Goal: Task Accomplishment & Management: Manage account settings

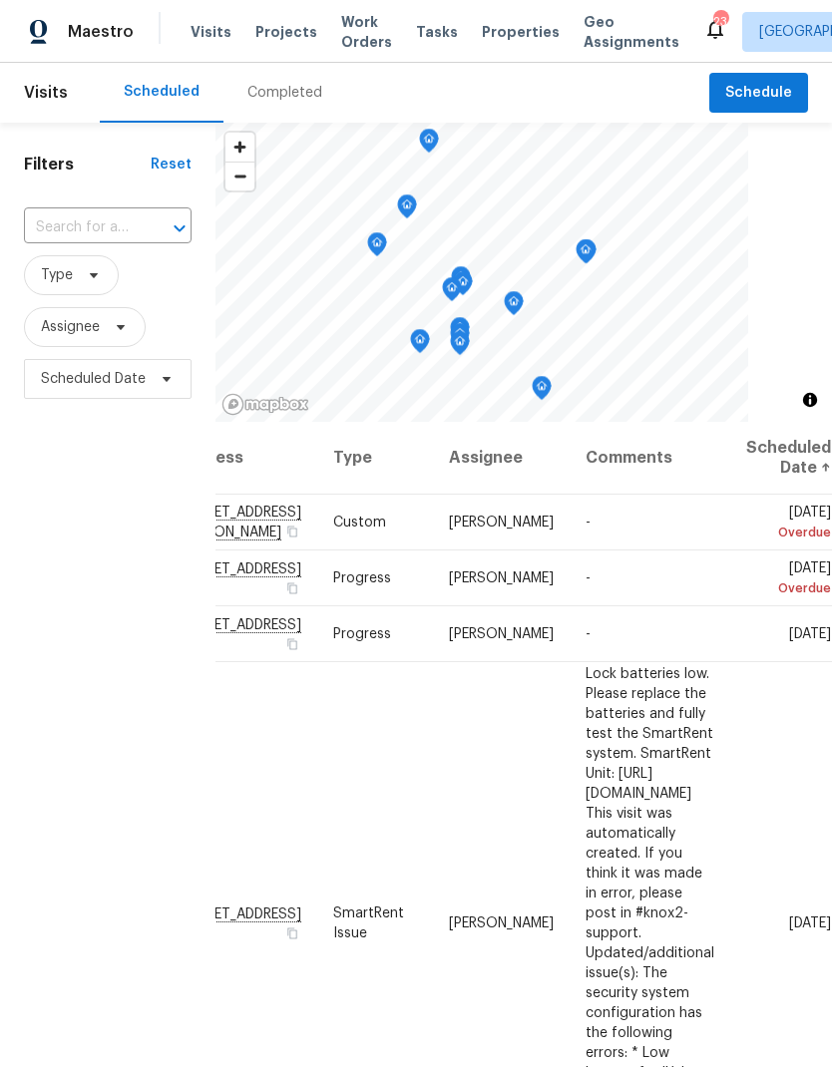
scroll to position [0, 172]
click at [0, 0] on icon at bounding box center [0, 0] width 0 height 0
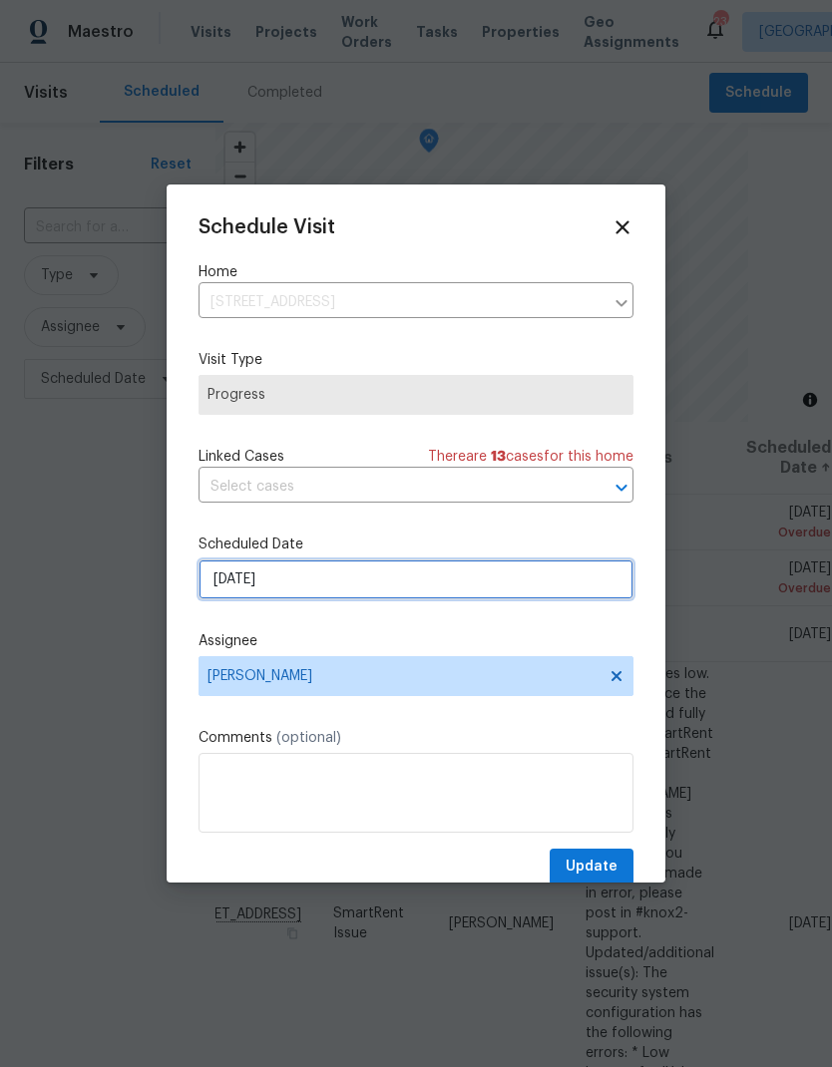
click at [360, 584] on input "[DATE]" at bounding box center [416, 580] width 435 height 40
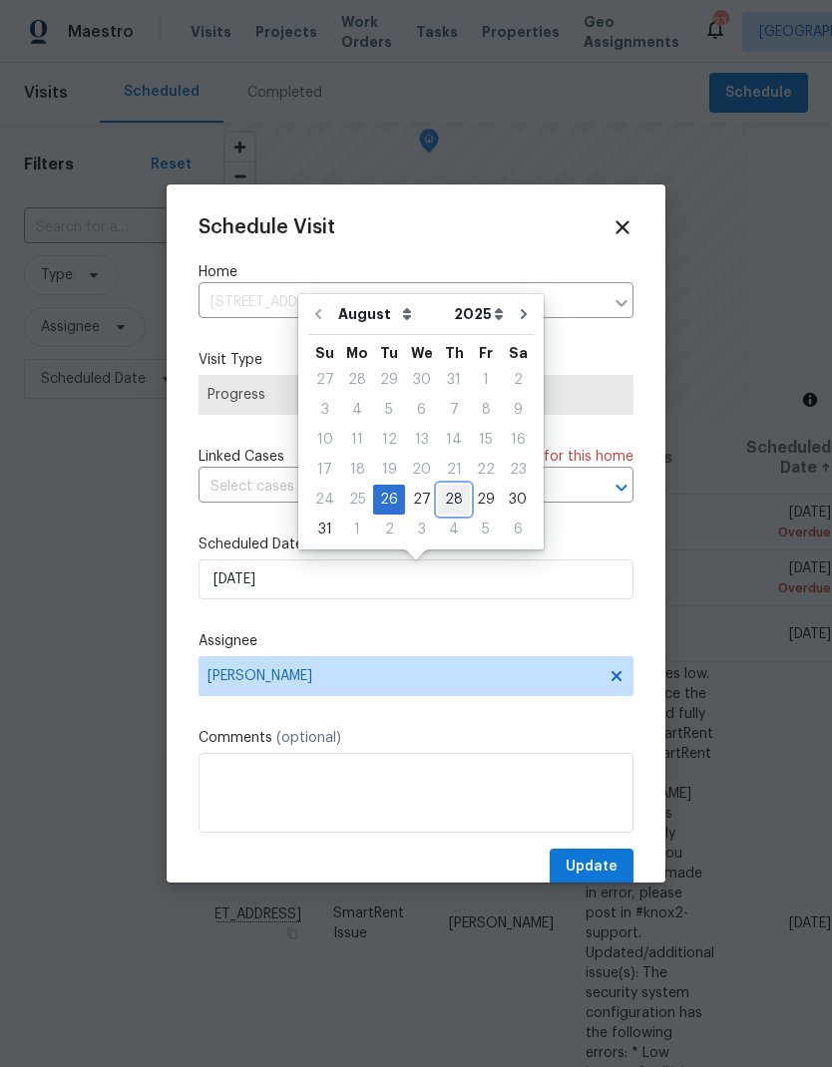
click at [451, 501] on div "28" at bounding box center [454, 500] width 32 height 28
type input "[DATE]"
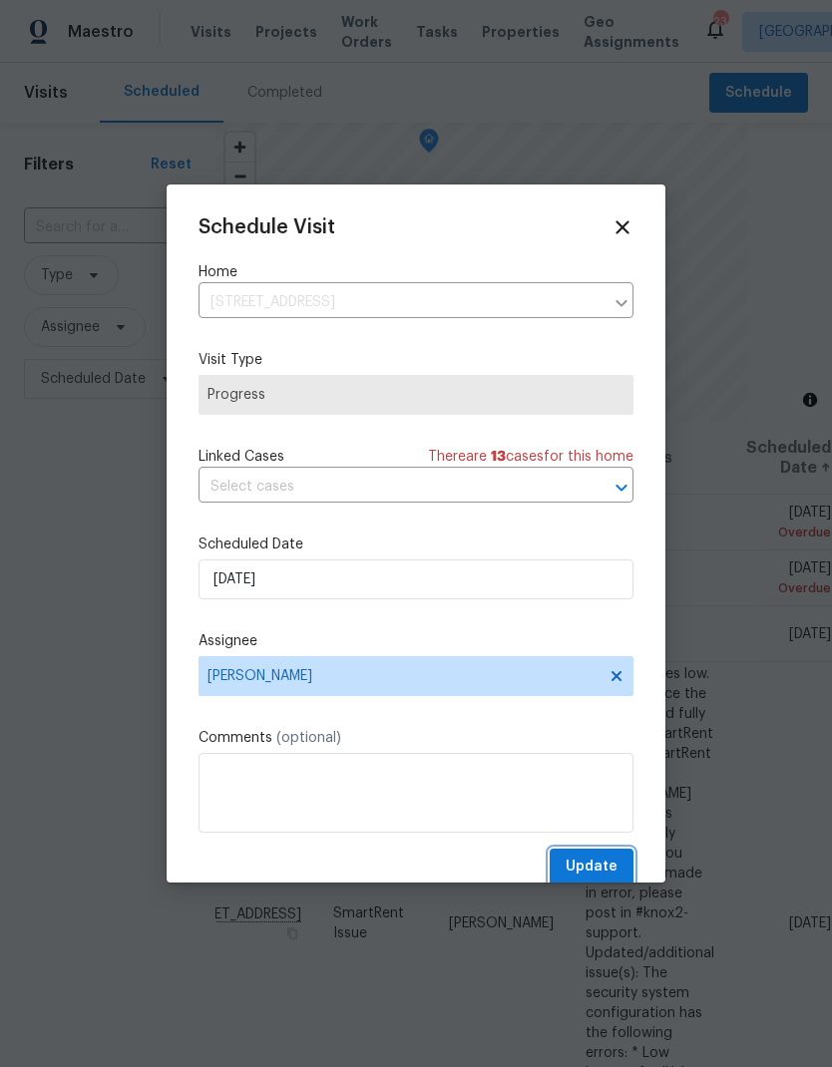
click at [595, 865] on span "Update" at bounding box center [592, 867] width 52 height 25
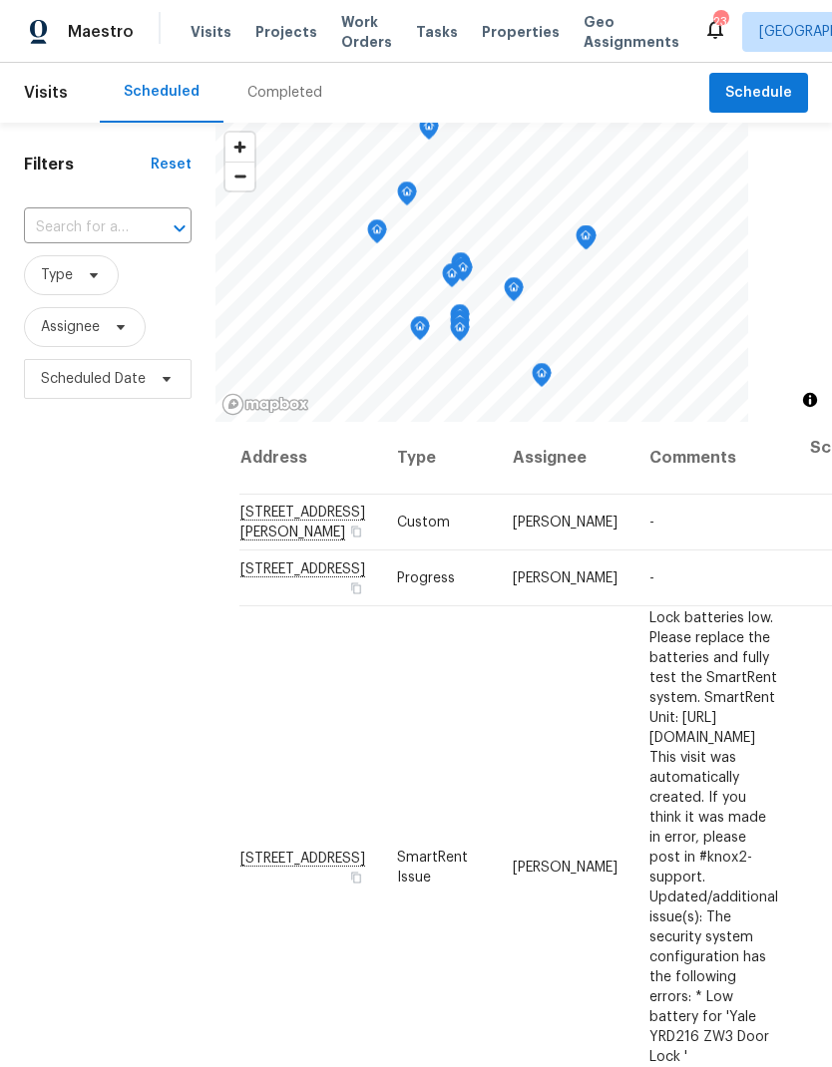
scroll to position [0, 0]
click at [347, 28] on span "Work Orders" at bounding box center [366, 32] width 51 height 40
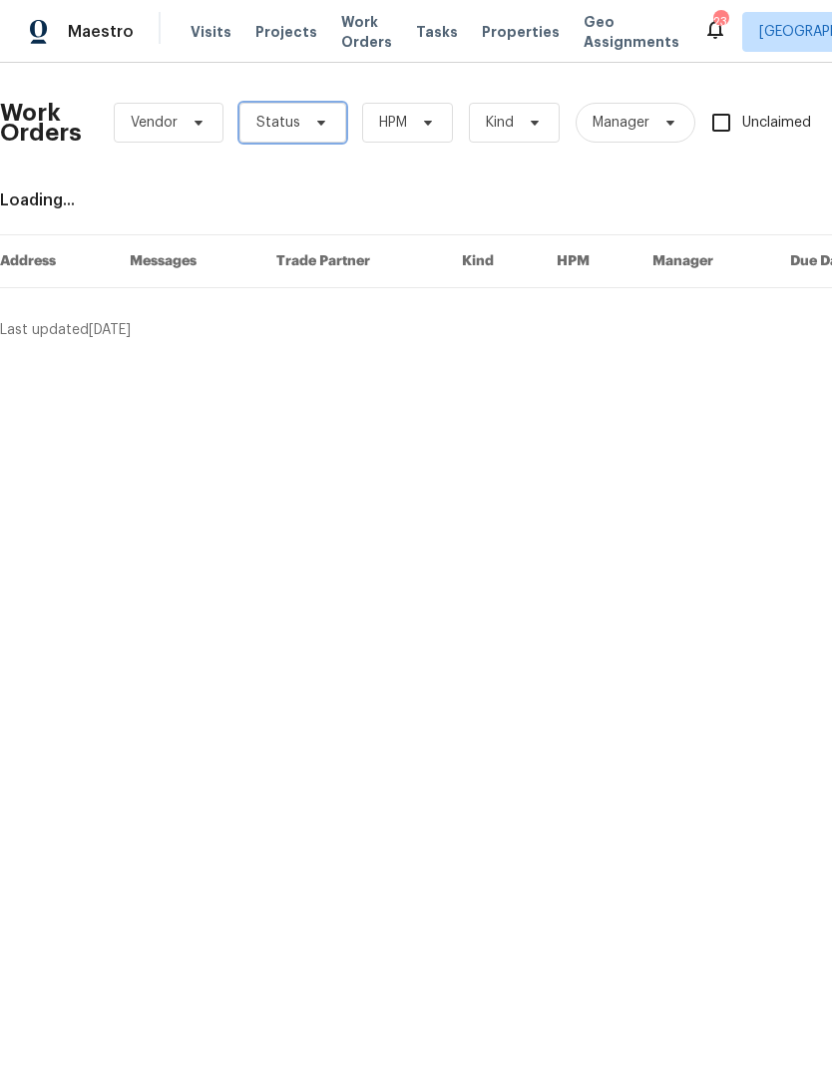
click at [324, 126] on icon at bounding box center [321, 123] width 16 height 16
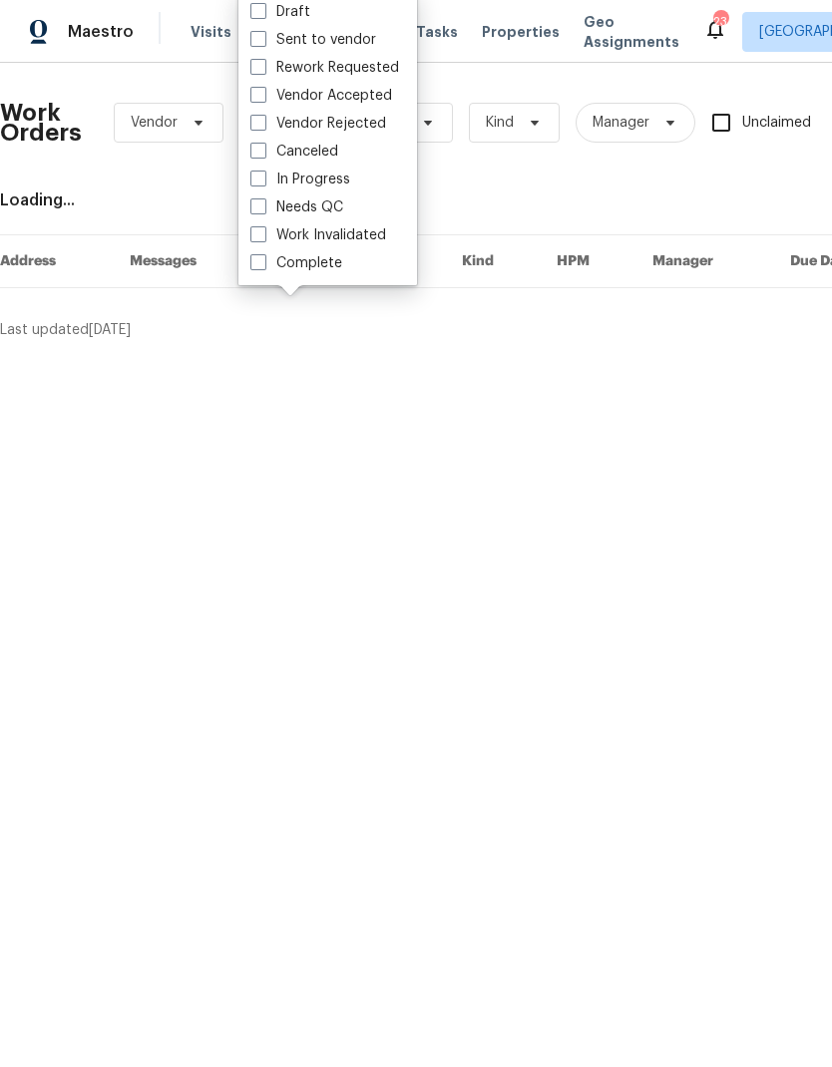
click at [276, 208] on label "Needs QC" at bounding box center [296, 208] width 93 height 20
click at [263, 208] on input "Needs QC" at bounding box center [256, 204] width 13 height 13
checkbox input "true"
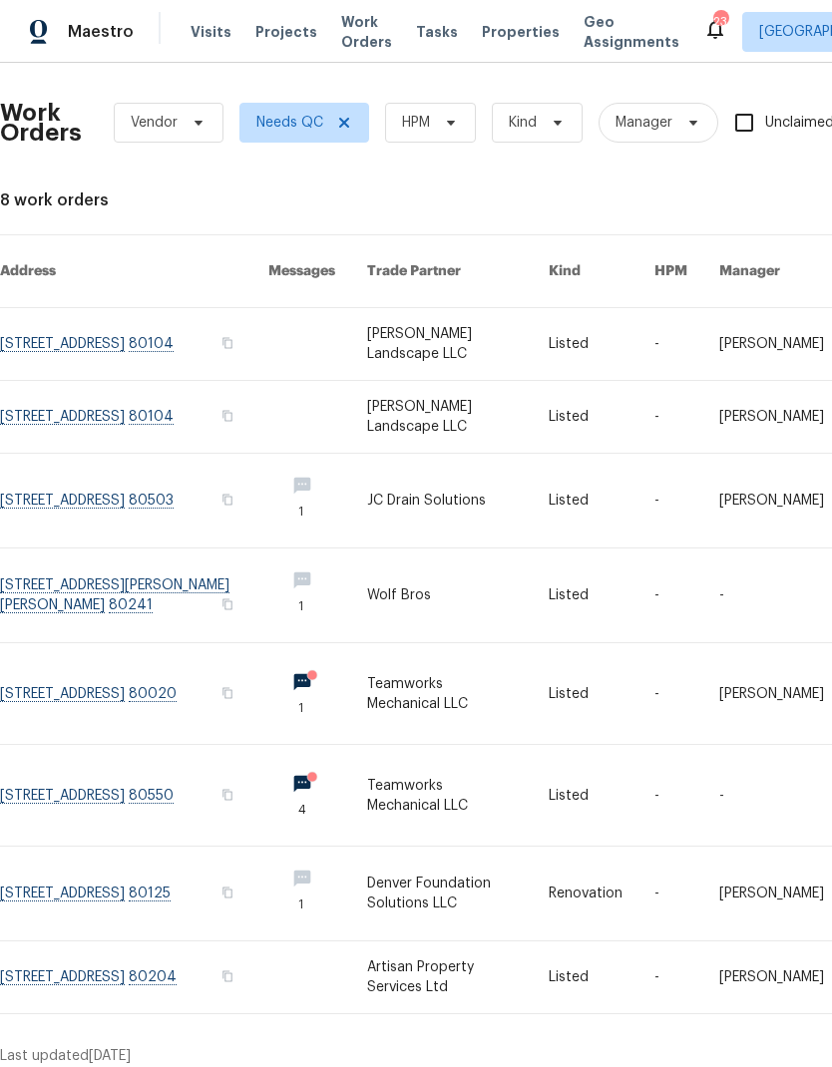
click at [440, 866] on link at bounding box center [458, 894] width 183 height 94
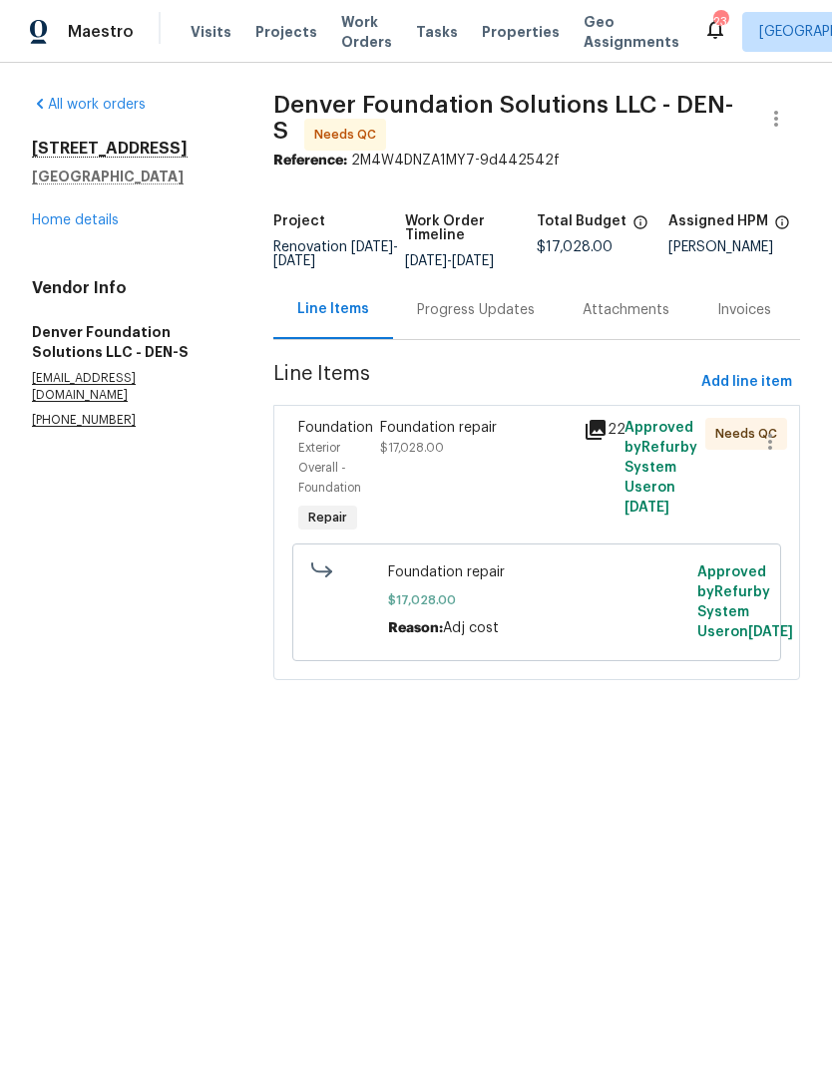
click at [498, 458] on div "Foundation repair $17,028.00" at bounding box center [476, 438] width 192 height 40
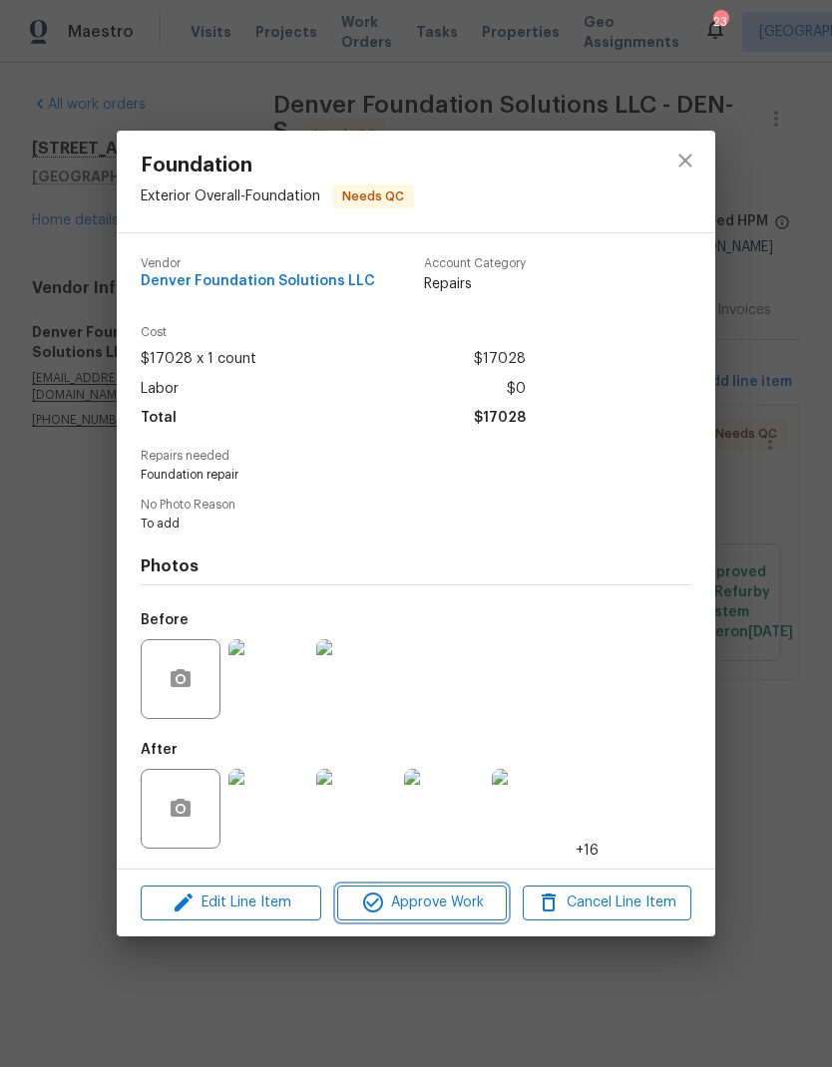
click at [444, 908] on span "Approve Work" at bounding box center [421, 903] width 157 height 25
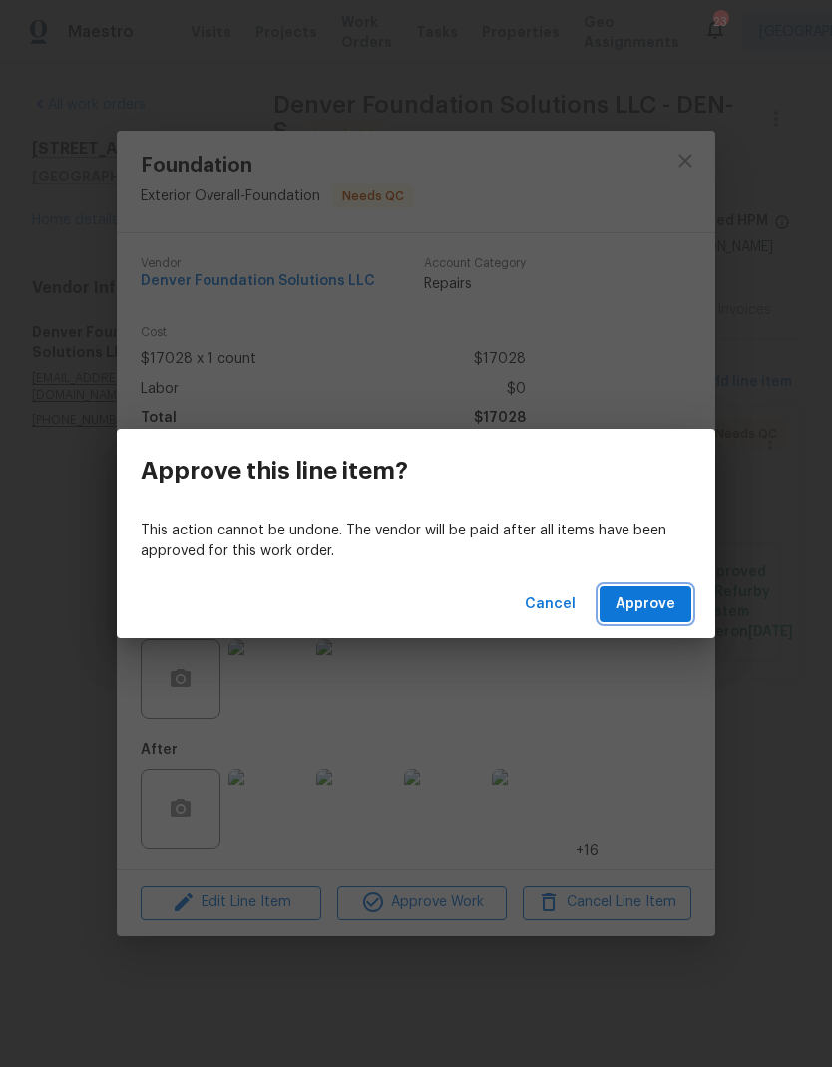
click at [654, 606] on span "Approve" at bounding box center [646, 605] width 60 height 25
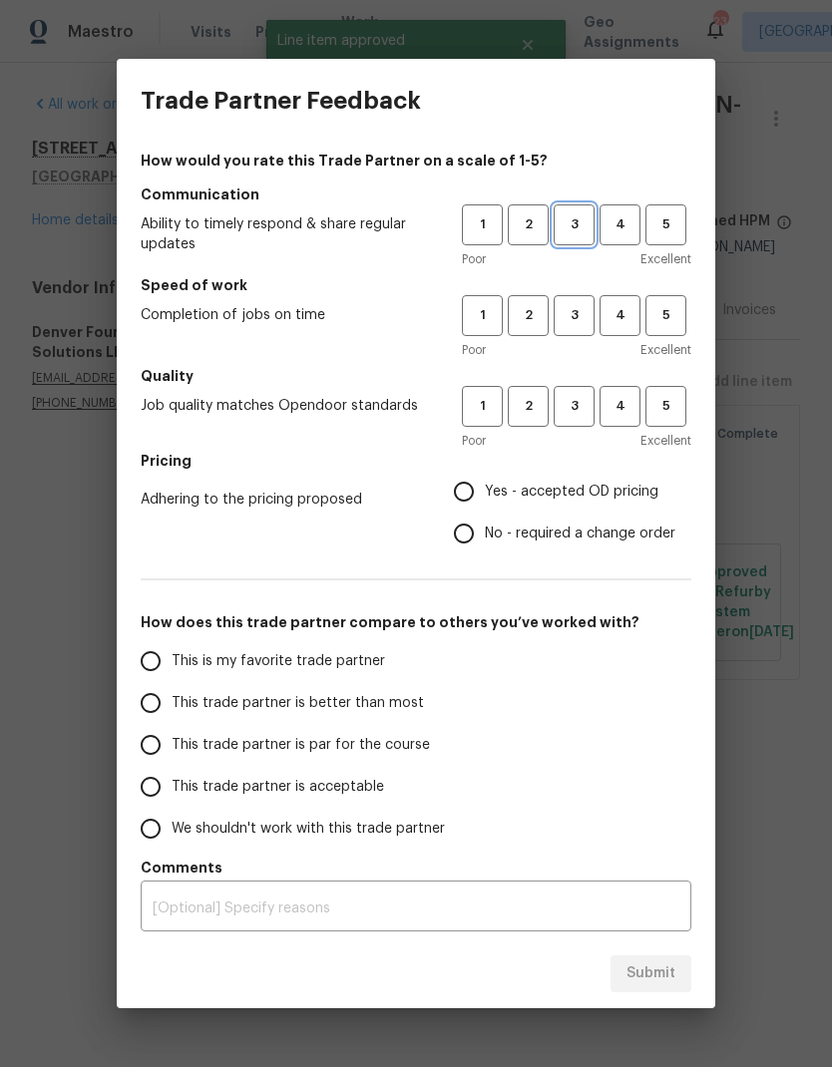
click at [590, 230] on span "3" at bounding box center [574, 224] width 37 height 23
click at [571, 304] on button "3" at bounding box center [574, 315] width 41 height 41
click at [576, 411] on span "3" at bounding box center [574, 406] width 37 height 23
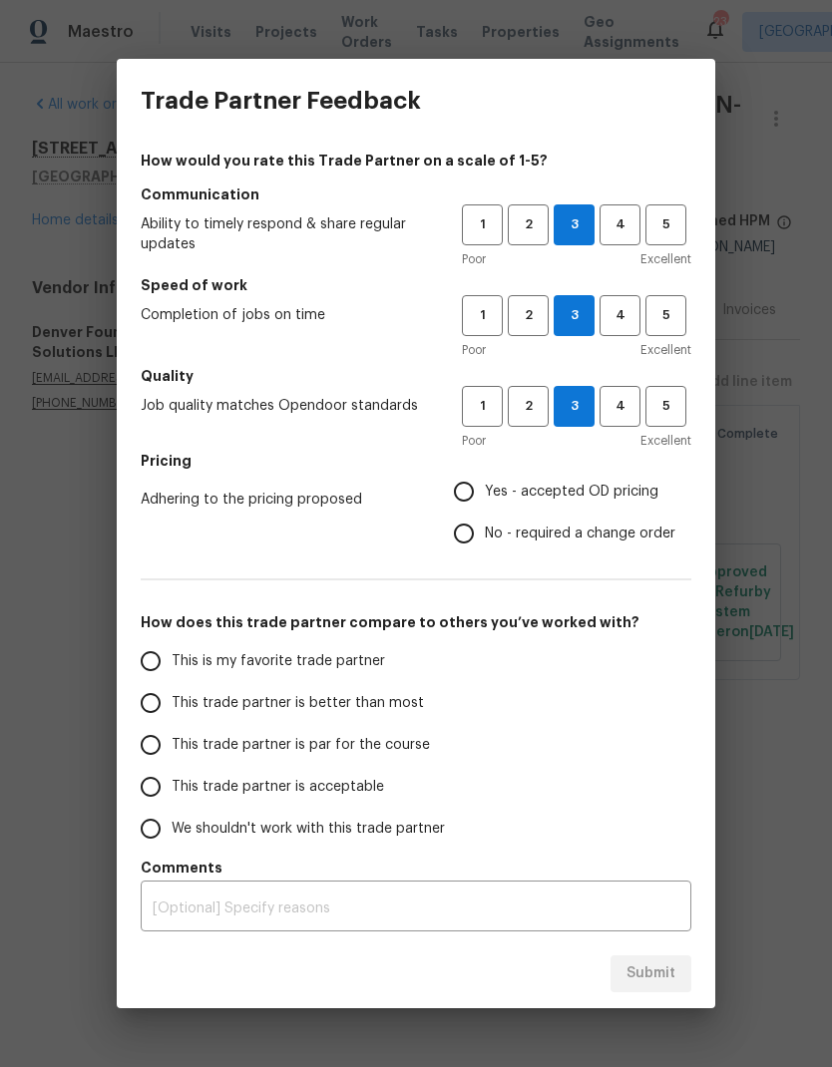
click at [160, 704] on input "This trade partner is better than most" at bounding box center [151, 703] width 42 height 42
radio input "true"
click at [464, 497] on input "Yes - accepted OD pricing" at bounding box center [464, 492] width 42 height 42
click at [654, 982] on span "Submit" at bounding box center [650, 974] width 49 height 25
radio input "false"
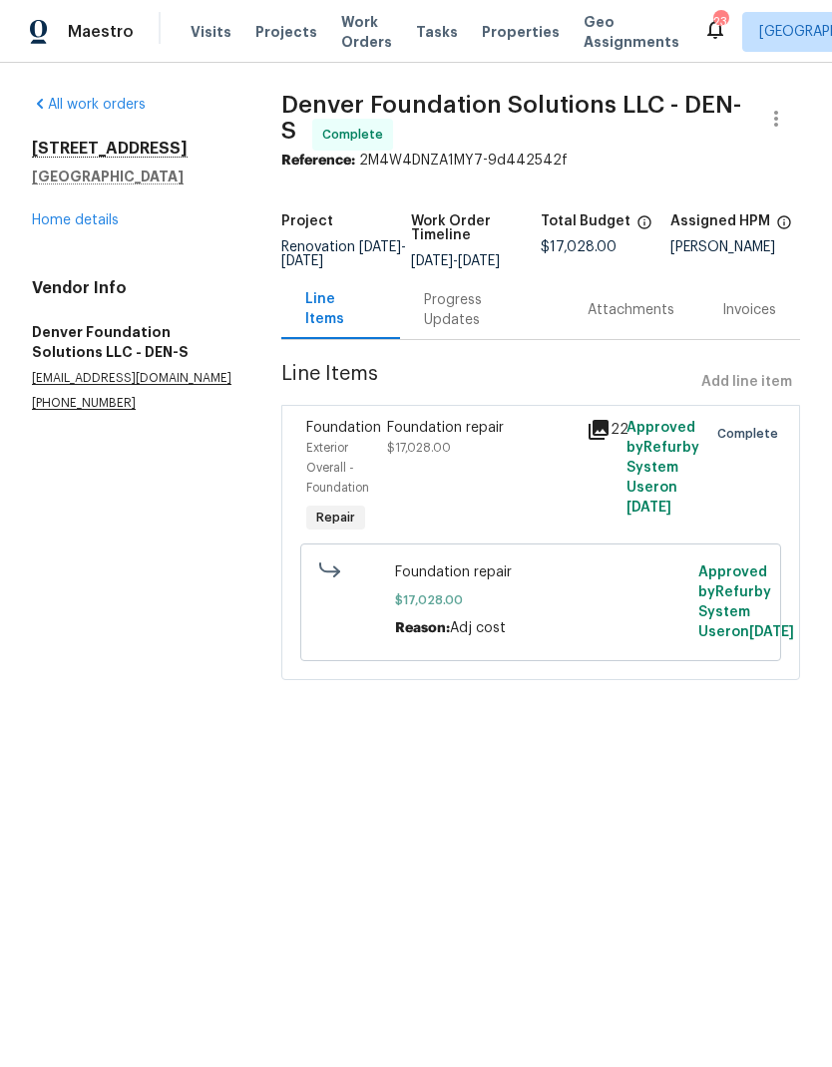
click at [80, 220] on link "Home details" at bounding box center [75, 220] width 87 height 14
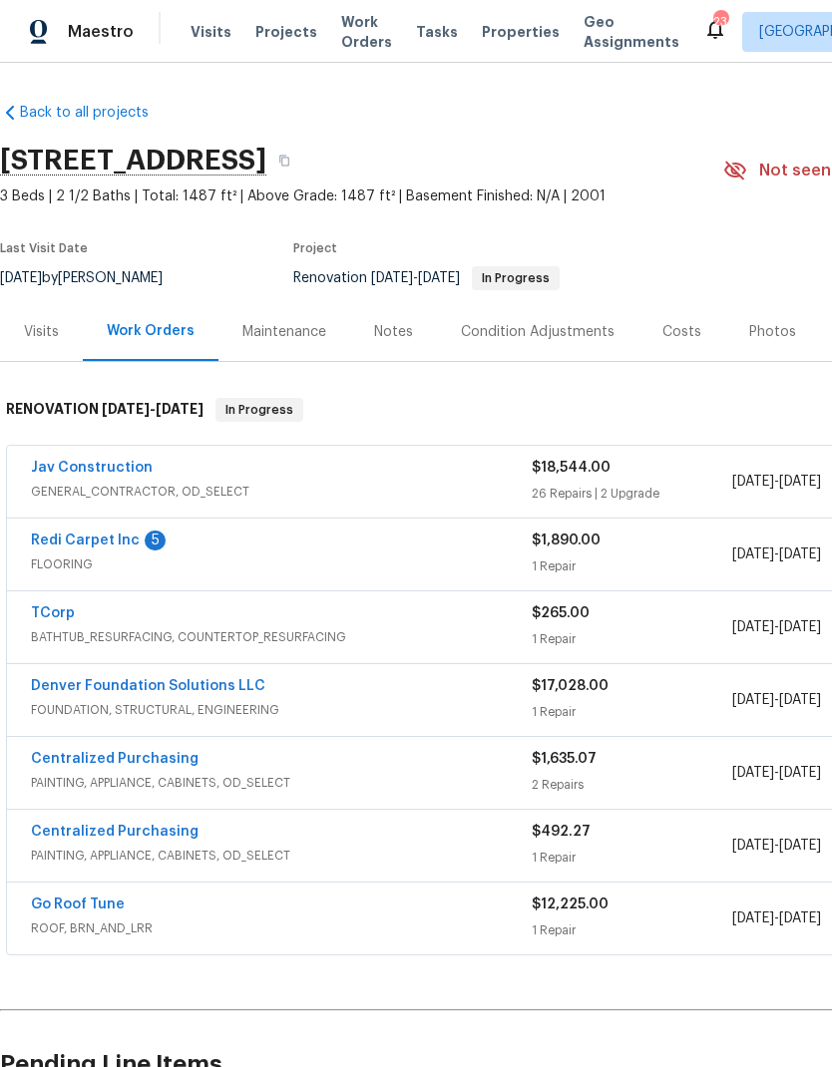
click at [103, 539] on link "Redi Carpet Inc" at bounding box center [85, 541] width 109 height 14
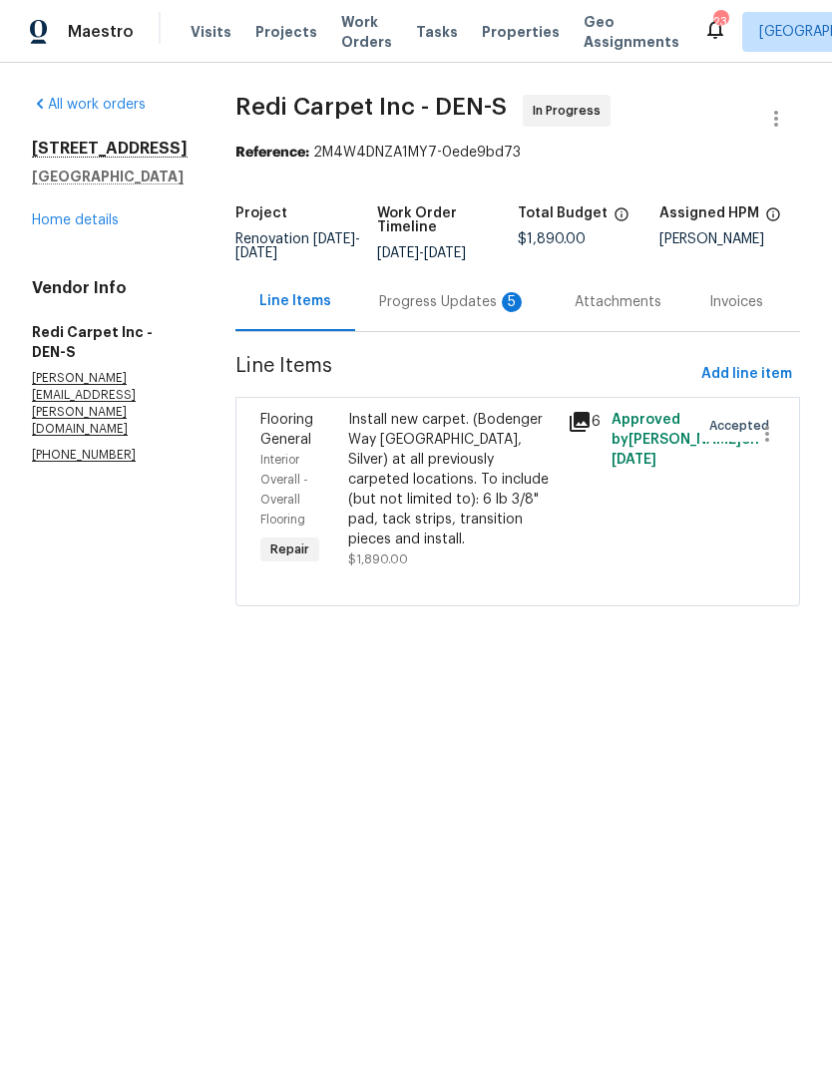
click at [437, 312] on div "Progress Updates 5" at bounding box center [453, 302] width 148 height 20
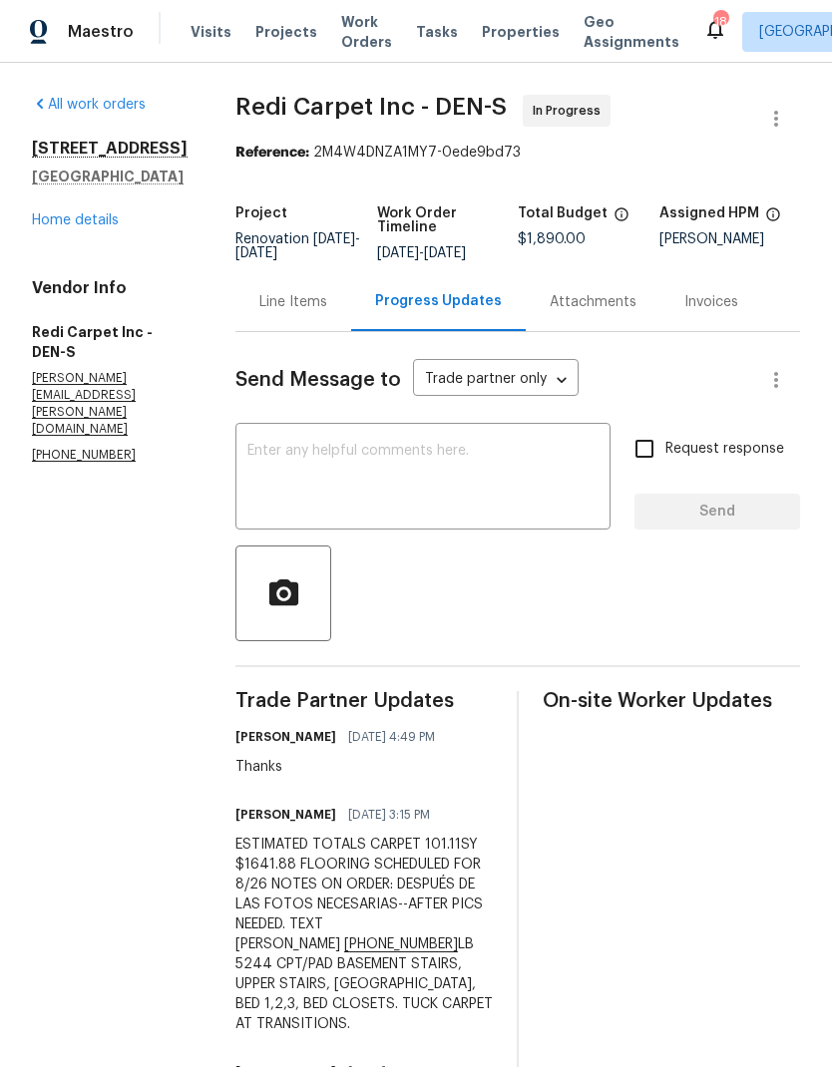
click at [82, 223] on link "Home details" at bounding box center [75, 220] width 87 height 14
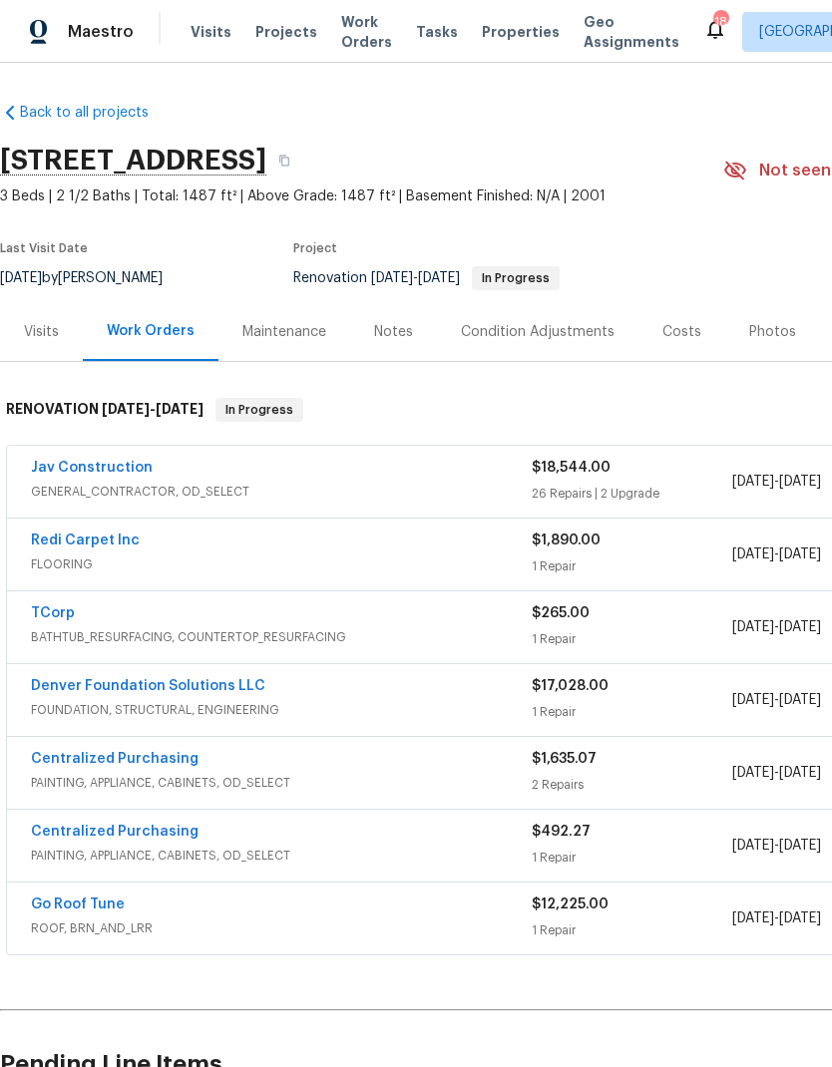
click at [391, 335] on div "Notes" at bounding box center [393, 332] width 39 height 20
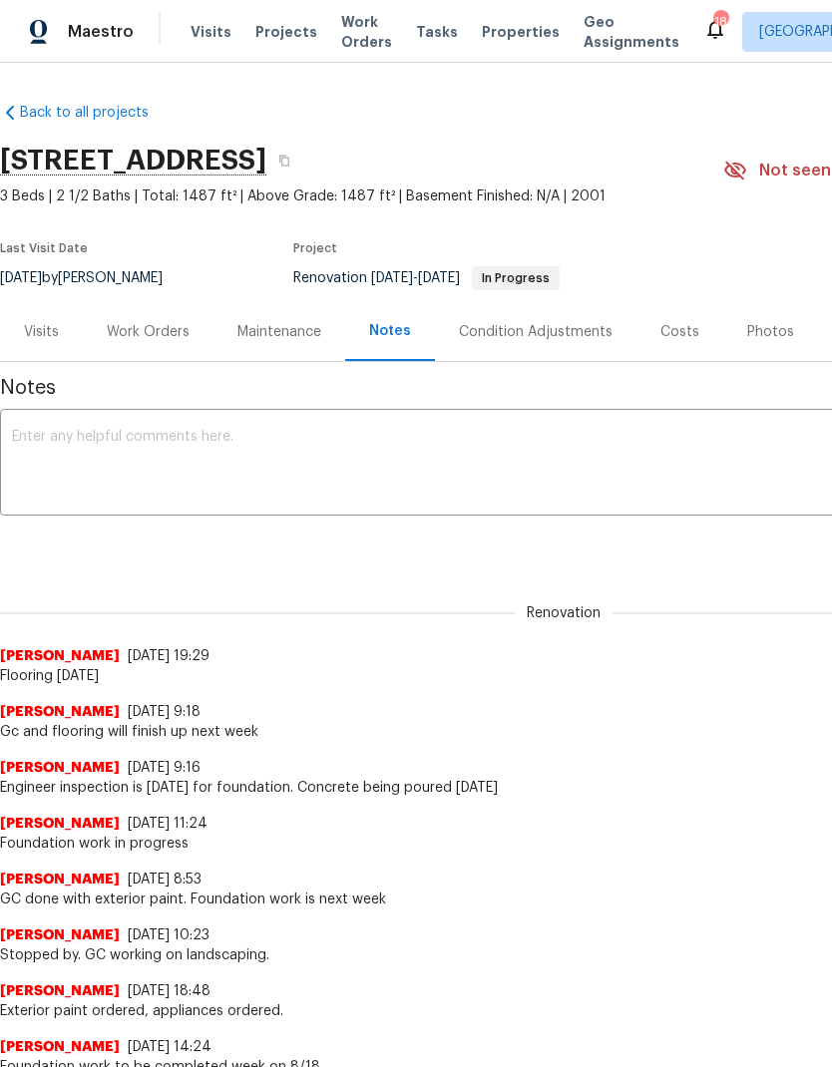
click at [322, 452] on textarea at bounding box center [563, 465] width 1103 height 70
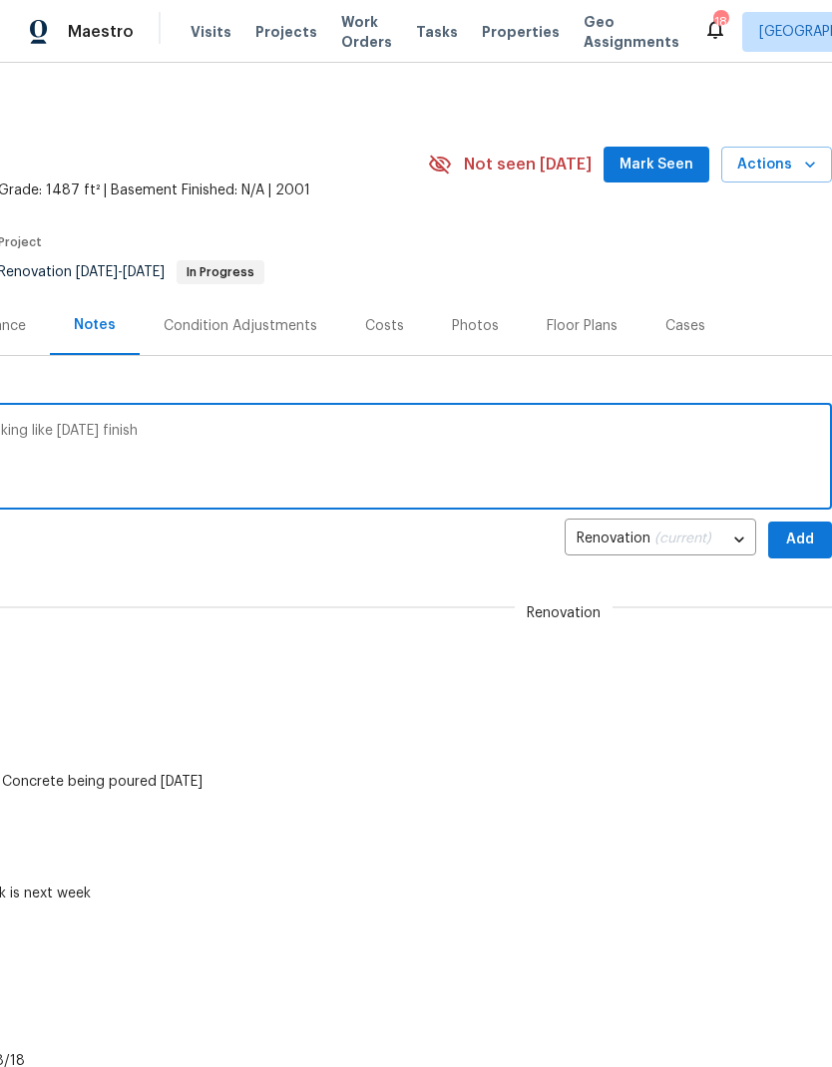
scroll to position [6, 295]
type textarea "GC working on sprinklers and clean up. Looking like [DATE] finish"
click at [791, 545] on span "Add" at bounding box center [800, 540] width 32 height 25
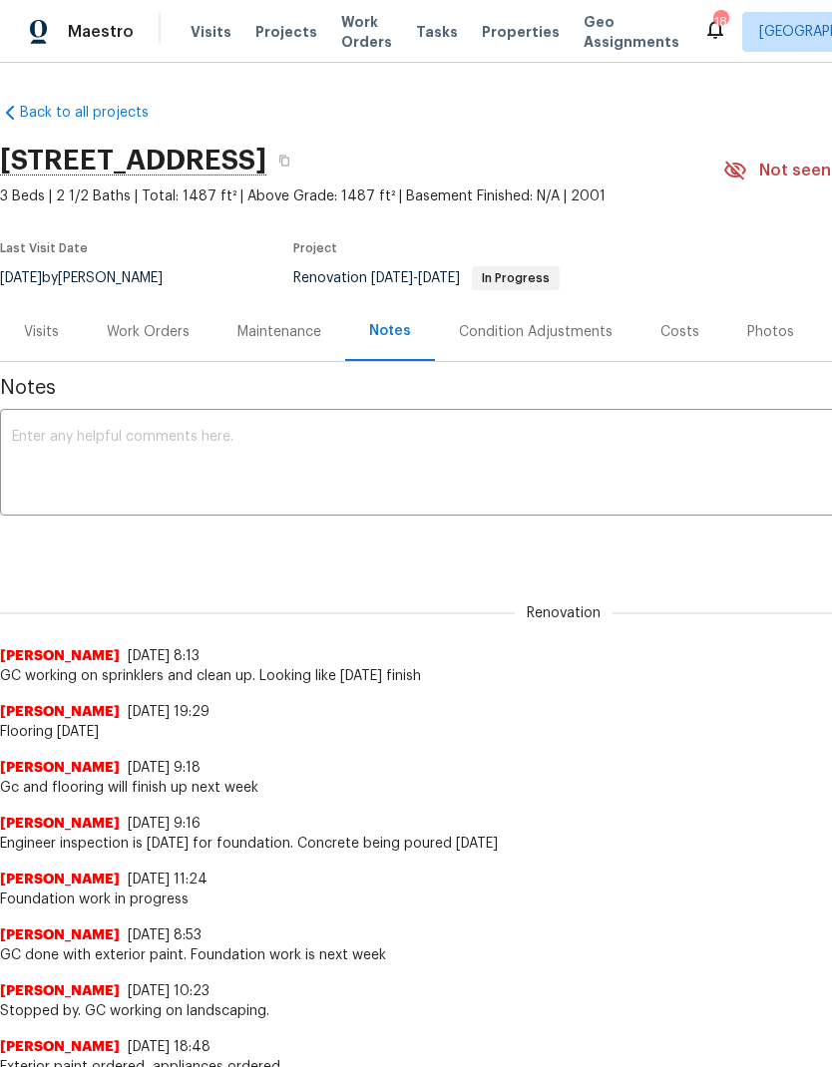
scroll to position [0, 0]
click at [147, 331] on div "Work Orders" at bounding box center [148, 332] width 83 height 20
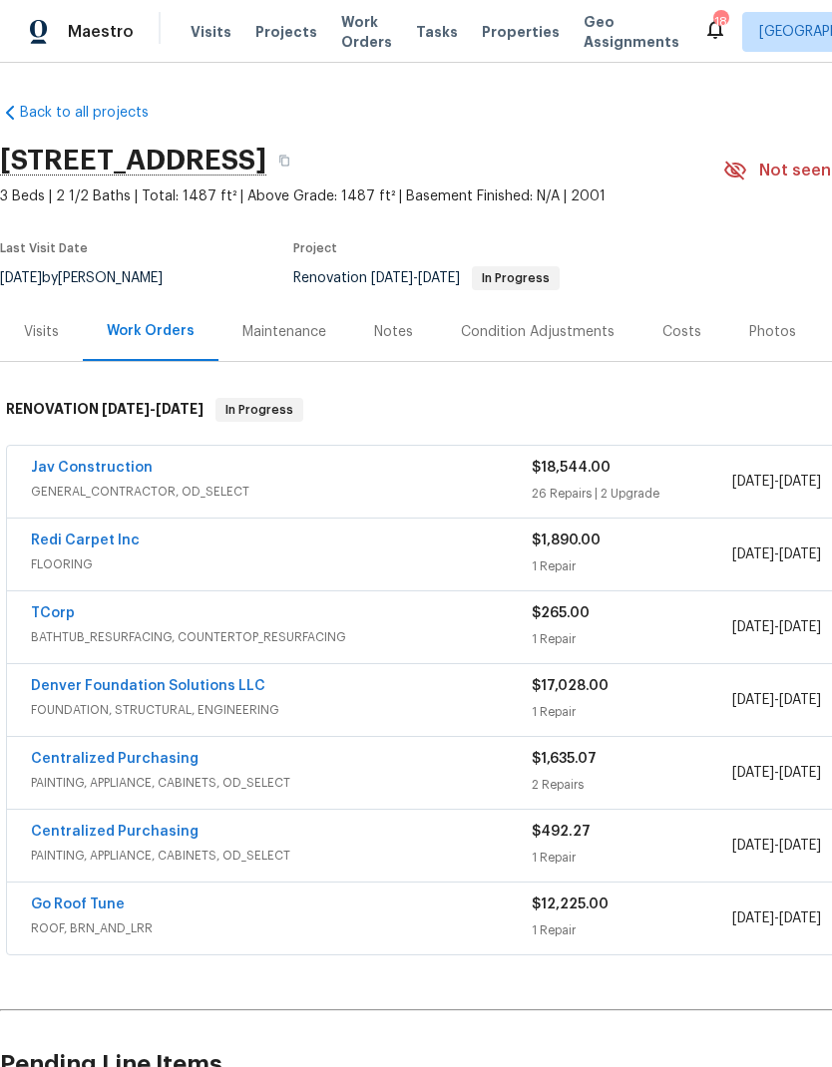
click at [674, 332] on div "Costs" at bounding box center [681, 332] width 39 height 20
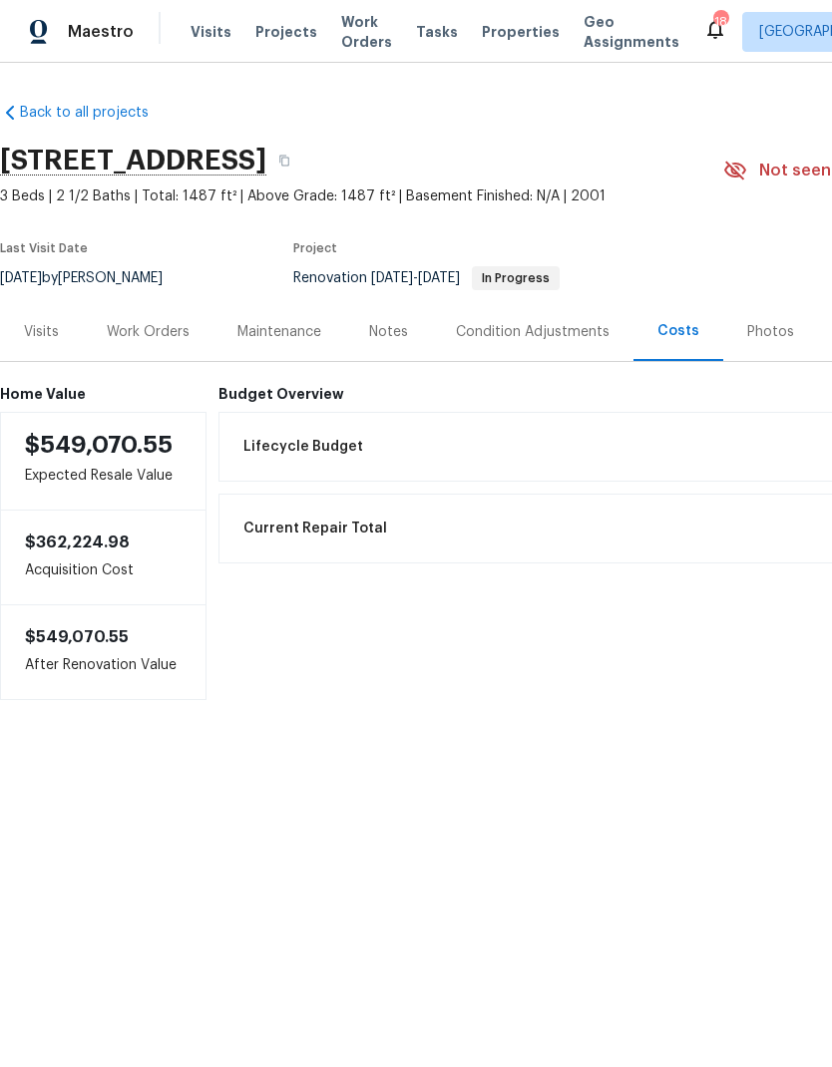
click at [144, 332] on div "Work Orders" at bounding box center [148, 332] width 83 height 20
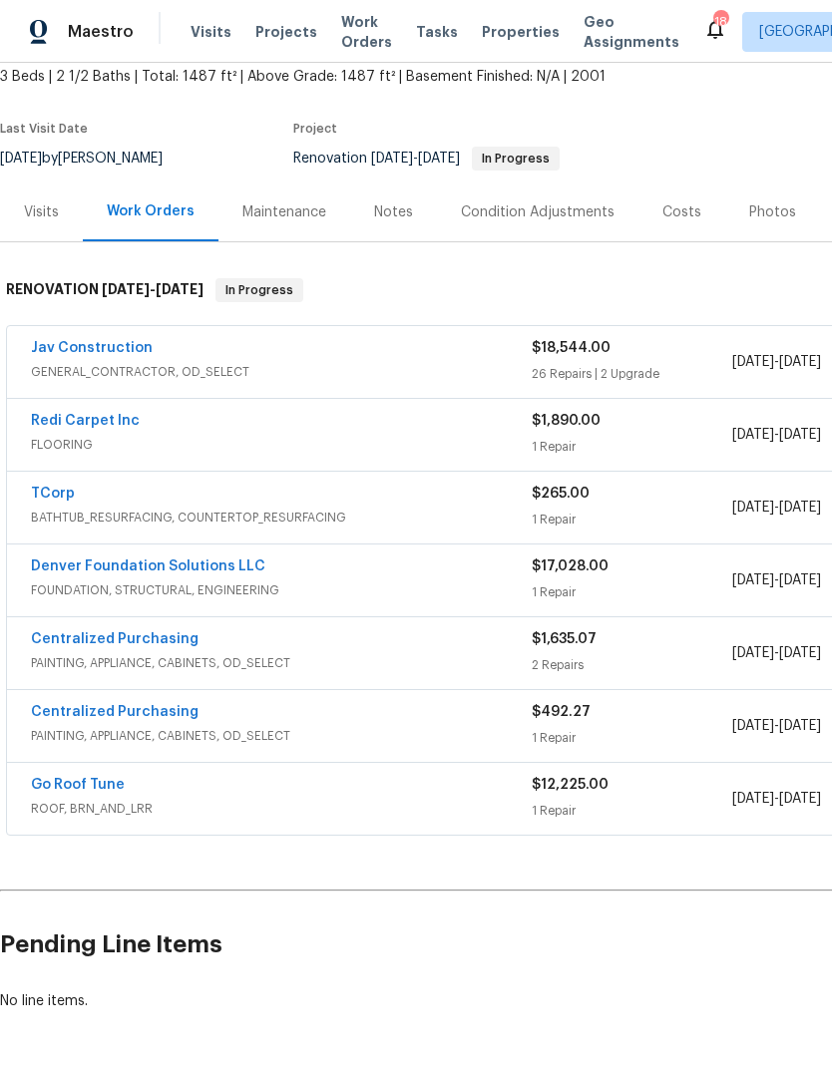
scroll to position [119, 0]
click at [270, 38] on span "Projects" at bounding box center [286, 32] width 62 height 20
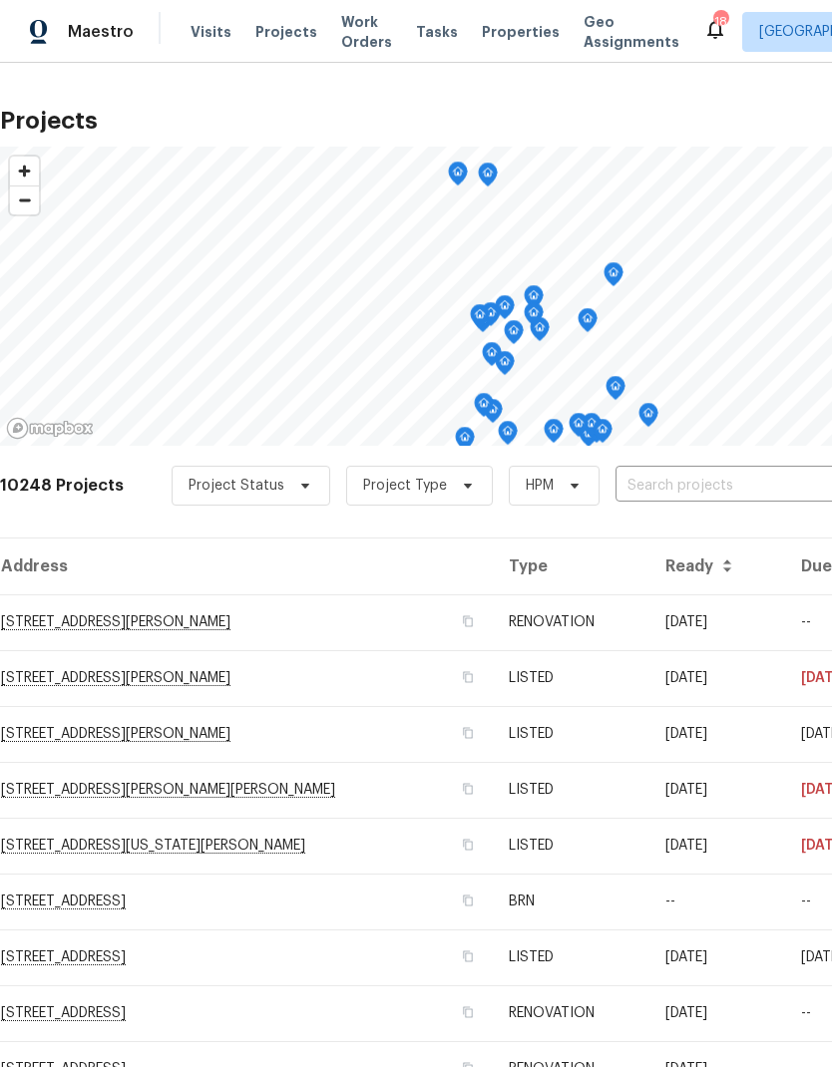
click at [642, 481] on input "text" at bounding box center [730, 486] width 228 height 31
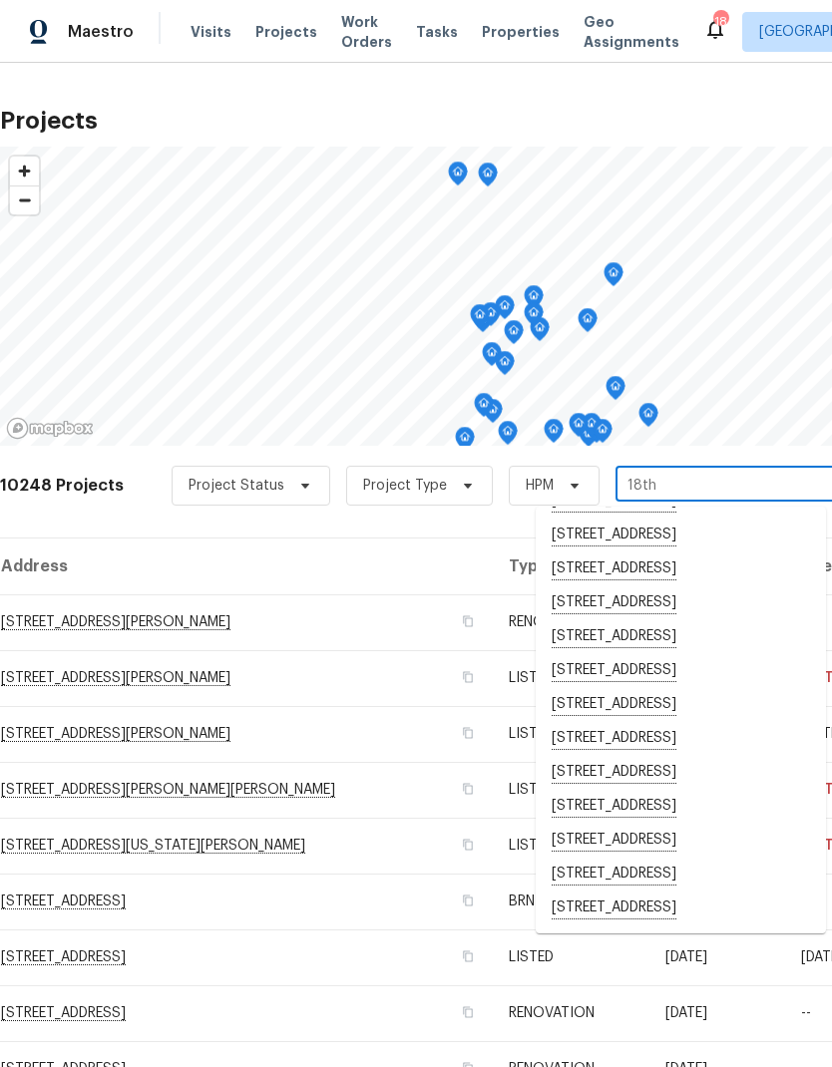
scroll to position [285, 0]
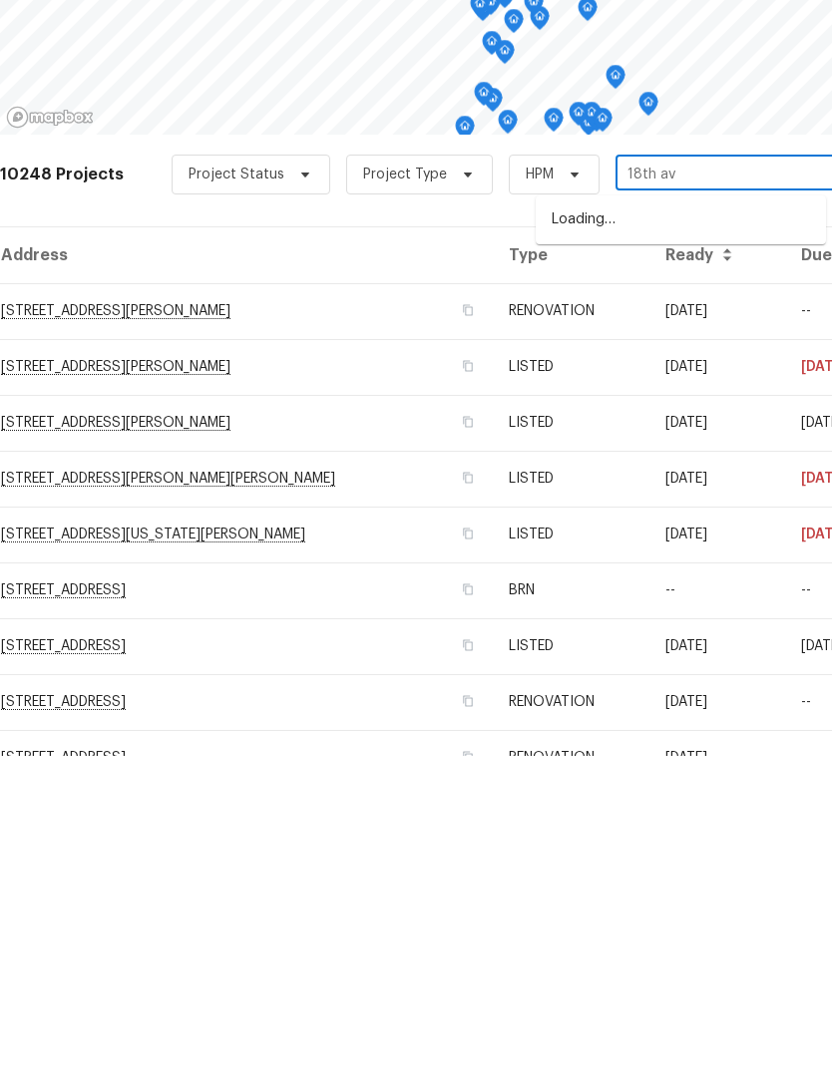
type input "18th ave"
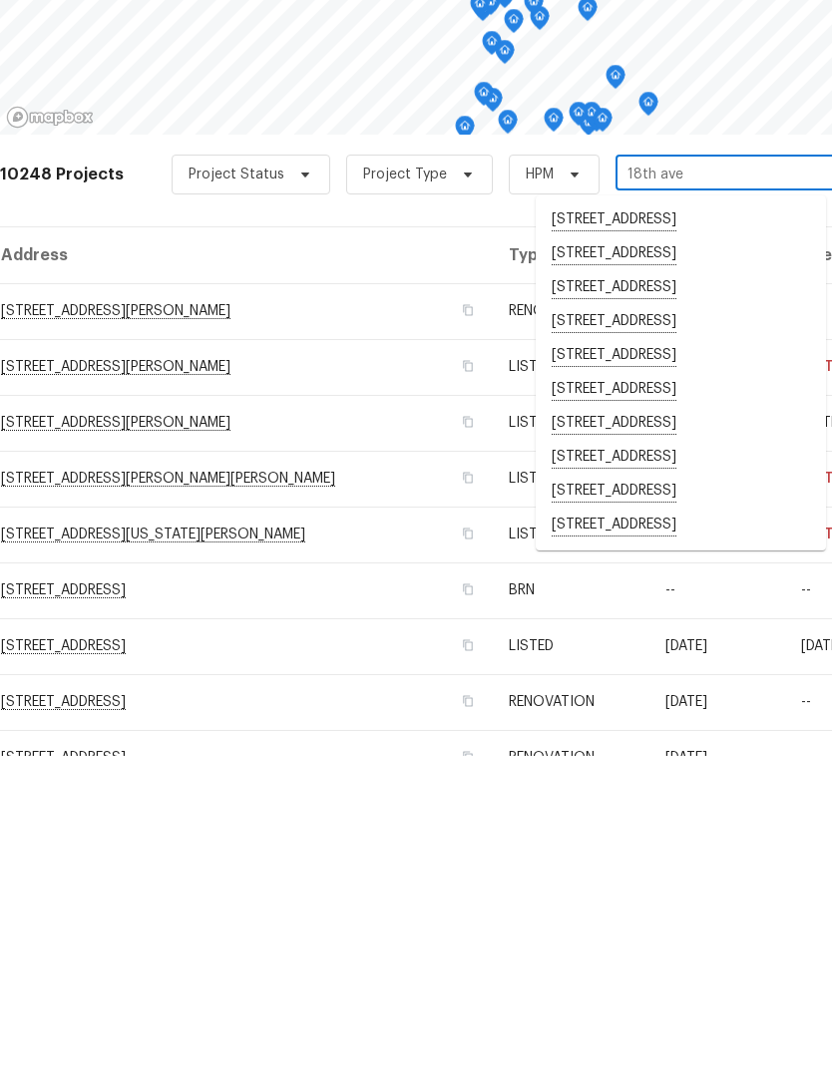
click at [669, 820] on li "[STREET_ADDRESS]" at bounding box center [681, 837] width 290 height 34
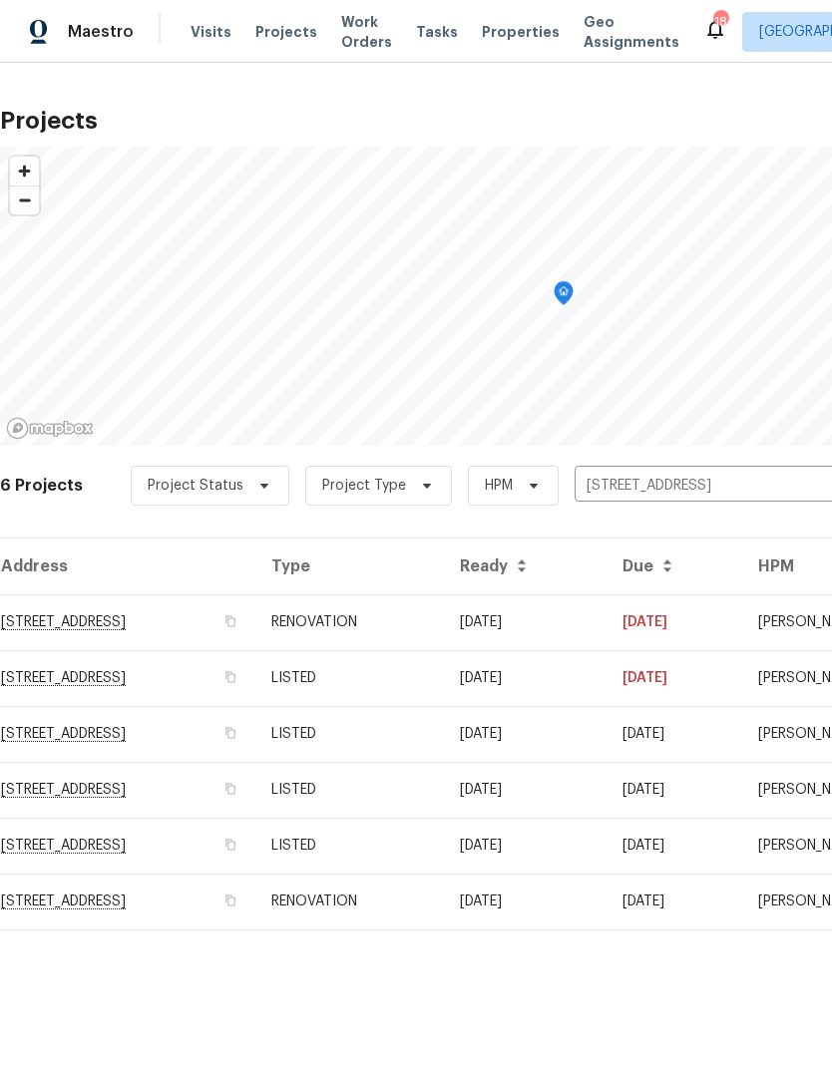
click at [444, 900] on td "RENOVATION" at bounding box center [349, 902] width 189 height 56
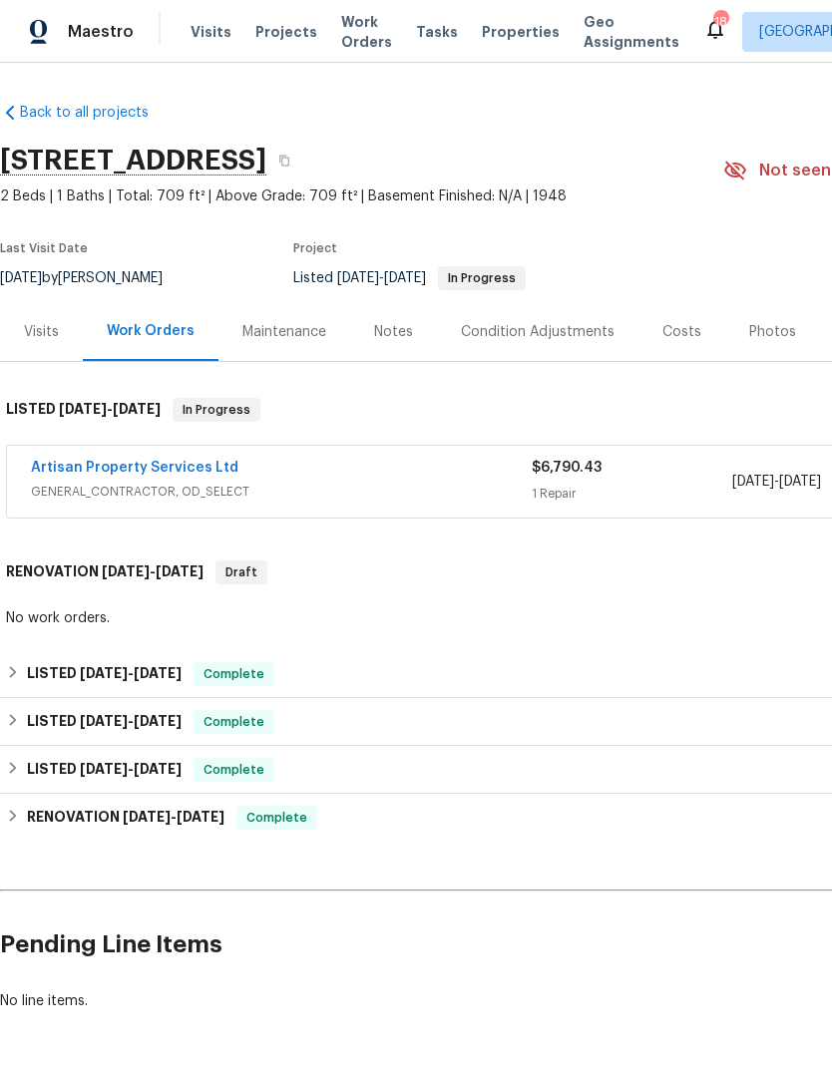
click at [182, 466] on link "Artisan Property Services Ltd" at bounding box center [135, 468] width 208 height 14
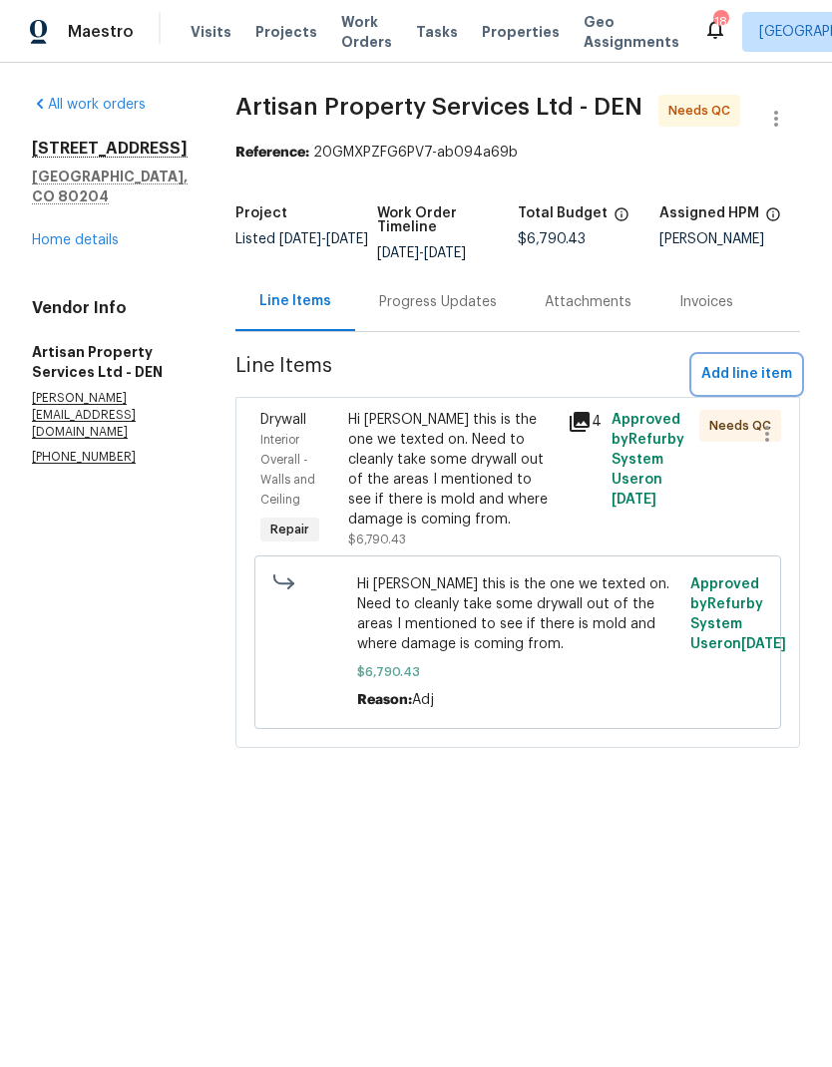
click at [738, 378] on span "Add line item" at bounding box center [746, 374] width 91 height 25
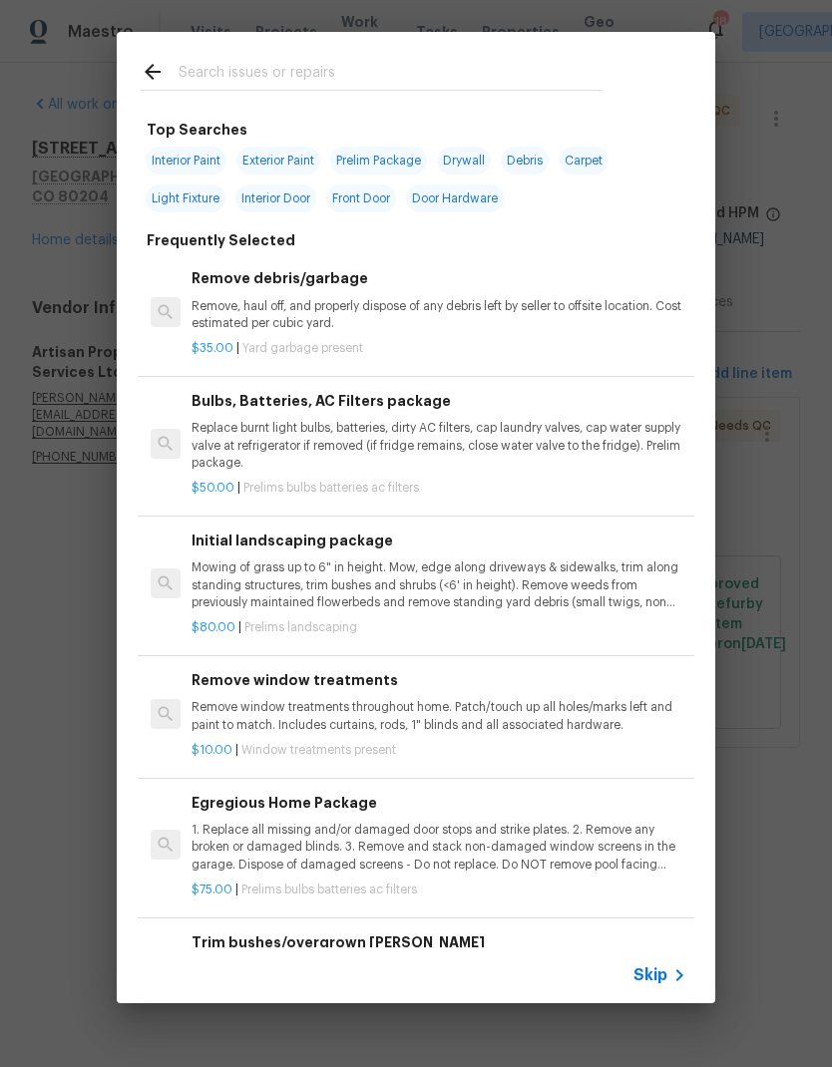
click at [656, 977] on span "Skip" at bounding box center [650, 976] width 34 height 20
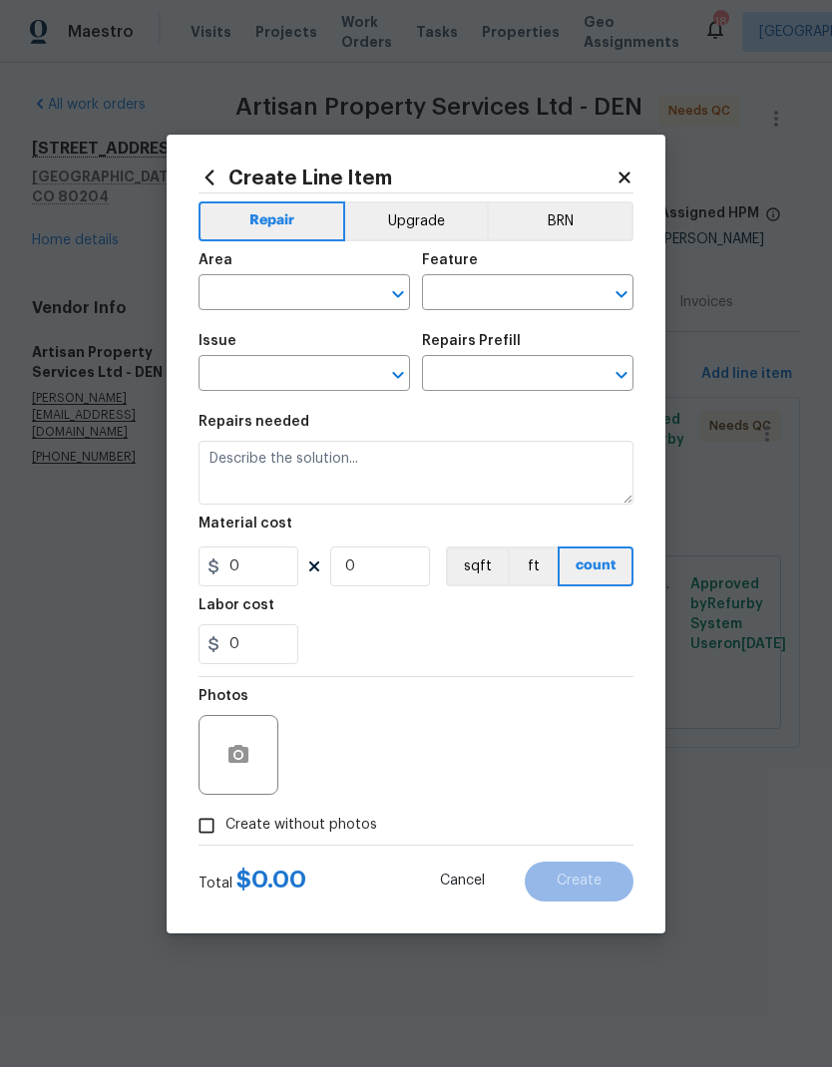
click at [285, 297] on input "text" at bounding box center [277, 294] width 156 height 31
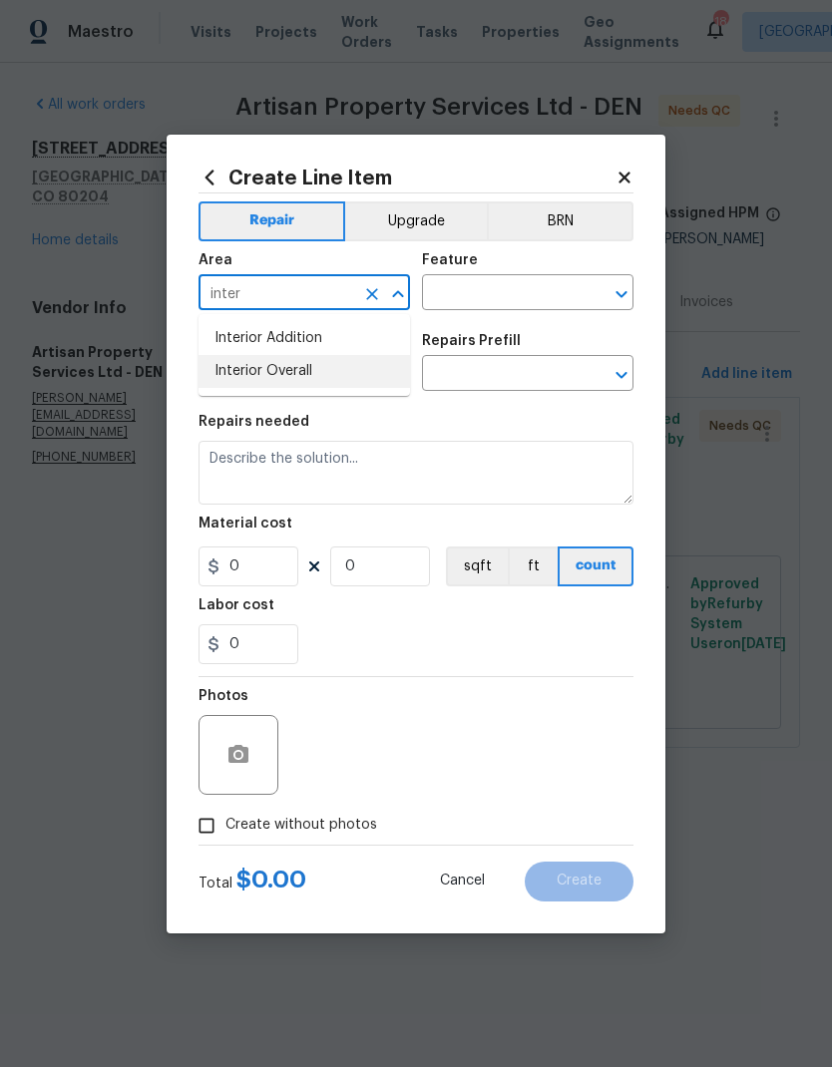
click at [298, 379] on li "Interior Overall" at bounding box center [304, 371] width 211 height 33
type input "Interior Overall"
click at [513, 297] on input "text" at bounding box center [500, 294] width 156 height 31
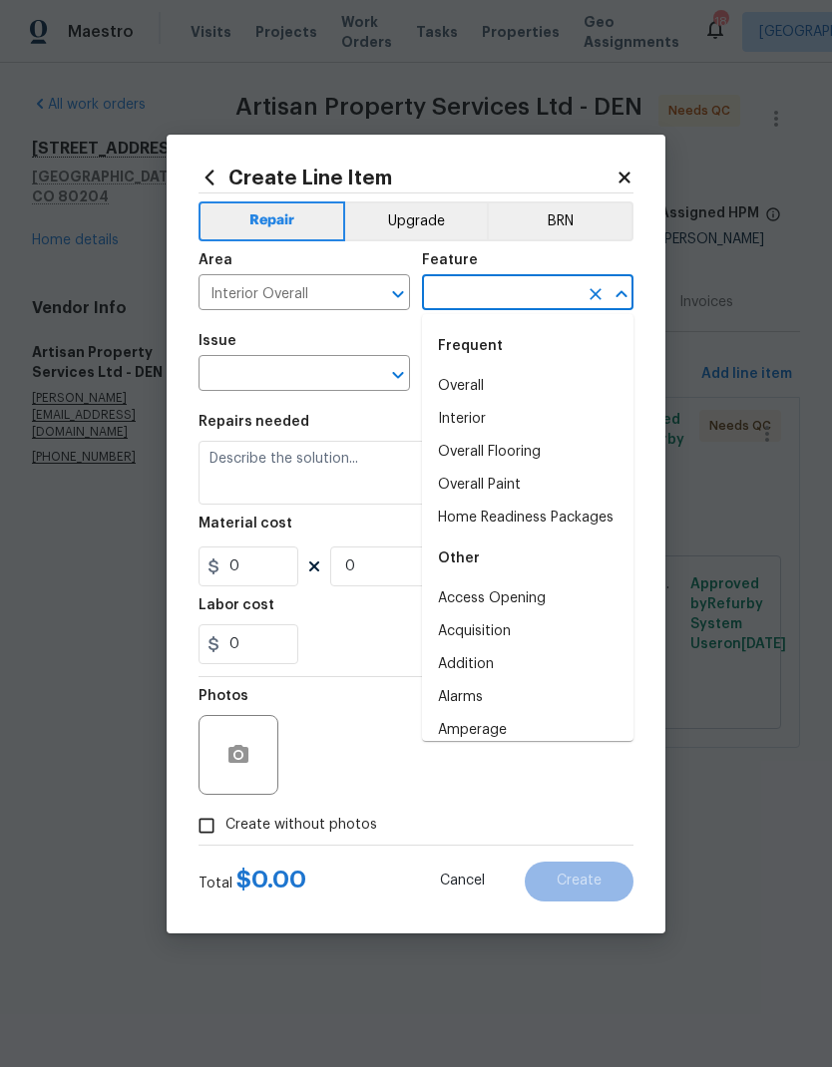
click at [476, 389] on li "Overall" at bounding box center [527, 386] width 211 height 33
type input "Overall"
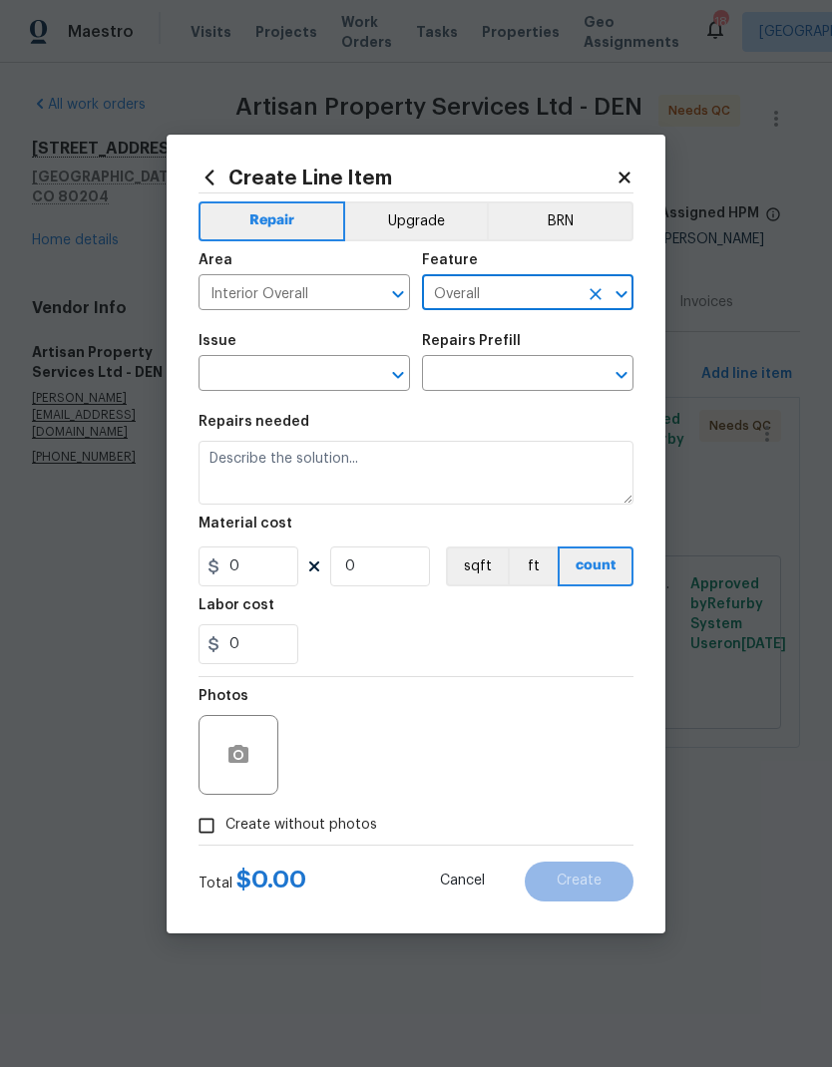
click at [304, 381] on input "text" at bounding box center [277, 375] width 156 height 31
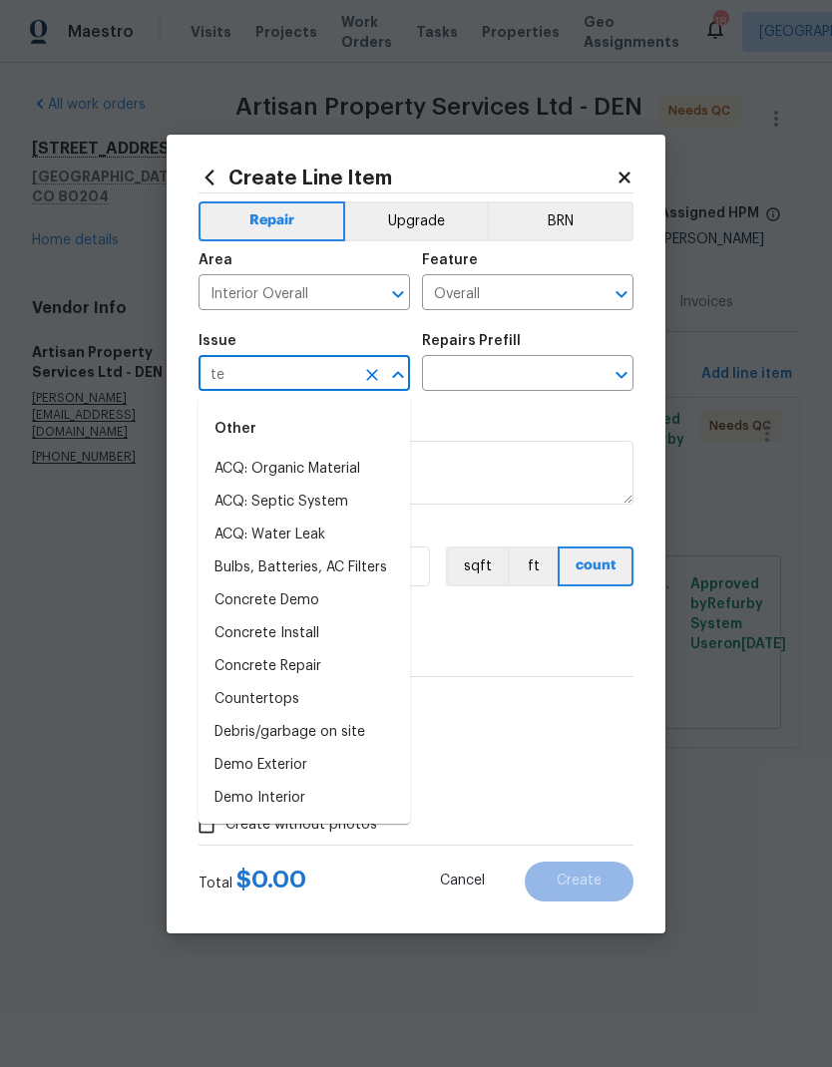
type input "t"
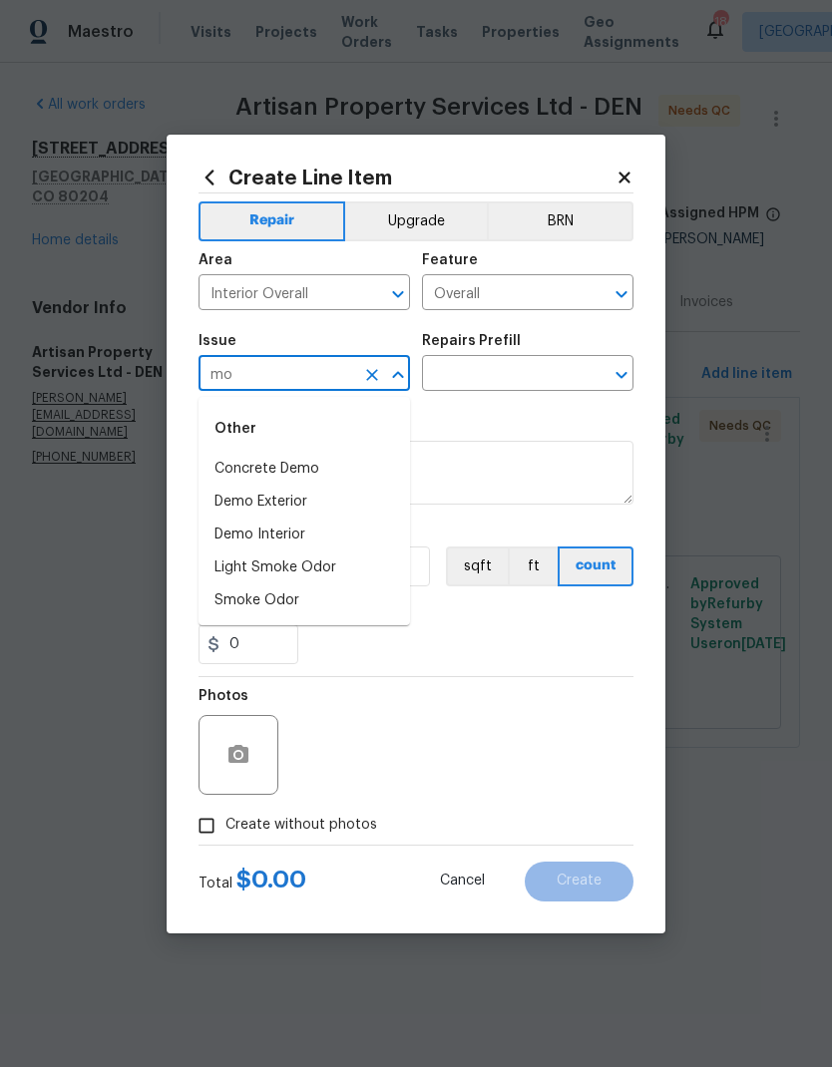
type input "m"
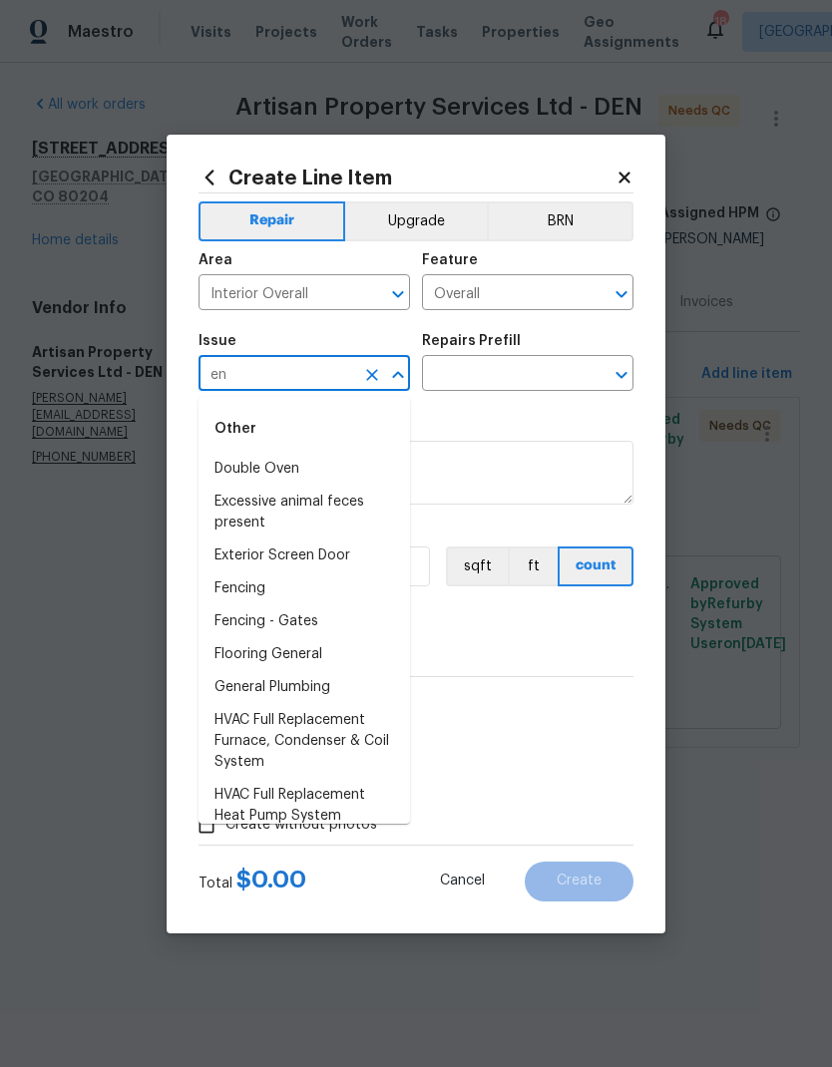
type input "e"
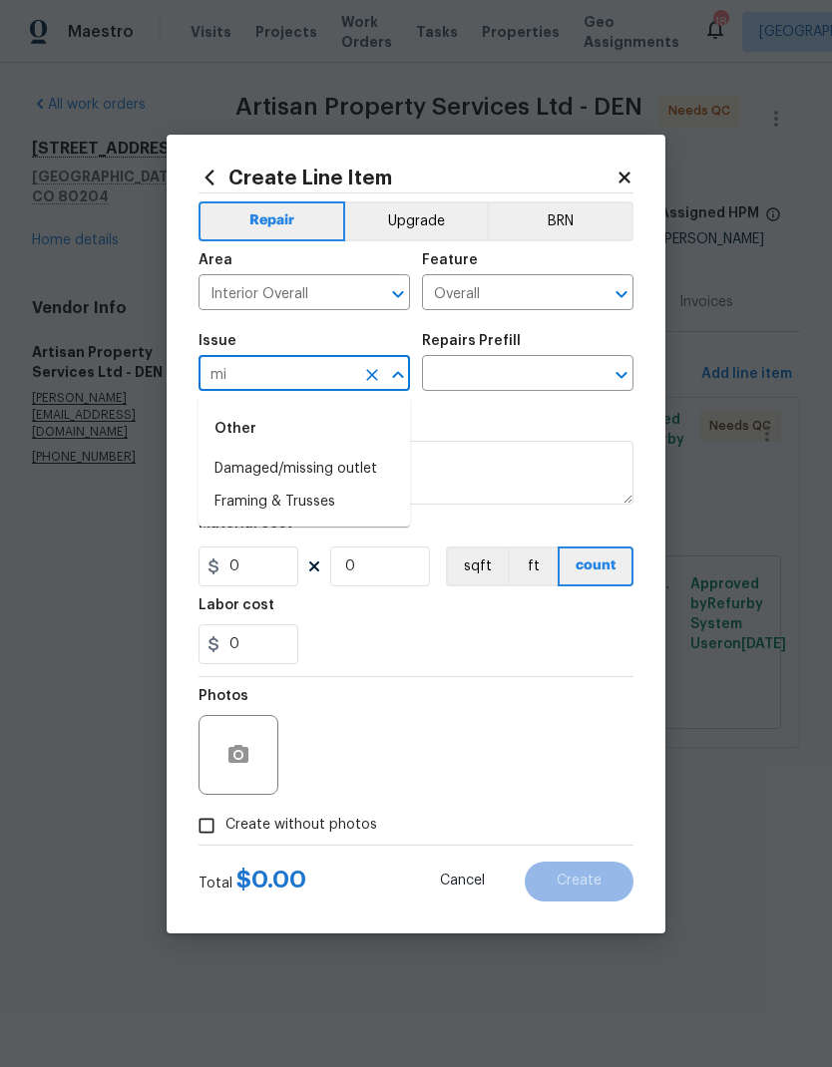
type input "m"
click at [256, 477] on li "Drywall" at bounding box center [304, 469] width 211 height 33
type input "Drywall"
click at [509, 381] on input "text" at bounding box center [500, 375] width 156 height 31
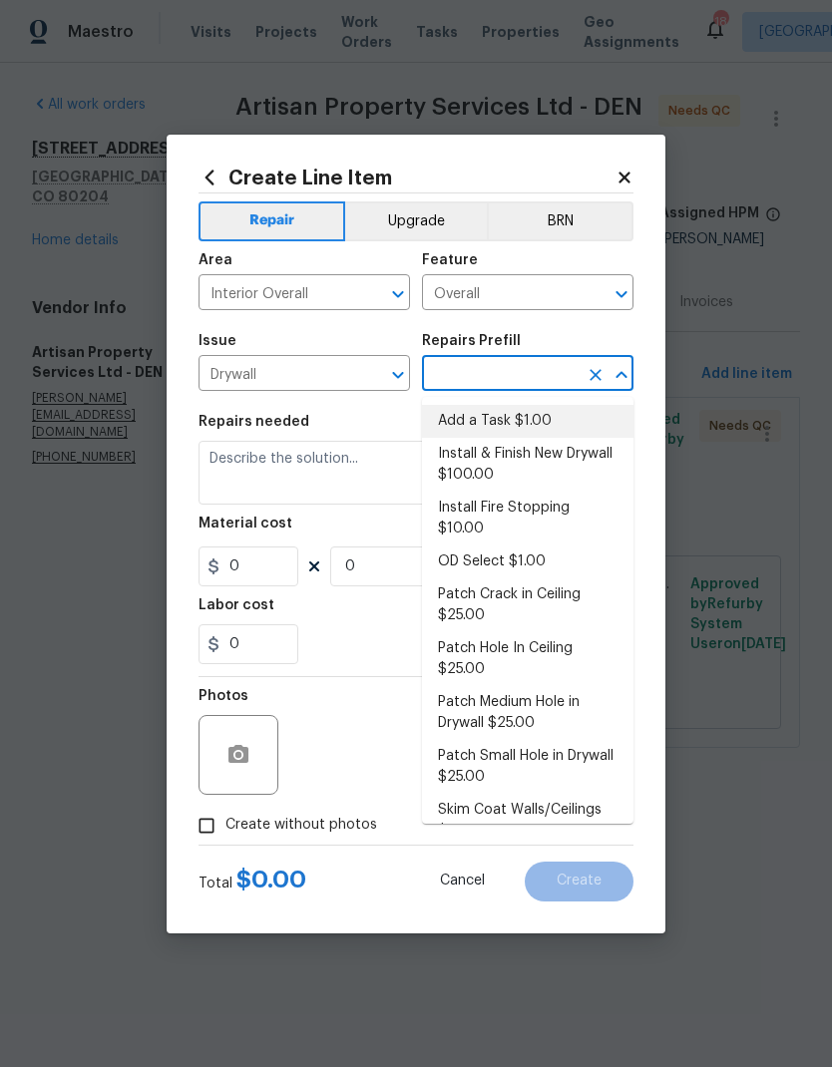
click at [502, 422] on li "Add a Task $1.00" at bounding box center [527, 421] width 211 height 33
type input "Add a Task $1.00"
type input "Walls and Ceiling"
type textarea "HPM to detail"
type input "1"
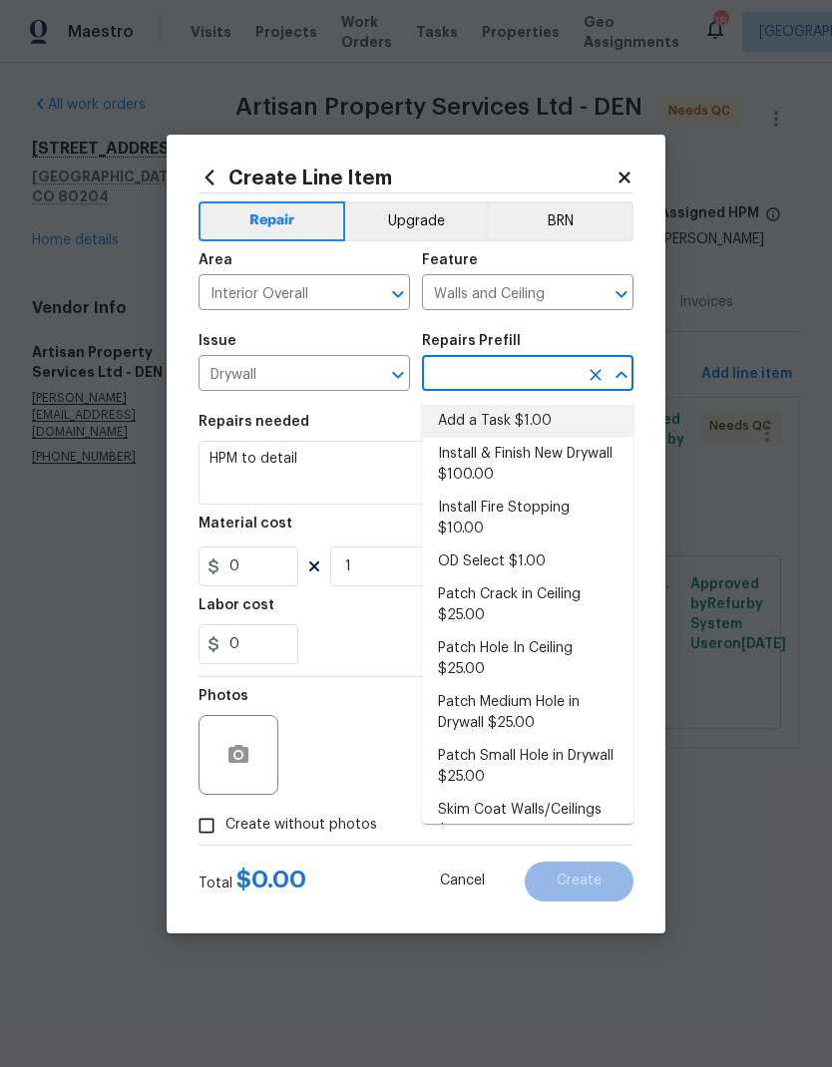
type input "Add a Task $1.00"
type input "1"
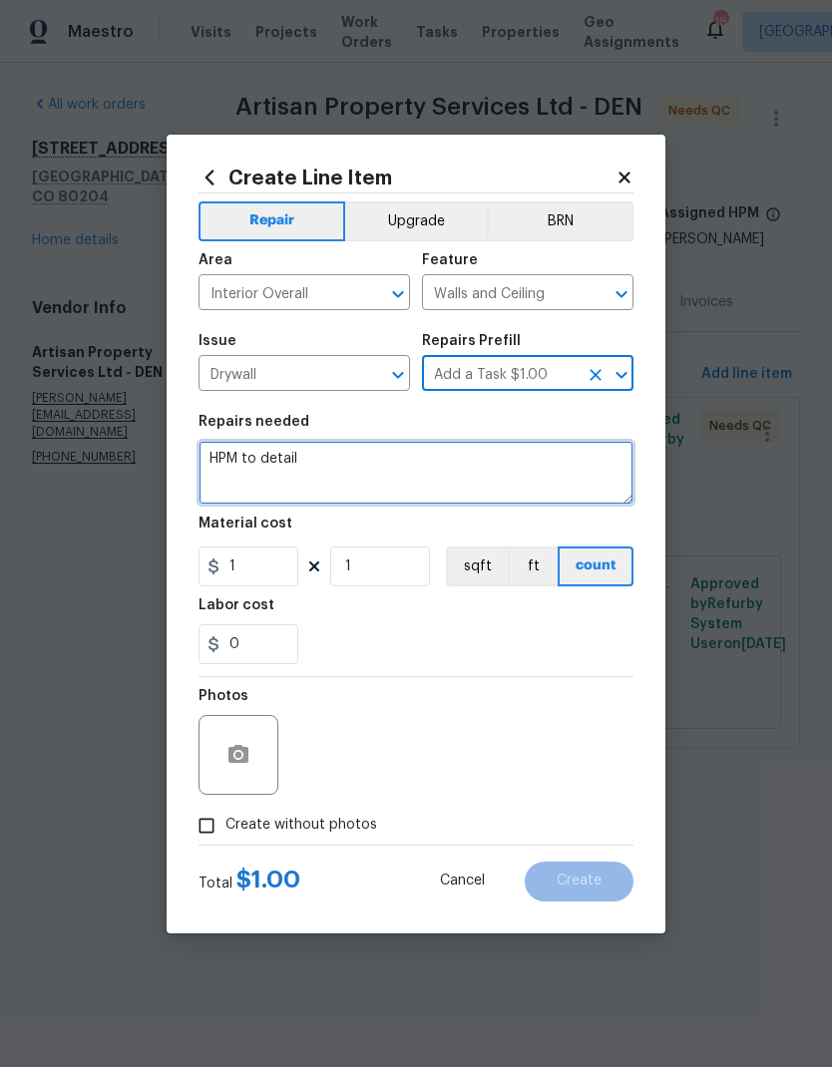
click at [362, 480] on textarea "HPM to detail" at bounding box center [416, 473] width 435 height 64
click at [276, 471] on textarea "HPM to detail" at bounding box center [416, 473] width 435 height 64
click at [276, 470] on textarea "HPM to detail" at bounding box center [416, 473] width 435 height 64
click at [270, 475] on textarea "HPM to detail" at bounding box center [416, 473] width 435 height 64
click at [269, 475] on textarea "HPM to detail" at bounding box center [416, 473] width 435 height 64
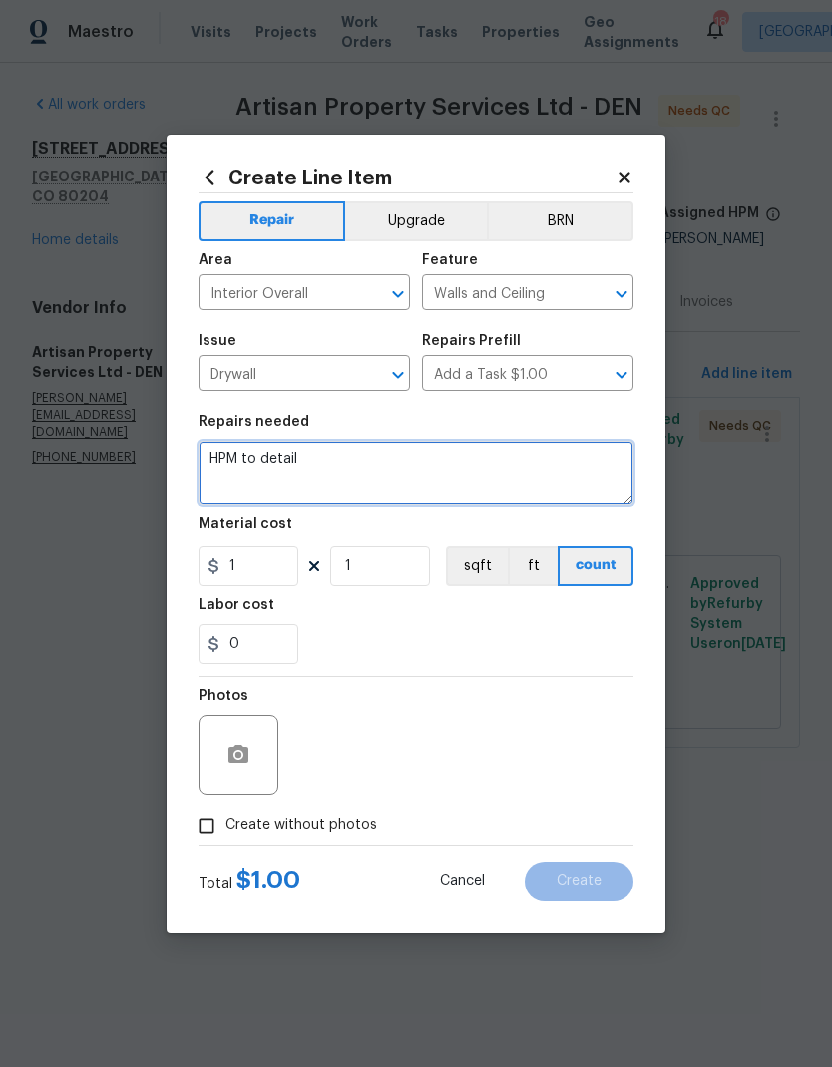
click at [244, 462] on textarea "HPM to detail" at bounding box center [416, 473] width 435 height 64
click at [244, 461] on textarea "HPM to detail" at bounding box center [416, 473] width 435 height 64
click at [242, 456] on textarea "HPM to detail" at bounding box center [416, 473] width 435 height 64
type textarea "Mold and asbestos testing"
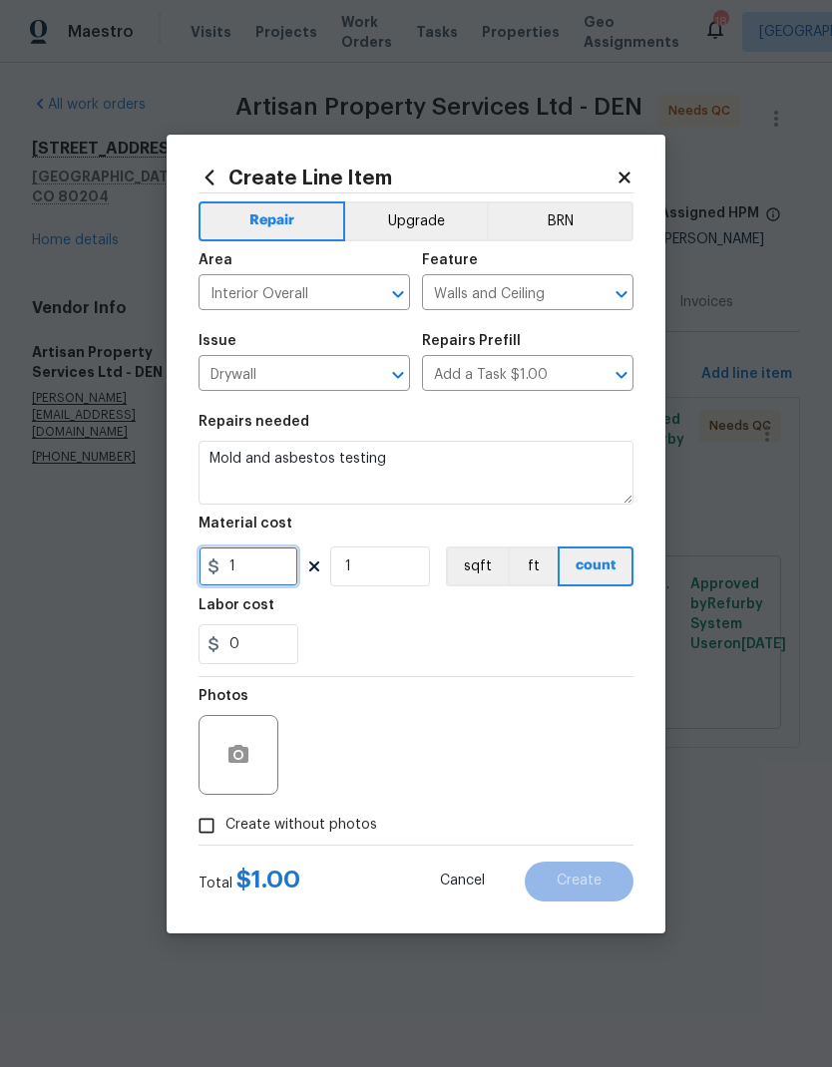
click at [275, 576] on input "1" at bounding box center [249, 567] width 100 height 40
type input "1900"
click at [481, 626] on div "0" at bounding box center [416, 645] width 435 height 40
click at [295, 836] on span "Create without photos" at bounding box center [301, 825] width 152 height 21
click at [225, 836] on input "Create without photos" at bounding box center [207, 826] width 38 height 38
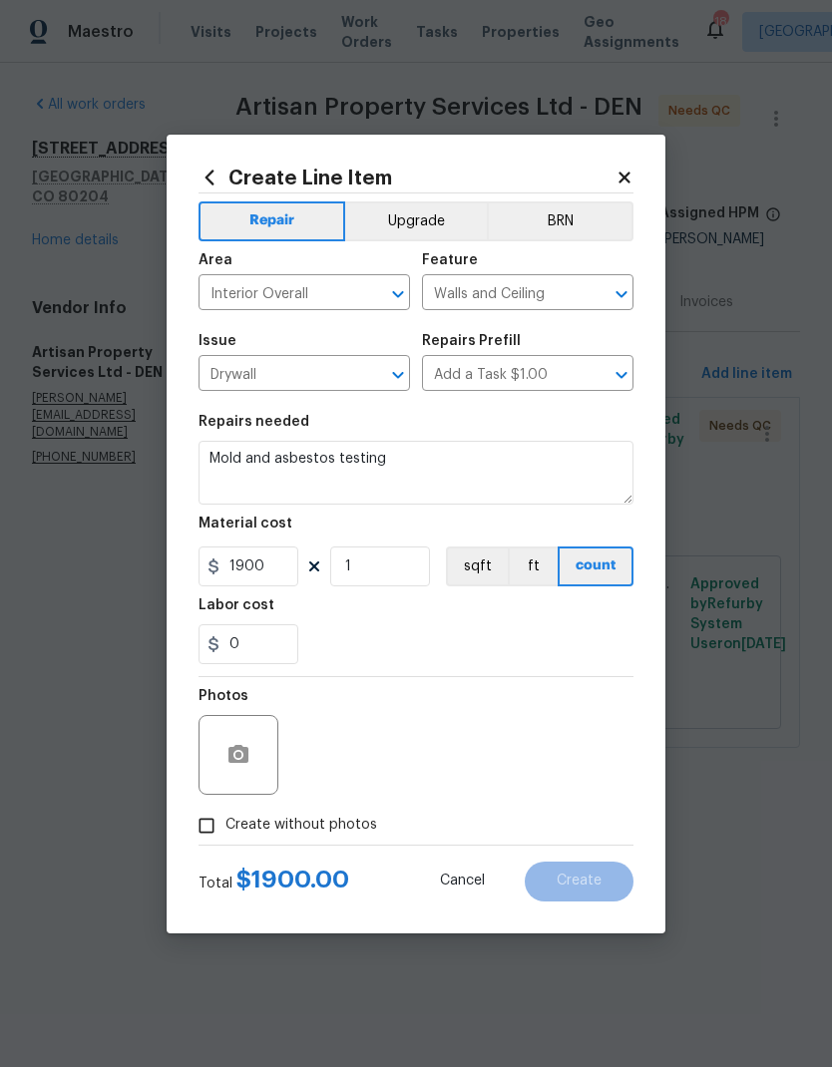
checkbox input "true"
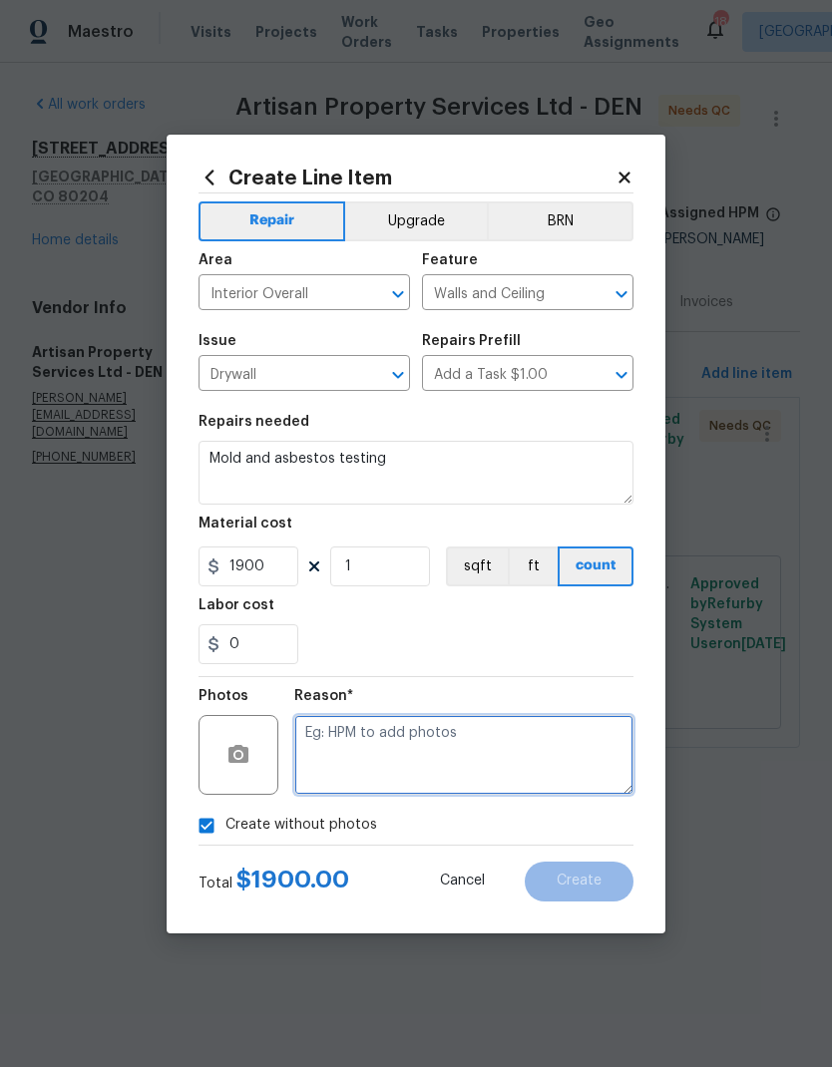
click at [423, 749] on textarea at bounding box center [463, 755] width 339 height 80
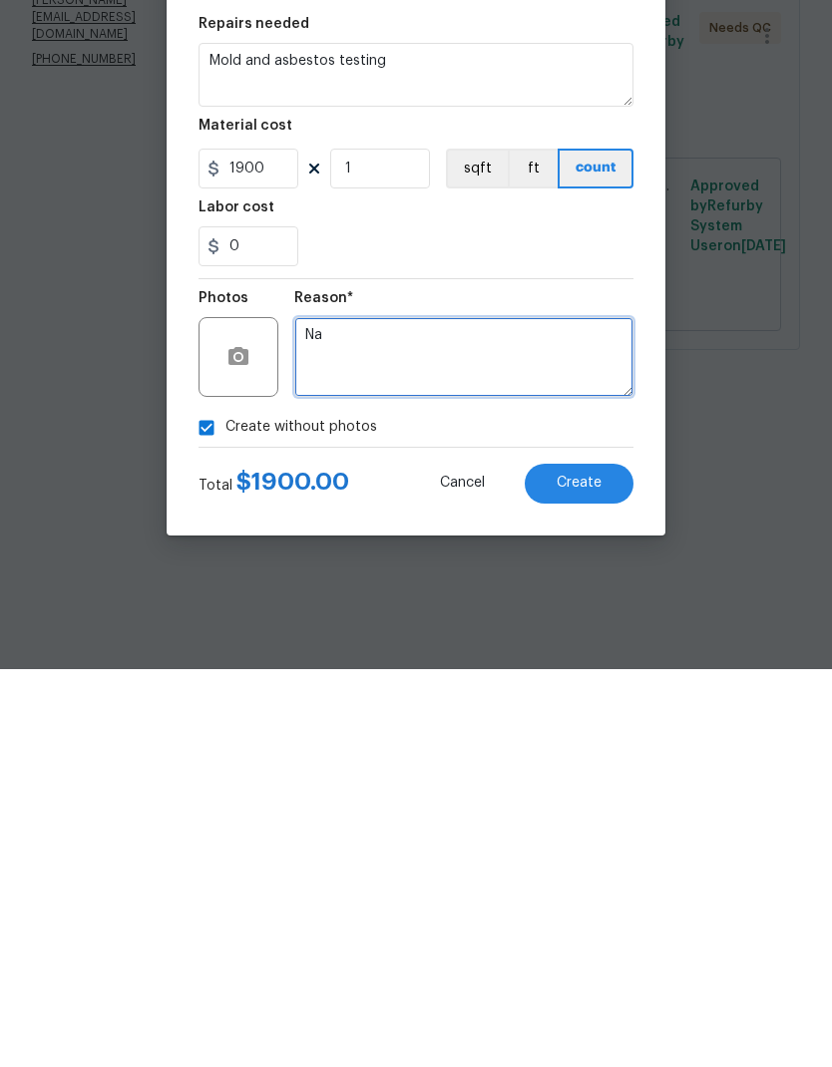
type textarea "Na"
click at [584, 874] on span "Create" at bounding box center [579, 881] width 45 height 15
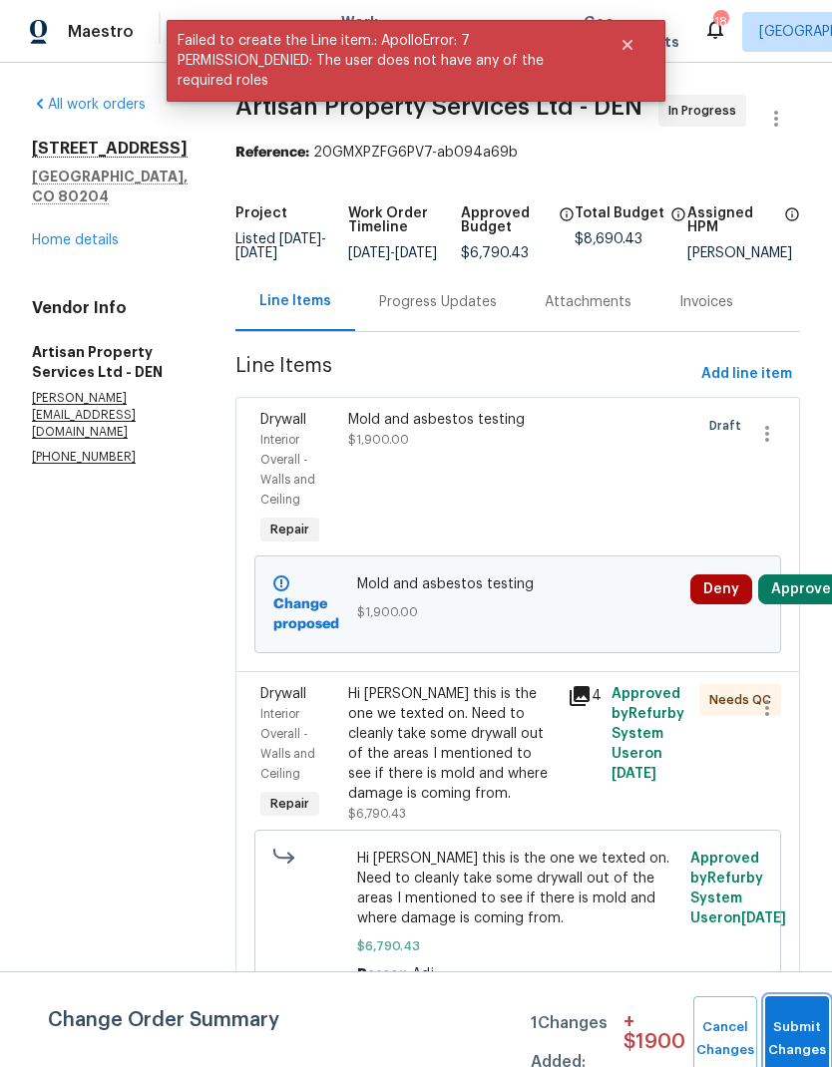
click at [782, 1035] on button "Submit Changes" at bounding box center [797, 1040] width 64 height 86
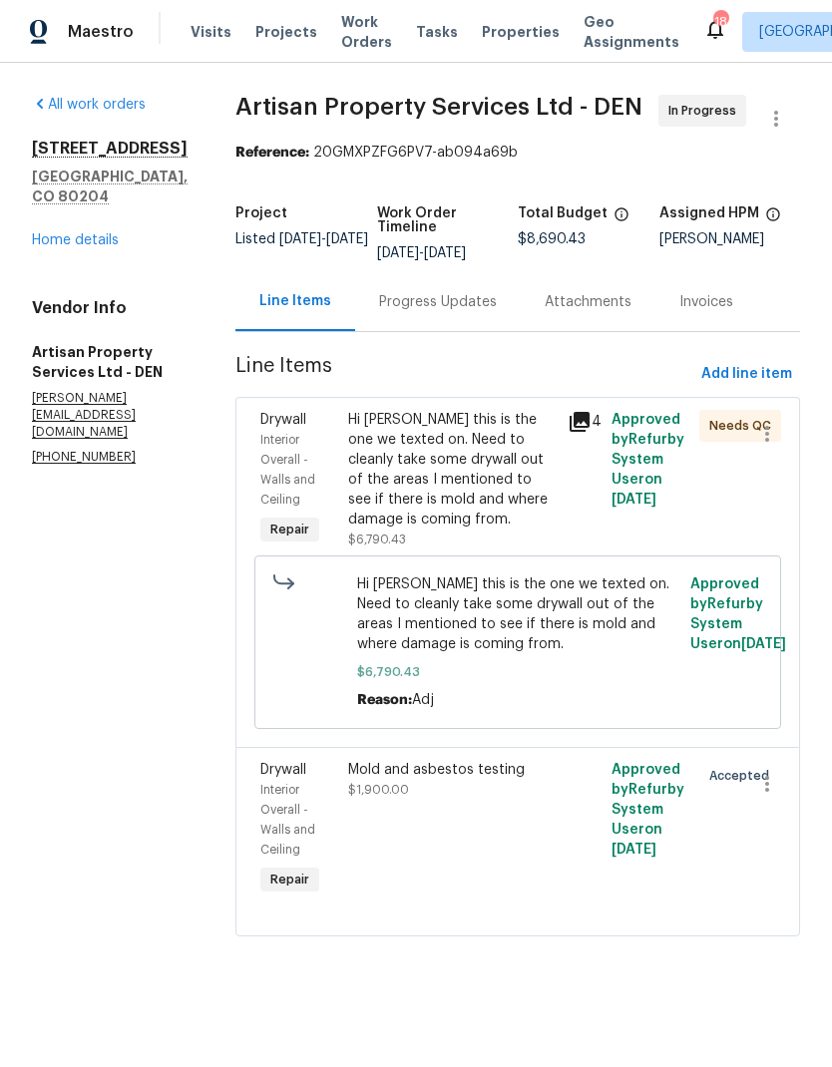
click at [431, 466] on div "Hi [PERSON_NAME] this is the one we texted on. Need to cleanly take some drywal…" at bounding box center [452, 470] width 208 height 120
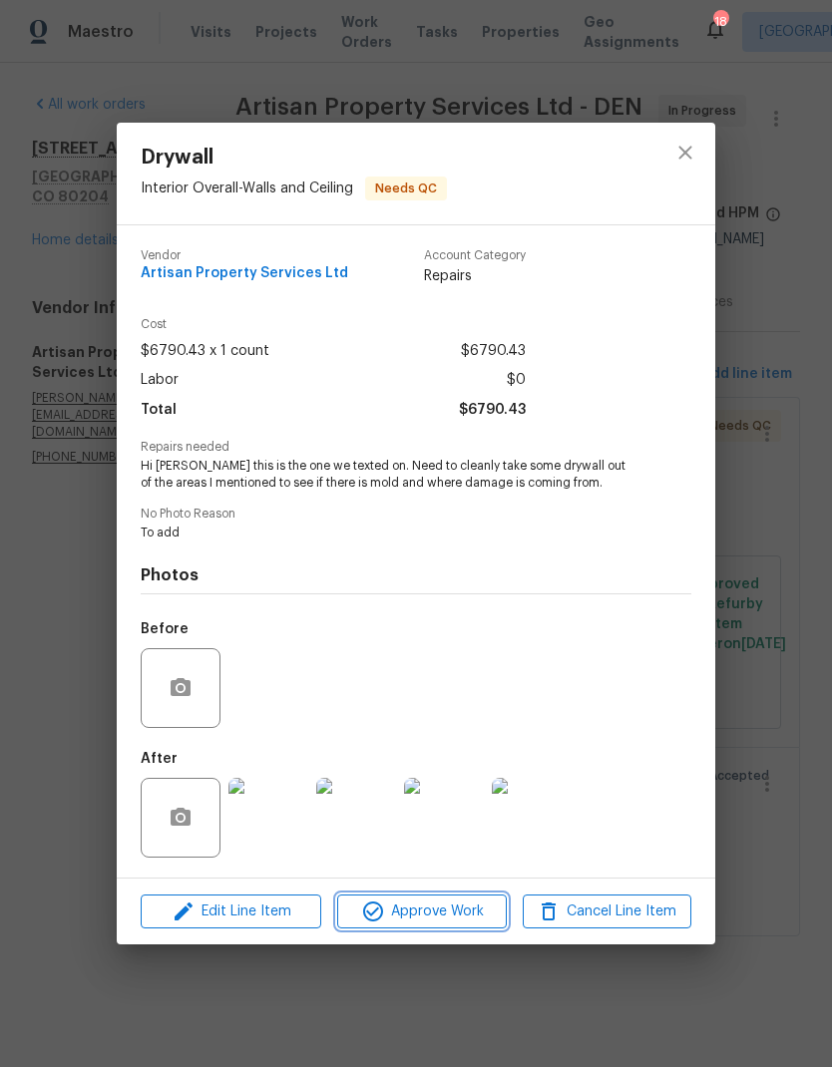
click at [447, 914] on span "Approve Work" at bounding box center [421, 912] width 157 height 25
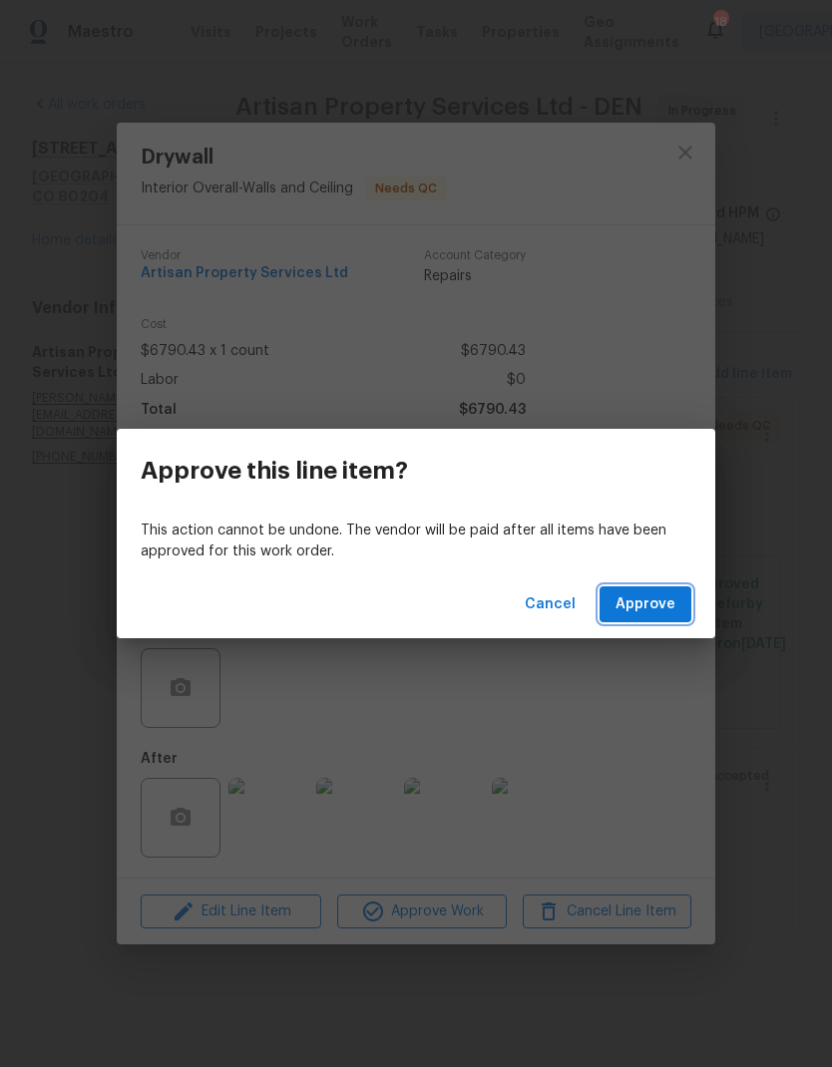
click at [650, 600] on span "Approve" at bounding box center [646, 605] width 60 height 25
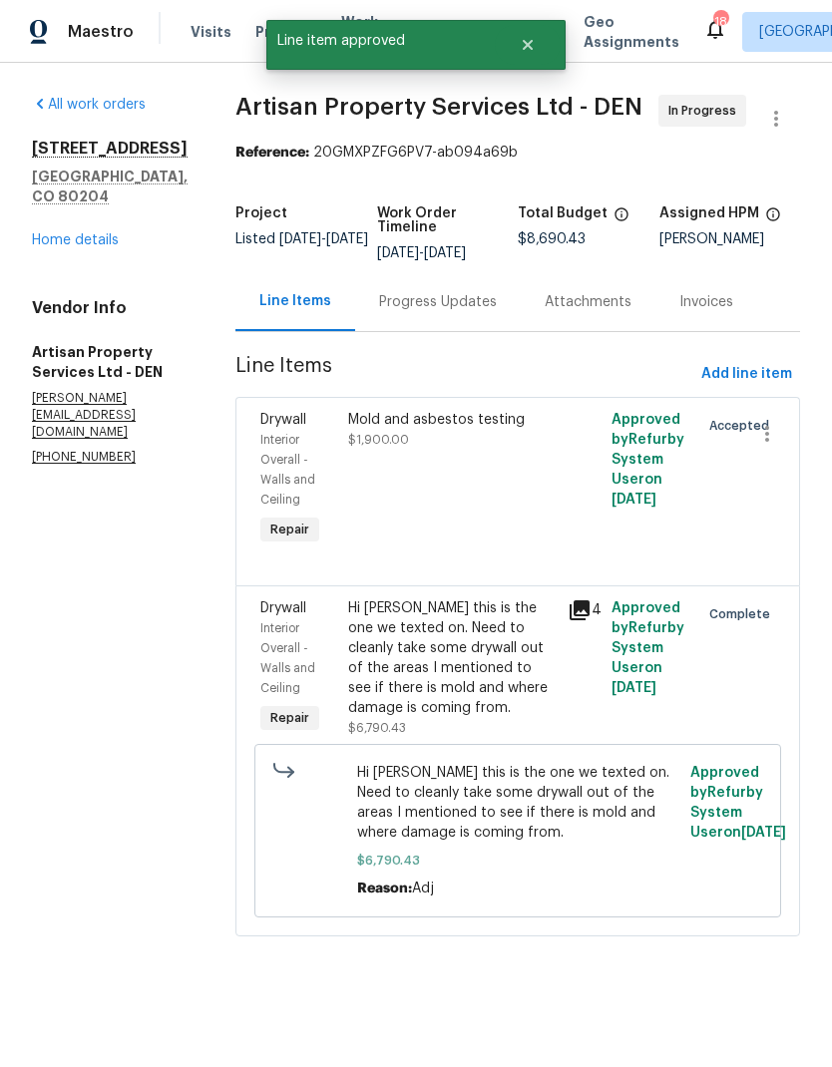
click at [64, 247] on link "Home details" at bounding box center [75, 240] width 87 height 14
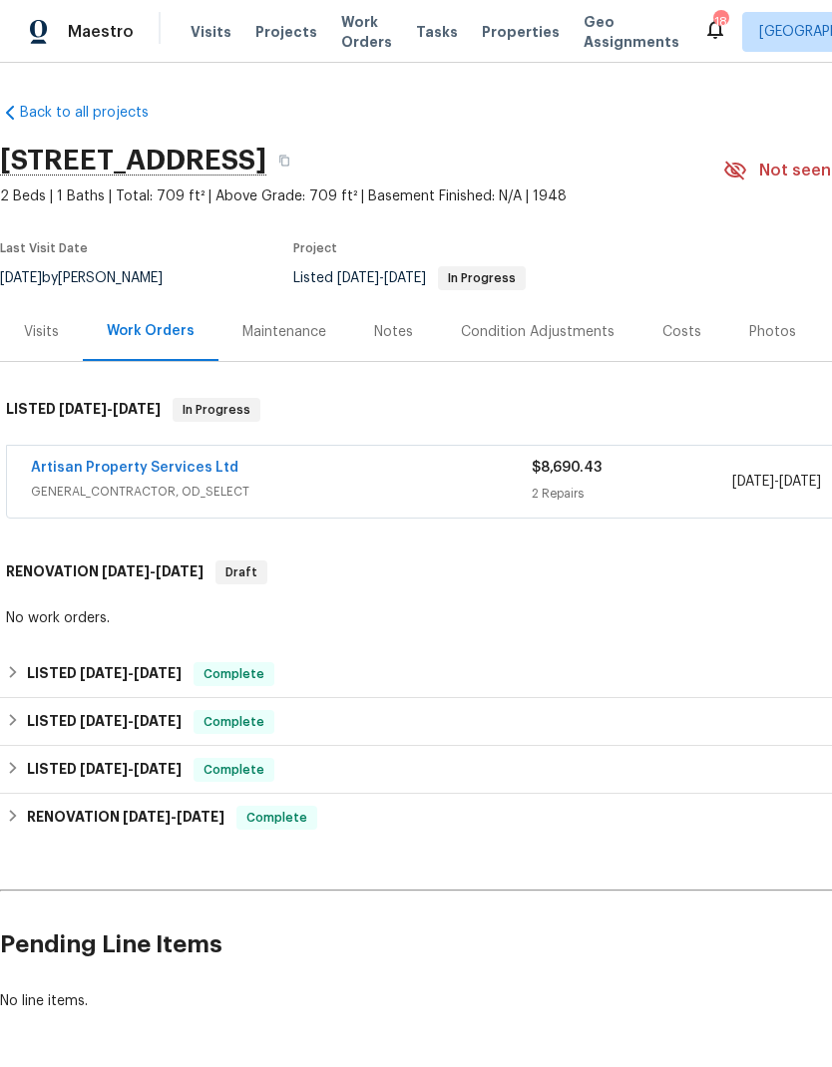
click at [169, 466] on link "Artisan Property Services Ltd" at bounding box center [135, 468] width 208 height 14
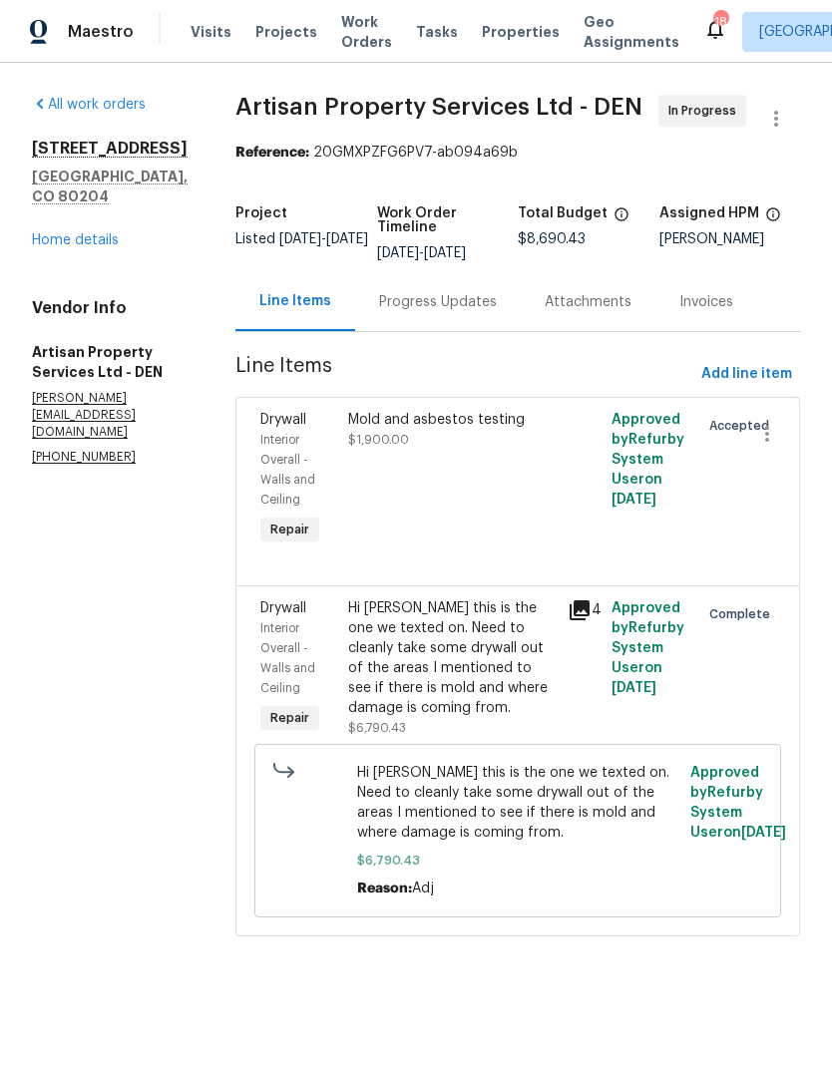
click at [64, 247] on link "Home details" at bounding box center [75, 240] width 87 height 14
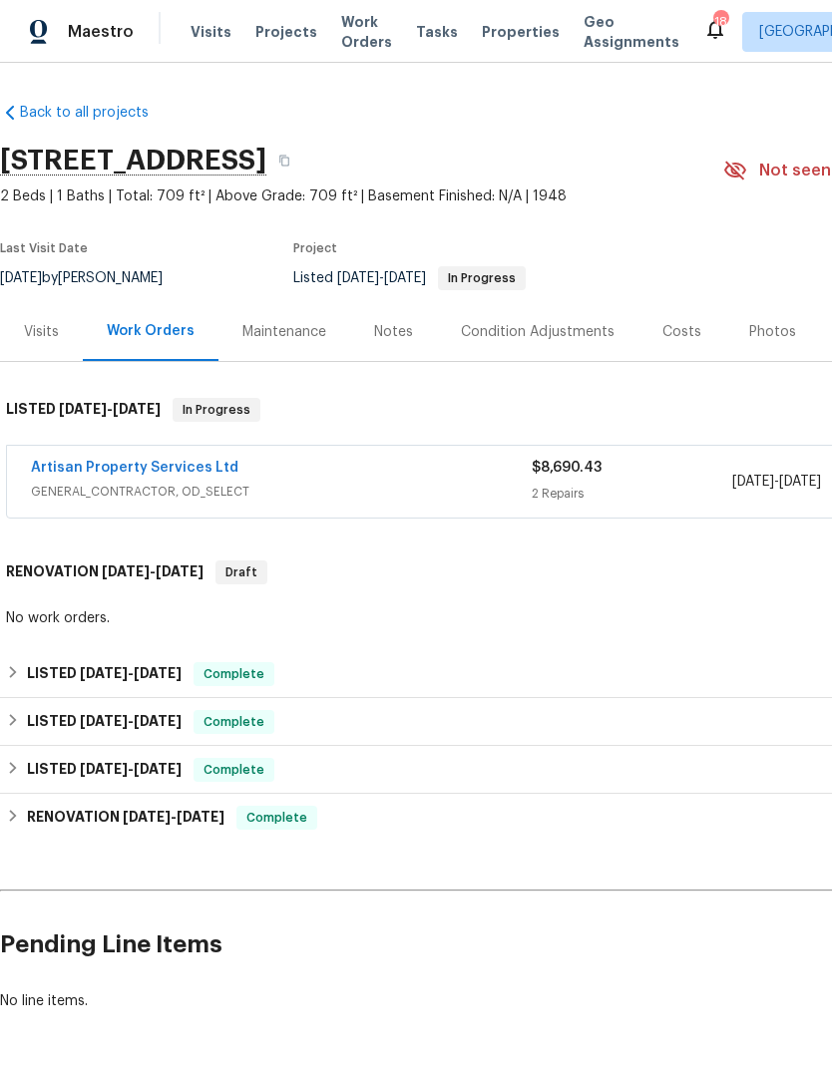
click at [403, 333] on div "Notes" at bounding box center [393, 332] width 39 height 20
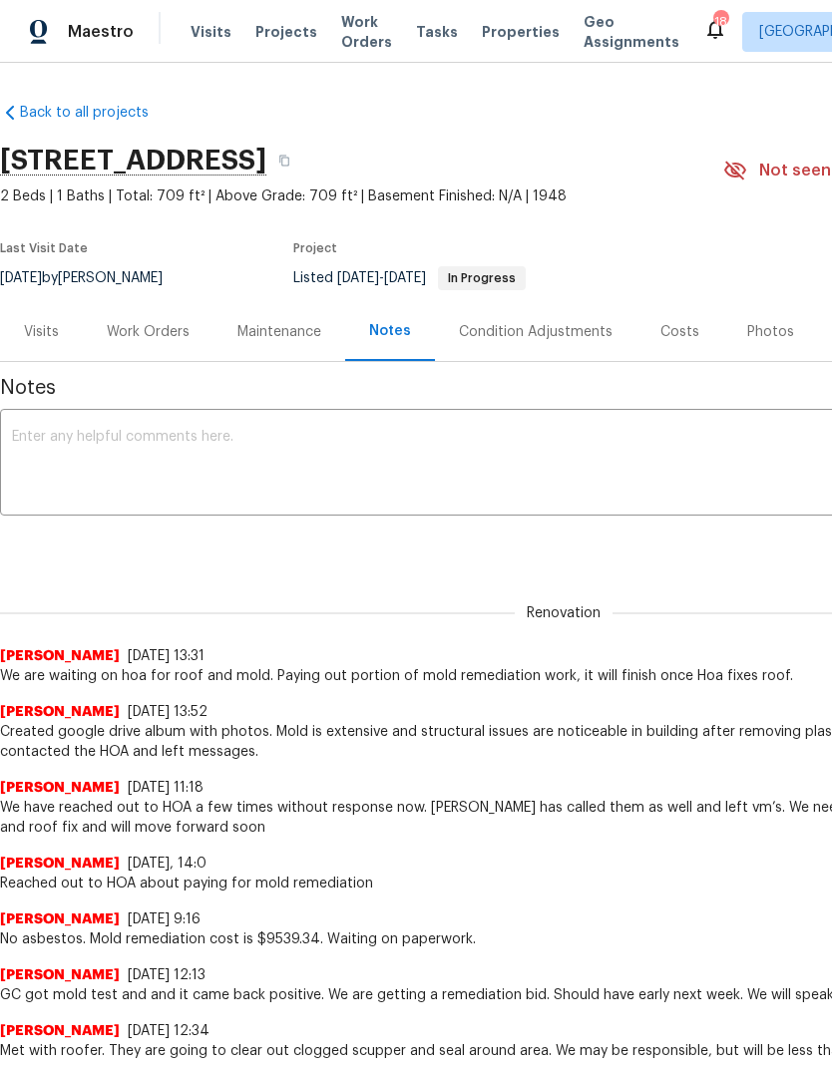
click at [157, 328] on div "Work Orders" at bounding box center [148, 332] width 83 height 20
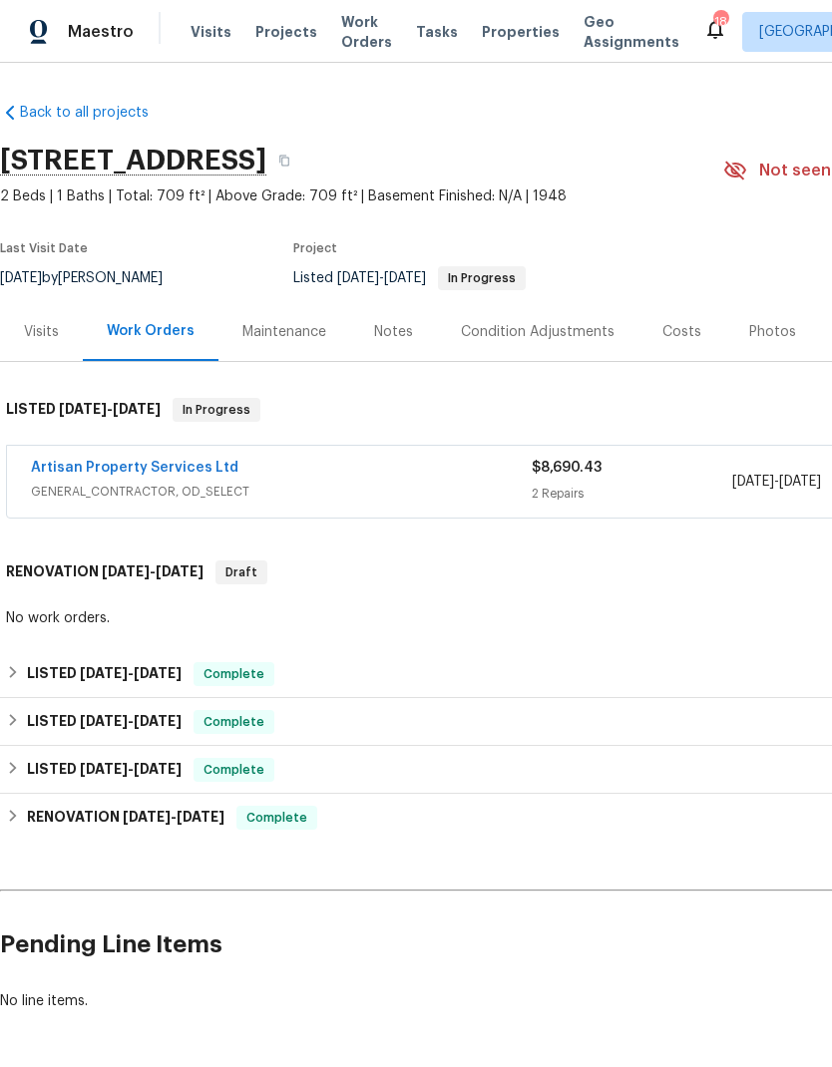
click at [280, 34] on span "Projects" at bounding box center [286, 32] width 62 height 20
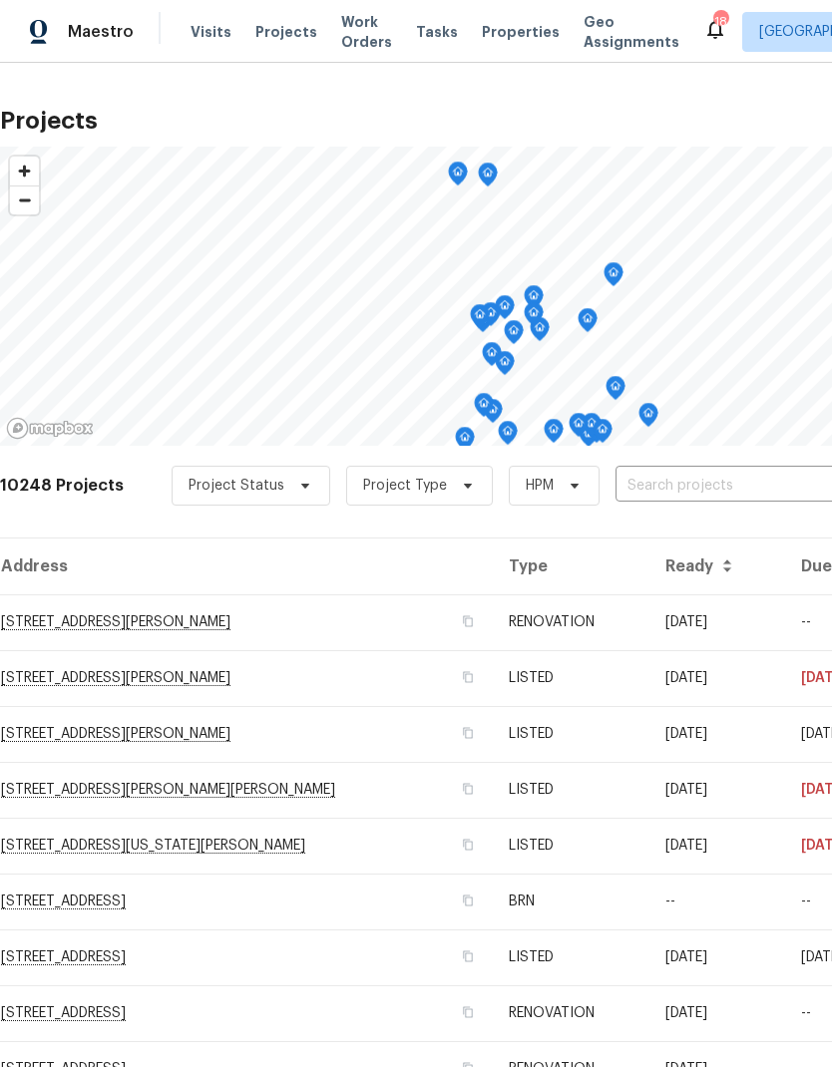
click at [669, 492] on input "text" at bounding box center [730, 486] width 228 height 31
type input "6"
type input "8090"
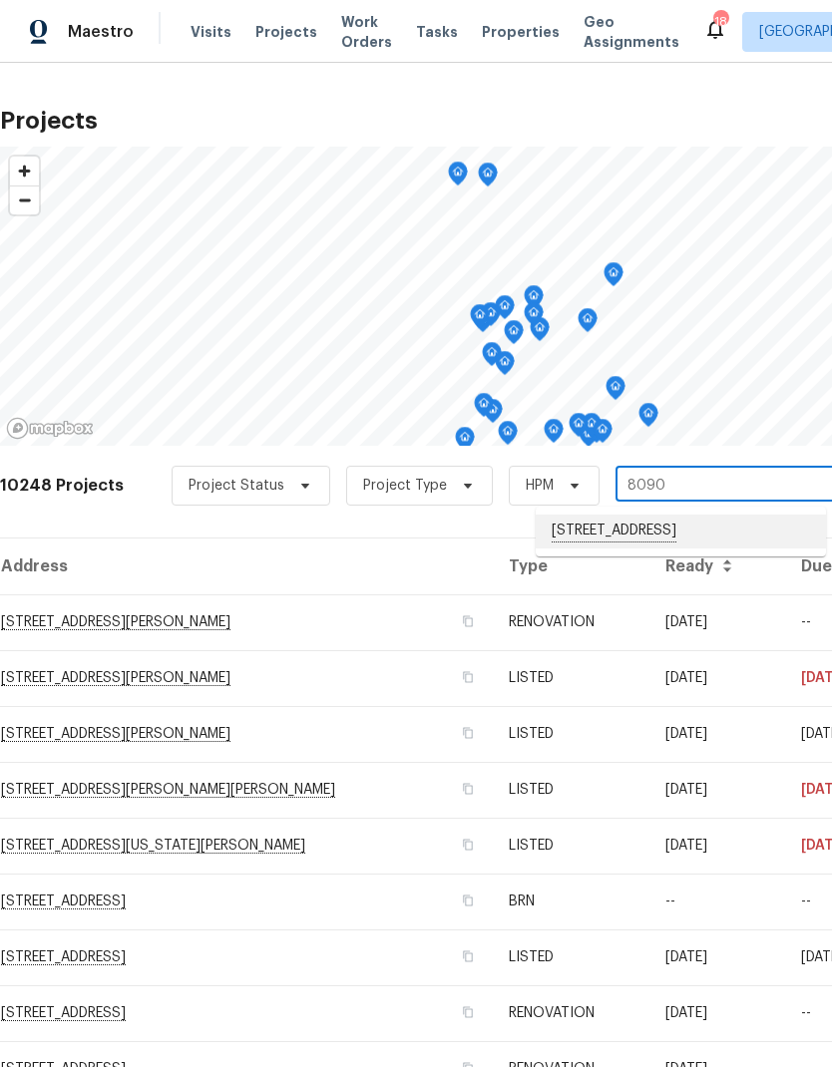
click at [657, 528] on li "[STREET_ADDRESS]" at bounding box center [681, 532] width 290 height 34
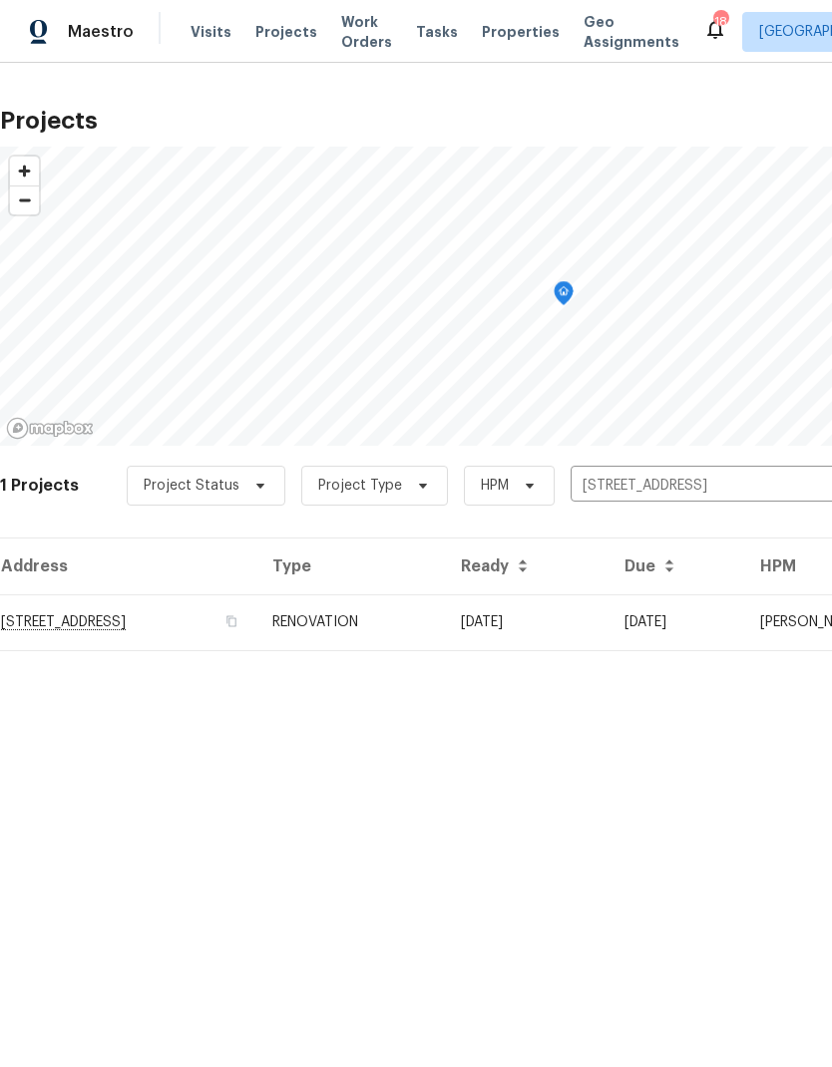
click at [445, 634] on td "RENOVATION" at bounding box center [350, 623] width 189 height 56
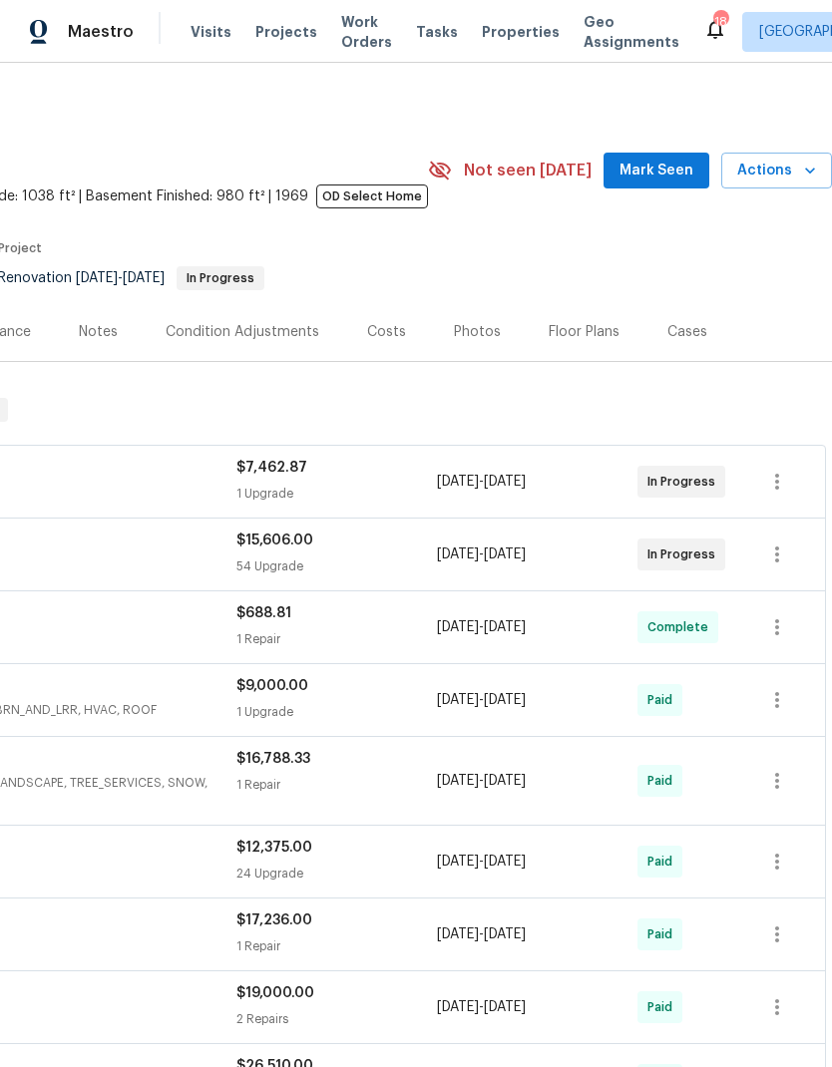
scroll to position [0, 295]
click at [770, 554] on icon "button" at bounding box center [777, 555] width 24 height 24
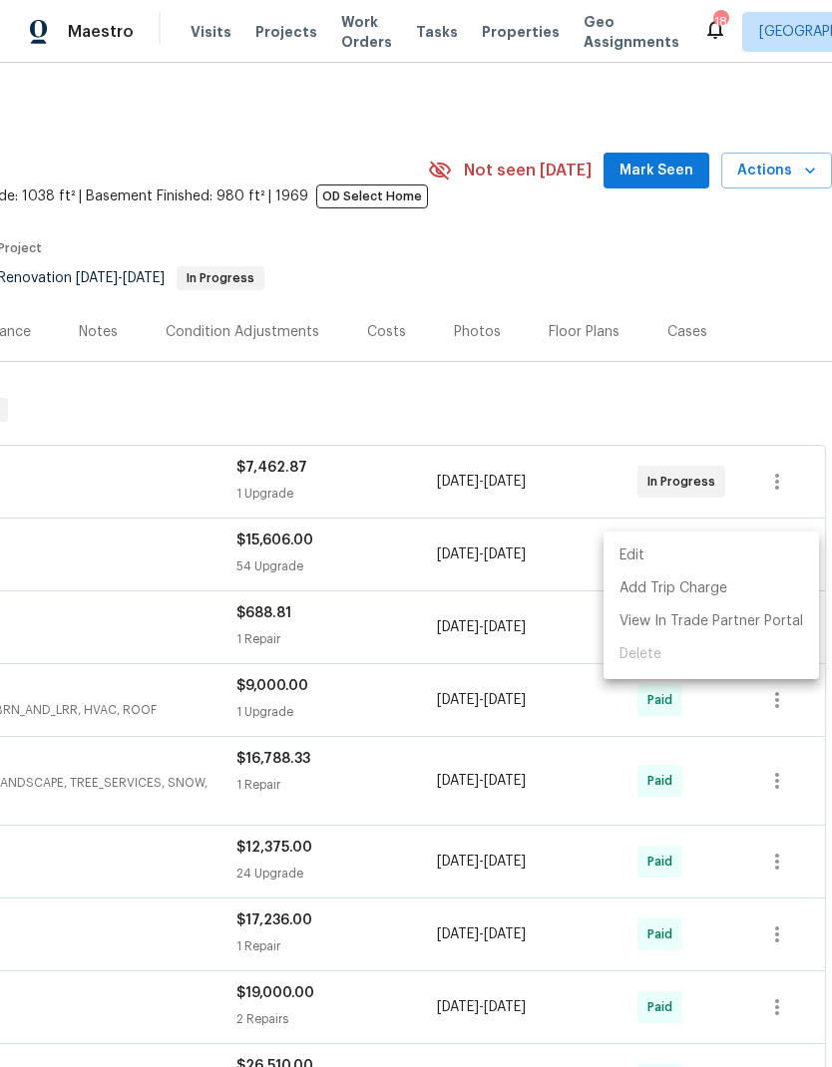
click at [639, 564] on li "Edit" at bounding box center [711, 556] width 215 height 33
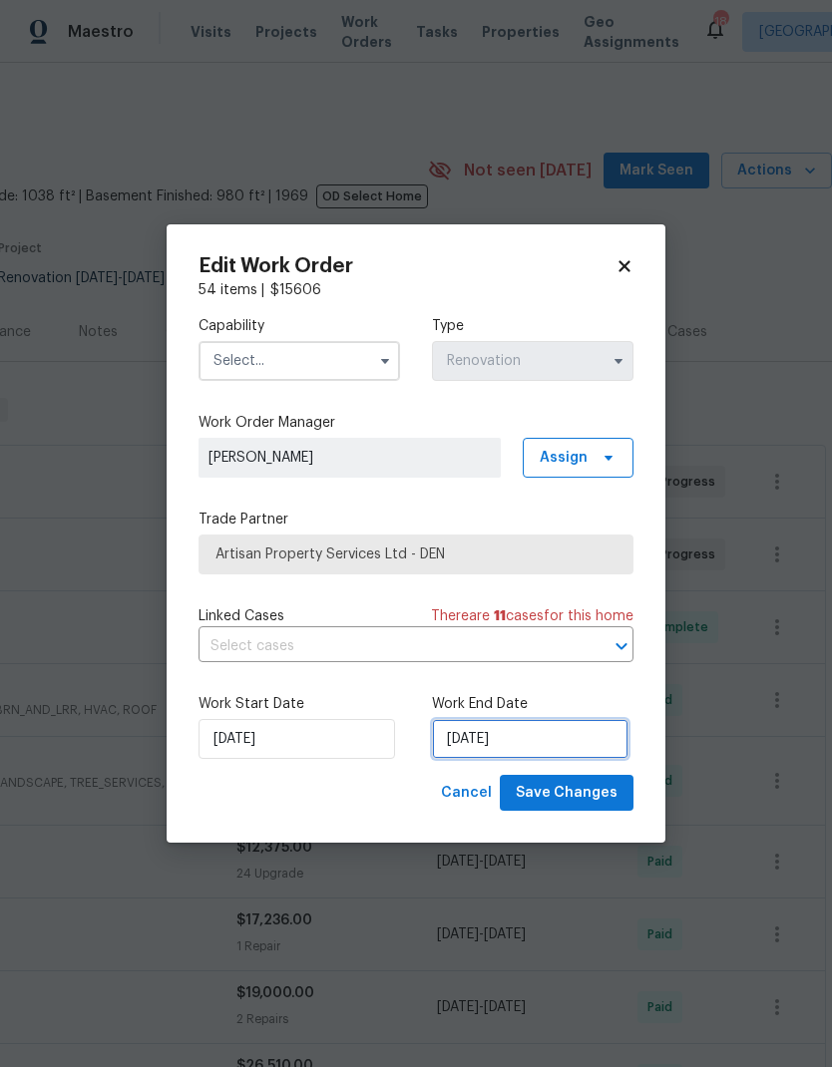
click at [556, 743] on input "[DATE]" at bounding box center [530, 739] width 197 height 40
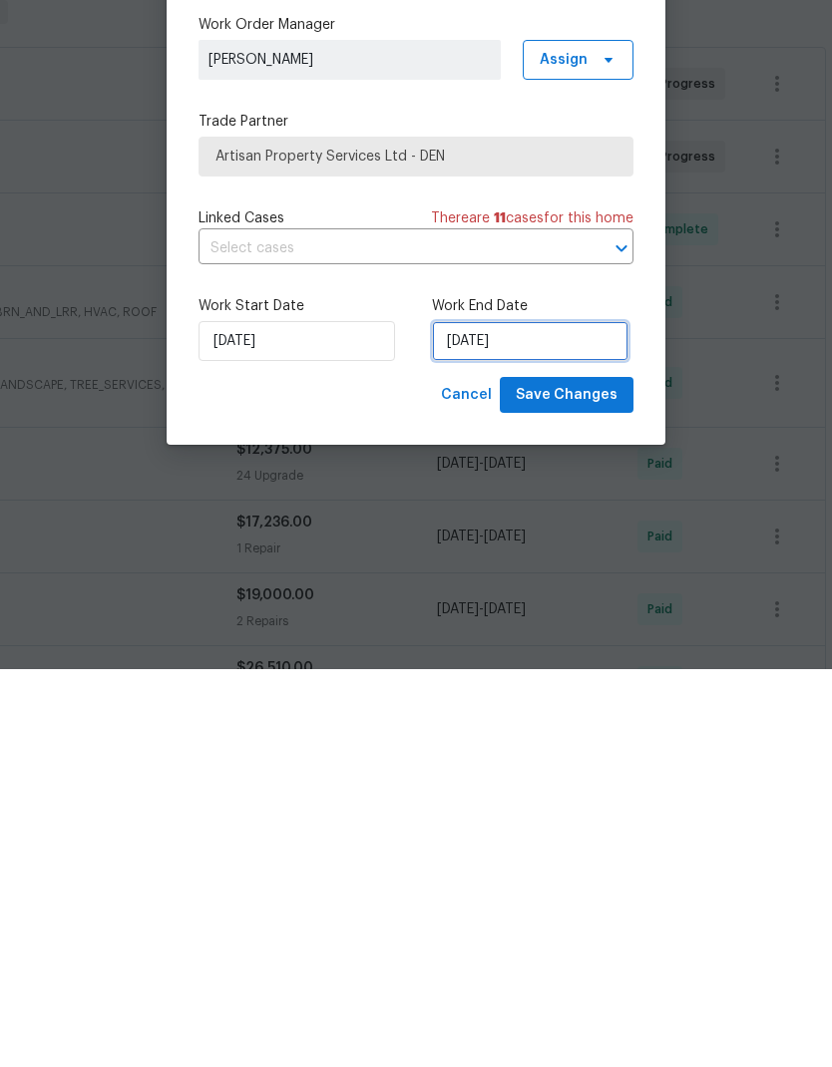
select select "7"
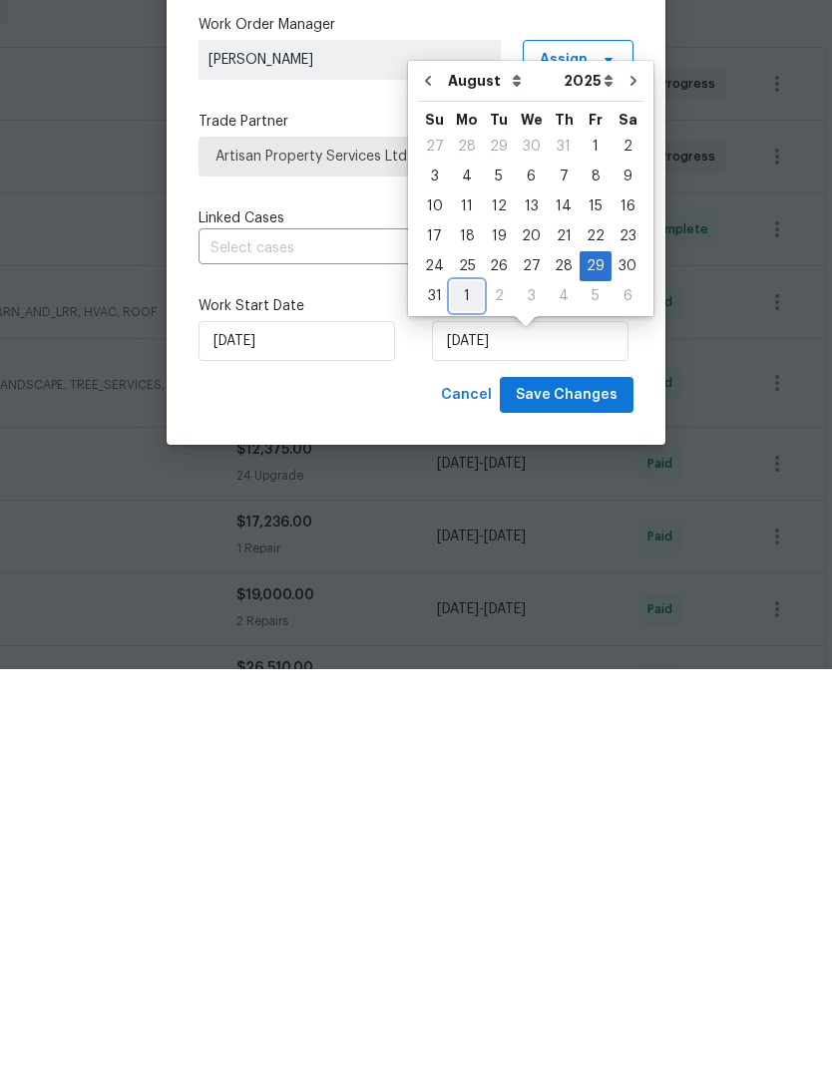
click at [464, 680] on div "1" at bounding box center [467, 694] width 32 height 28
type input "[DATE]"
select select "8"
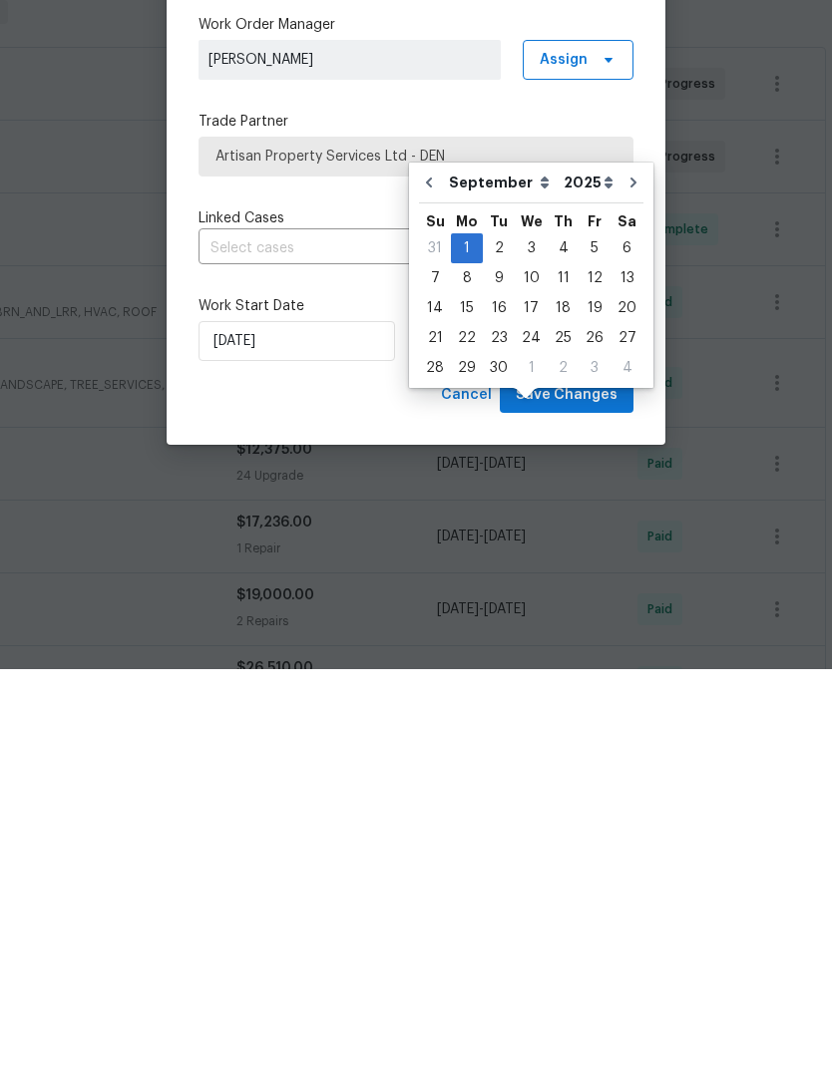
scroll to position [80, 0]
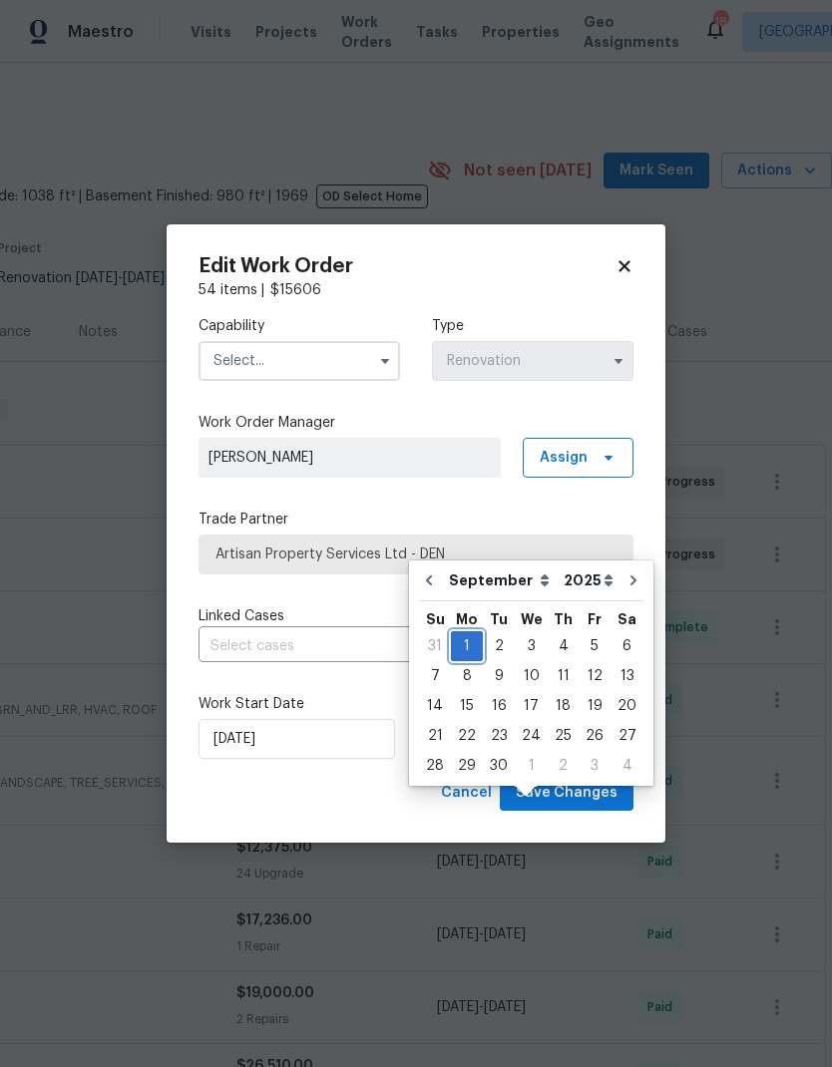
click at [466, 632] on div "1" at bounding box center [467, 646] width 32 height 28
click at [346, 373] on input "text" at bounding box center [300, 361] width 202 height 40
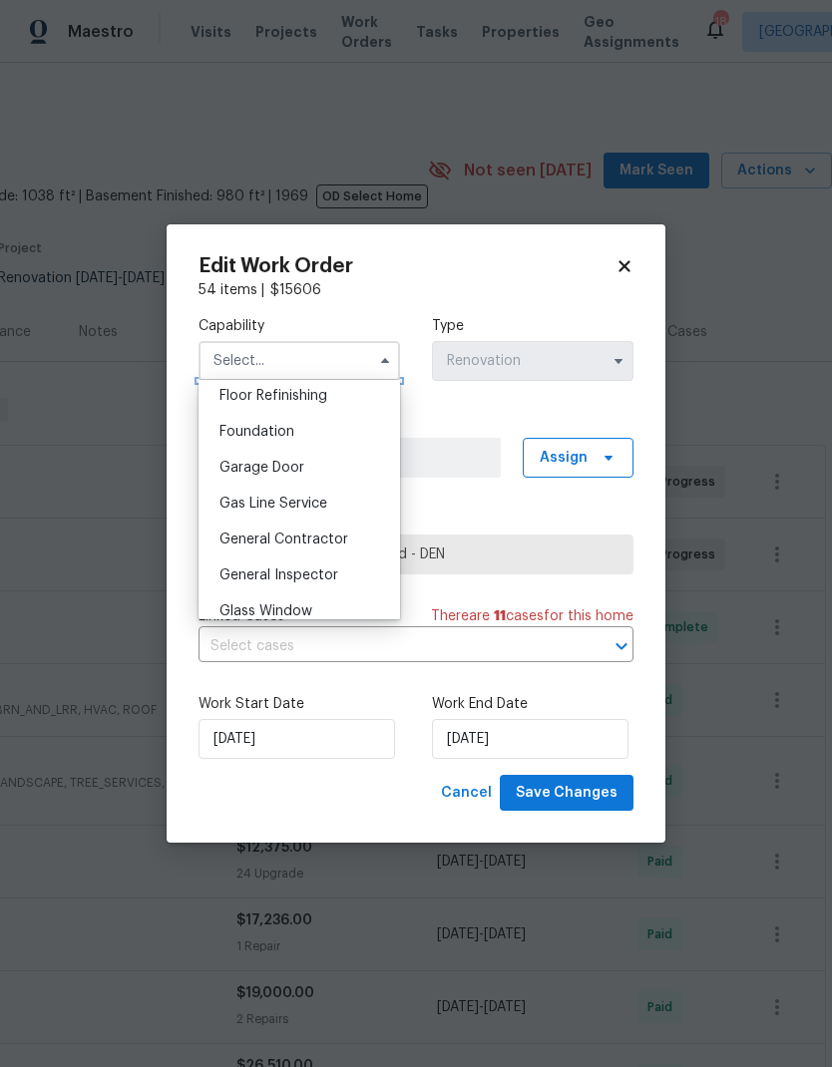
scroll to position [818, 0]
click at [324, 541] on span "General Contractor" at bounding box center [283, 539] width 129 height 14
type input "General Contractor"
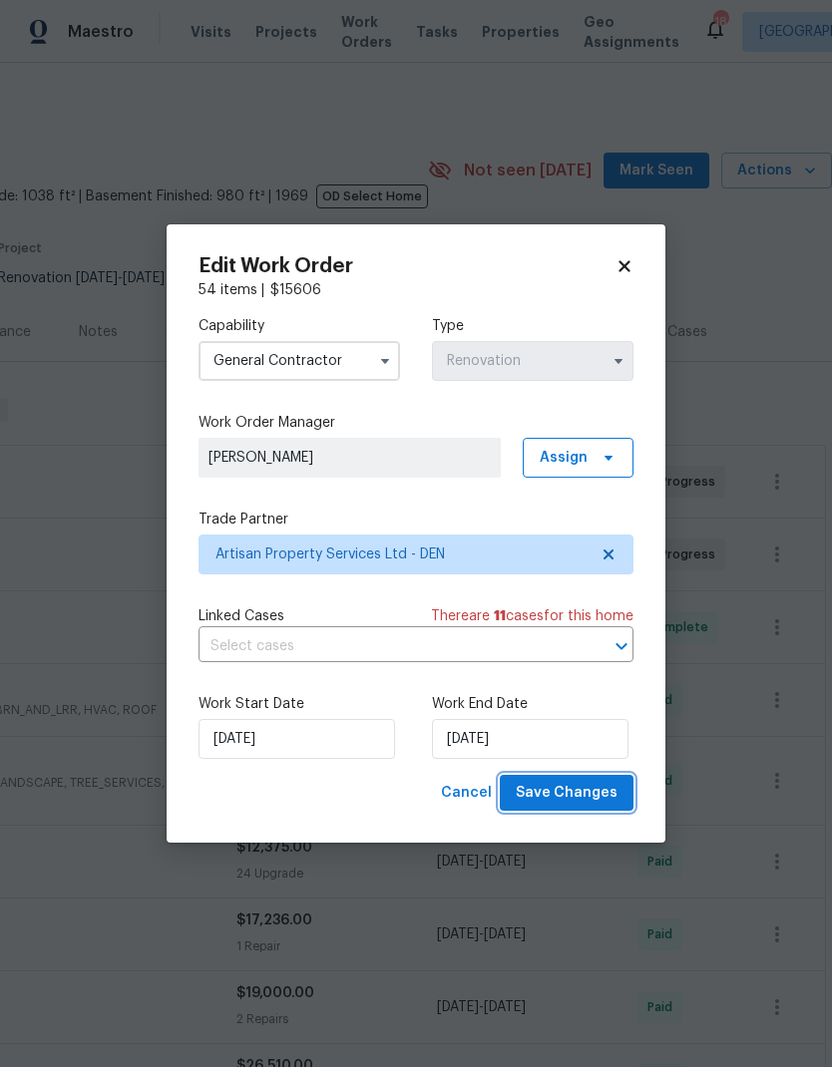
click at [585, 800] on span "Save Changes" at bounding box center [567, 793] width 102 height 25
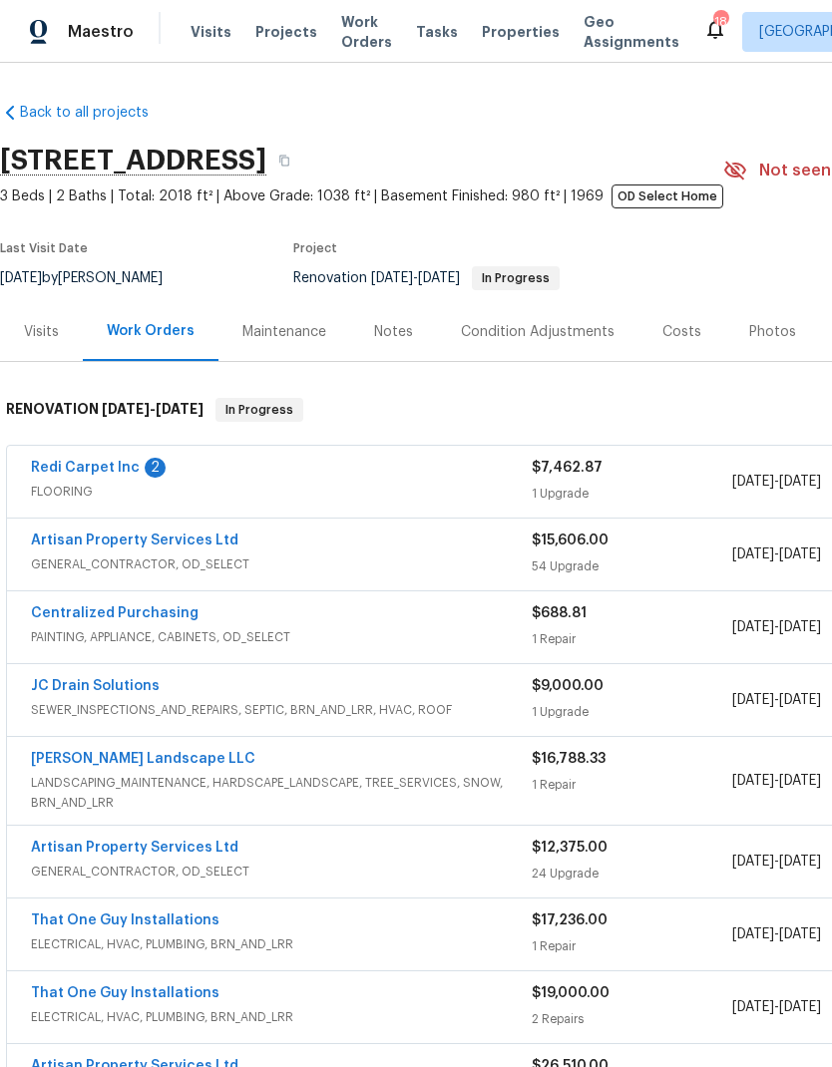
scroll to position [0, 0]
click at [200, 25] on span "Visits" at bounding box center [211, 32] width 41 height 20
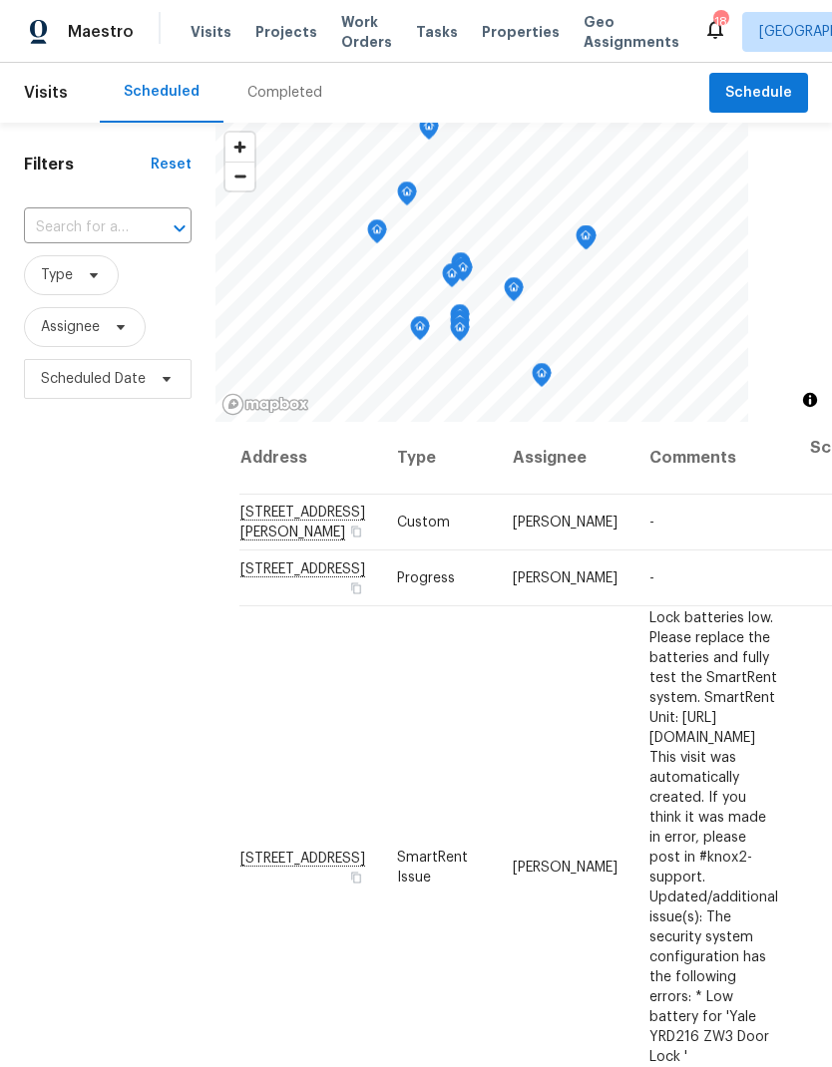
click at [99, 226] on input "text" at bounding box center [80, 227] width 112 height 31
type input "1298"
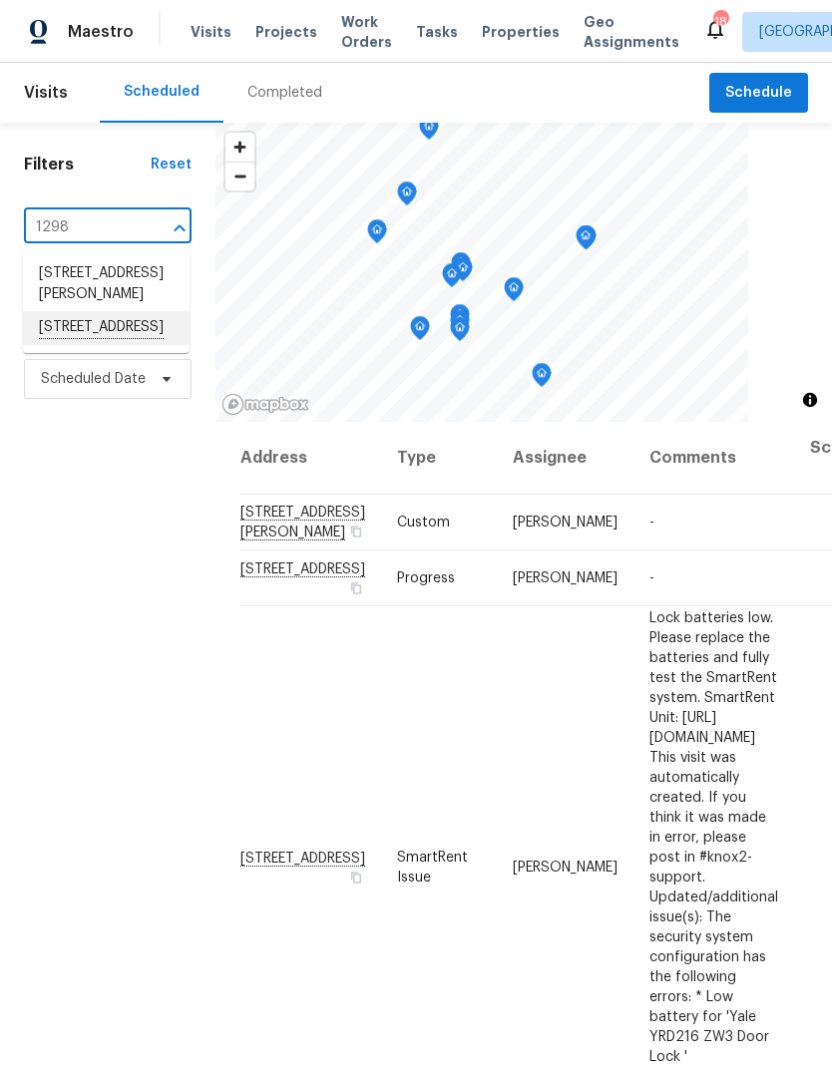
click at [94, 337] on li "[STREET_ADDRESS]" at bounding box center [106, 328] width 167 height 34
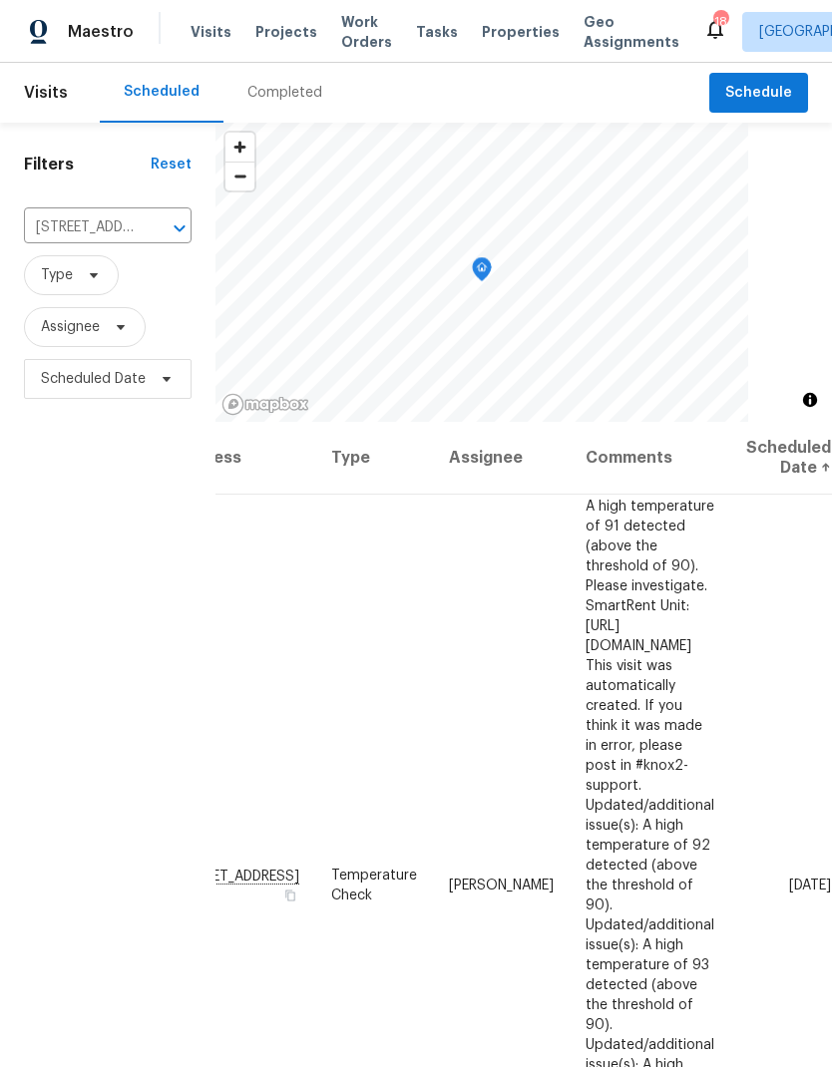
scroll to position [0, 154]
click at [0, 0] on icon at bounding box center [0, 0] width 0 height 0
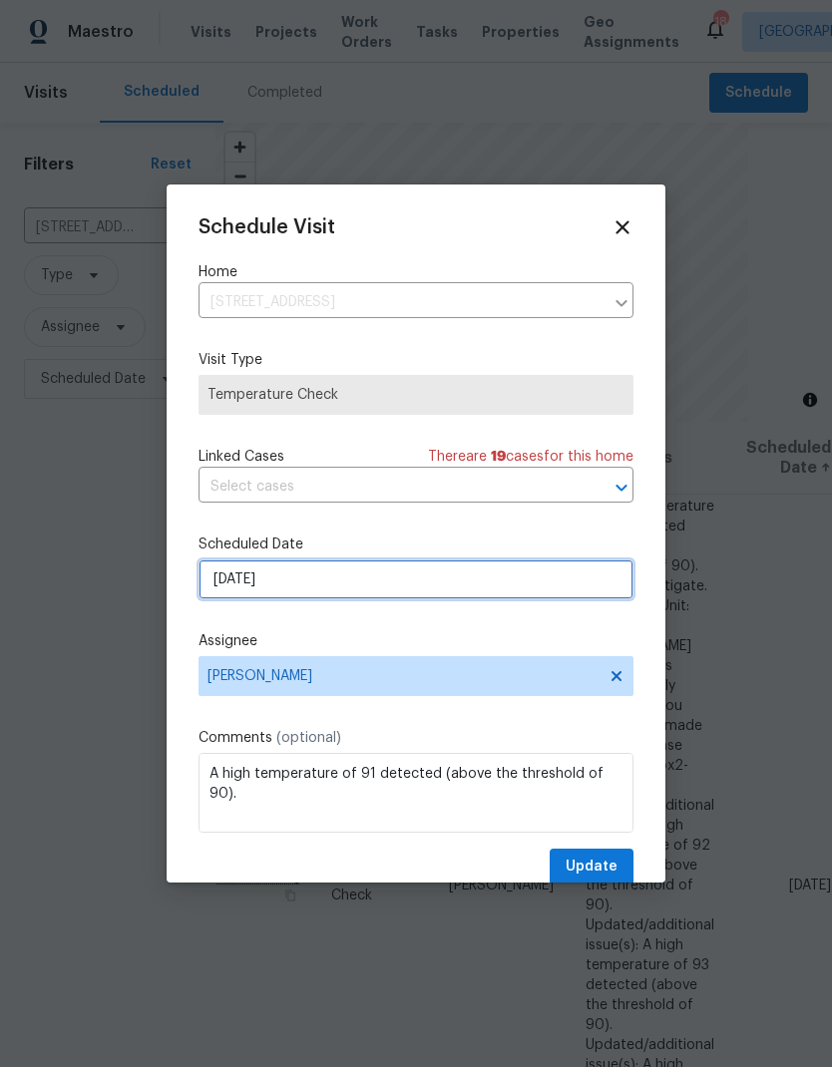
click at [329, 589] on input "[DATE]" at bounding box center [416, 580] width 435 height 40
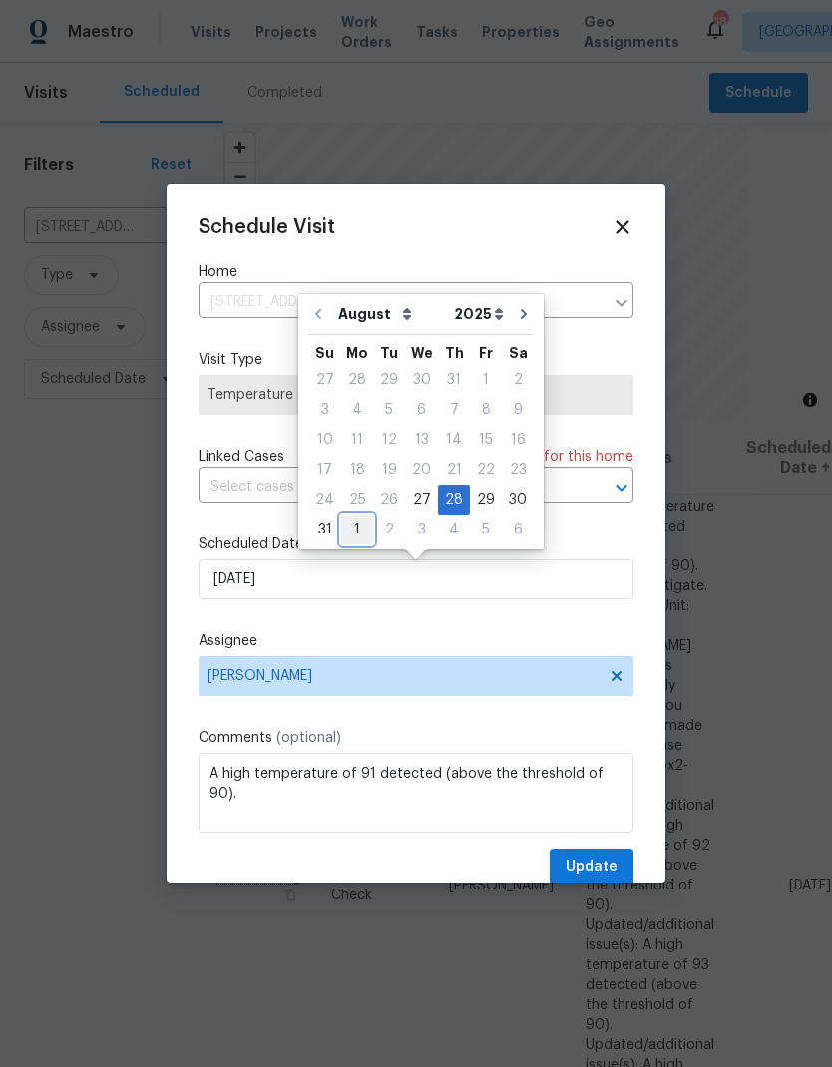
click at [359, 528] on div "1" at bounding box center [357, 530] width 32 height 28
type input "[DATE]"
select select "8"
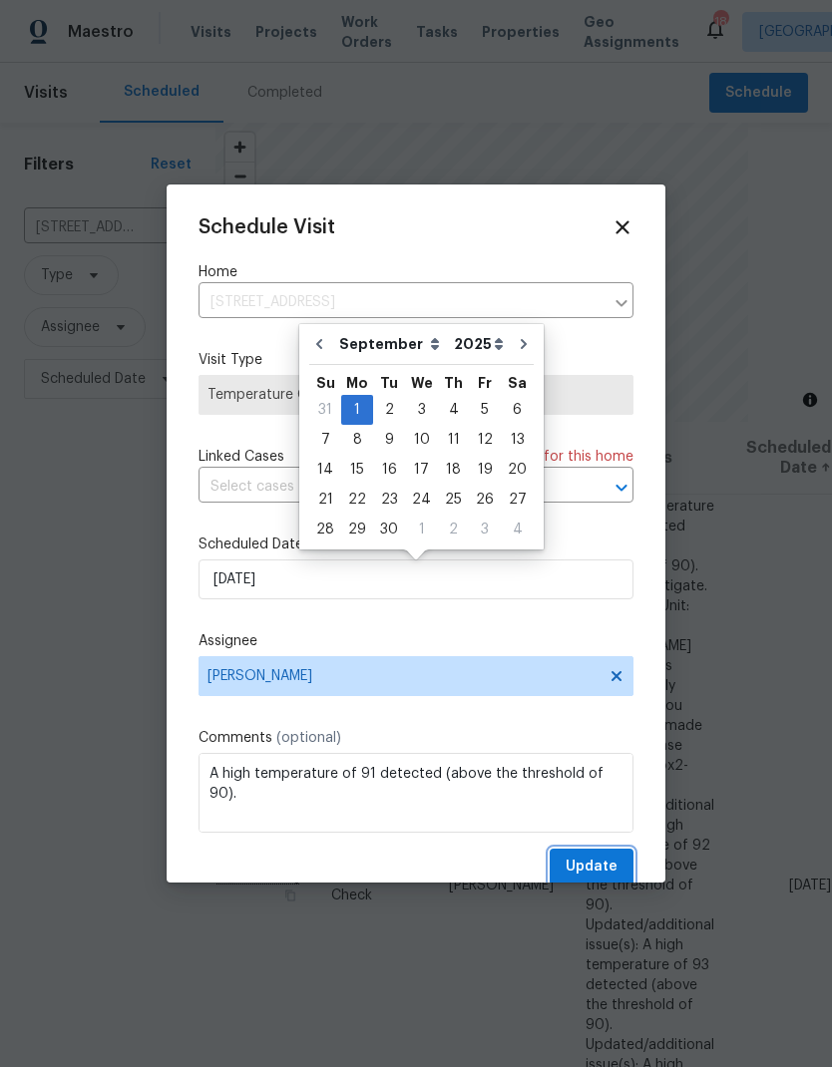
click at [602, 866] on span "Update" at bounding box center [592, 867] width 52 height 25
